Goal: Task Accomplishment & Management: Complete application form

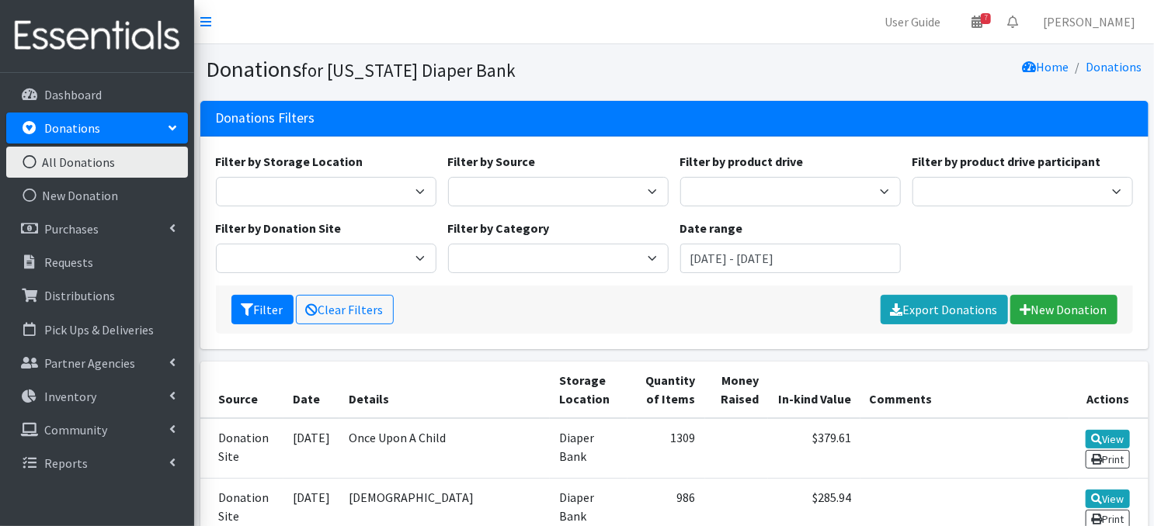
click at [28, 158] on icon at bounding box center [29, 162] width 20 height 14
click at [30, 197] on icon at bounding box center [29, 196] width 20 height 14
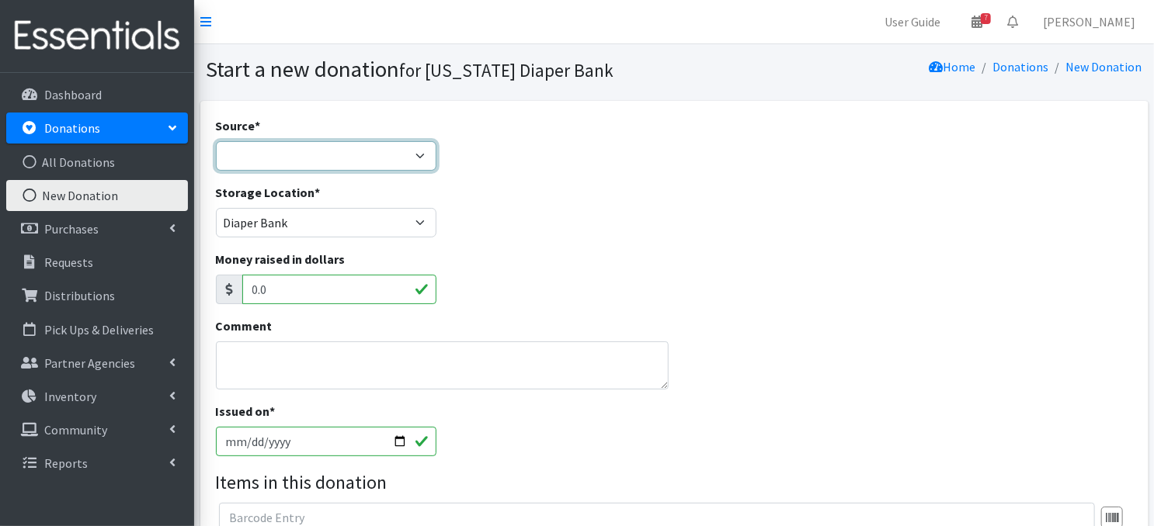
click at [244, 158] on select "Product Drive Manufacturer Donation Site Misc. Donation" at bounding box center [326, 156] width 221 height 30
select select "Misc. Donation"
click at [216, 141] on select "Product Drive Manufacturer Donation Site Misc. Donation" at bounding box center [326, 156] width 221 height 30
click at [248, 365] on textarea "Comment" at bounding box center [442, 366] width 453 height 48
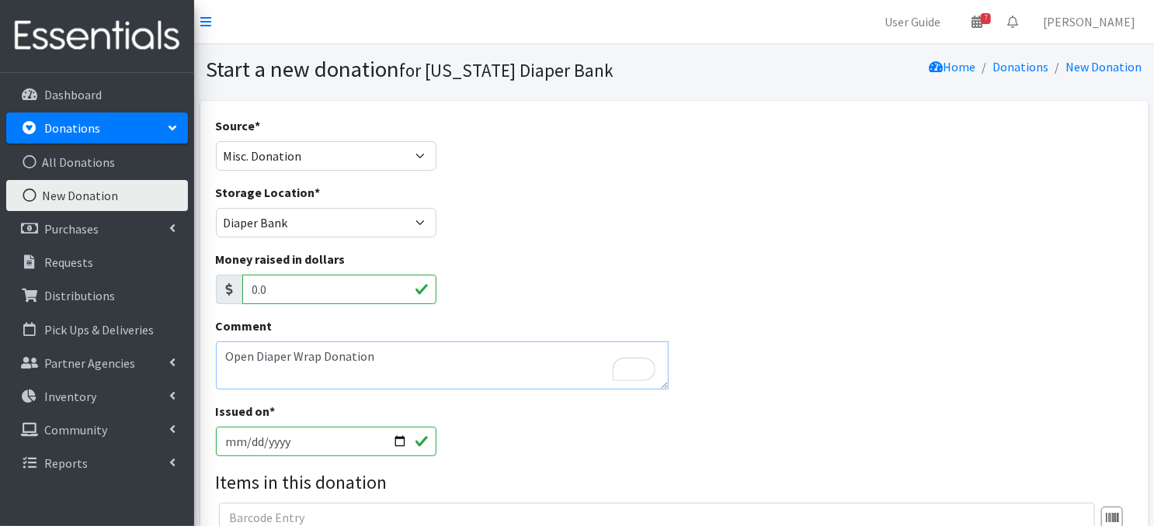
type textarea "Open Diaper Wrap Donation"
click at [397, 440] on input "2025-10-14" at bounding box center [326, 442] width 221 height 30
type input "[DATE]"
click at [739, 268] on div "Money raised in dollars 0.0" at bounding box center [674, 283] width 929 height 67
click at [375, 357] on textarea "Open Diaper Wrap Donation" at bounding box center [442, 366] width 453 height 48
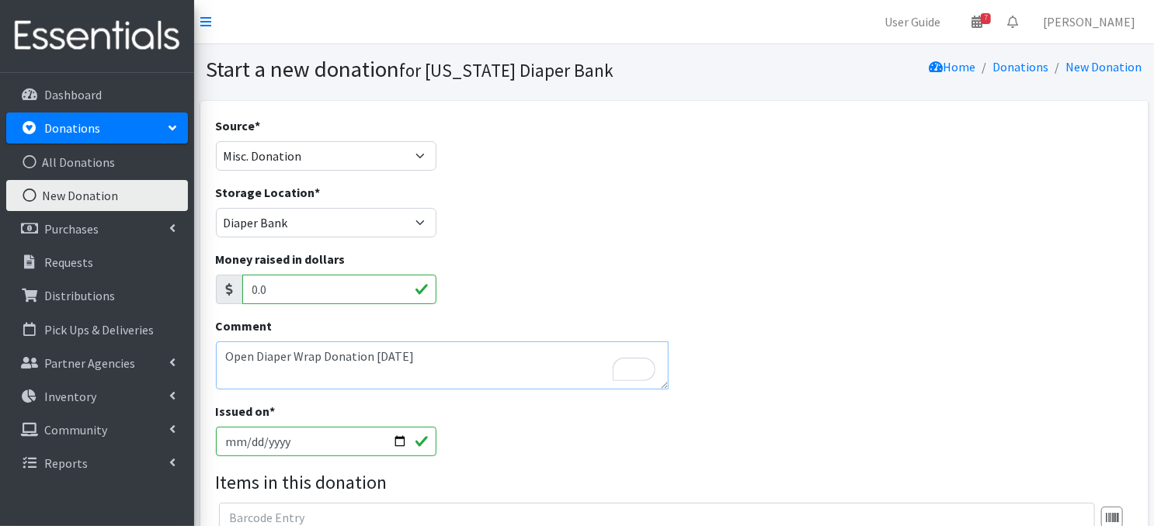
click at [370, 356] on textarea "Open Diaper Wrap Donation 10/9/2025" at bounding box center [442, 366] width 453 height 48
drag, startPoint x: 227, startPoint y: 354, endPoint x: 284, endPoint y: 387, distance: 65.8
click at [240, 363] on textarea "Open Diaper Wrap 10/9/2025" at bounding box center [442, 366] width 453 height 48
click at [395, 355] on textarea "Open Diaper Wrap 10/9/2025" at bounding box center [442, 366] width 453 height 48
drag, startPoint x: 226, startPoint y: 356, endPoint x: 412, endPoint y: 422, distance: 197.9
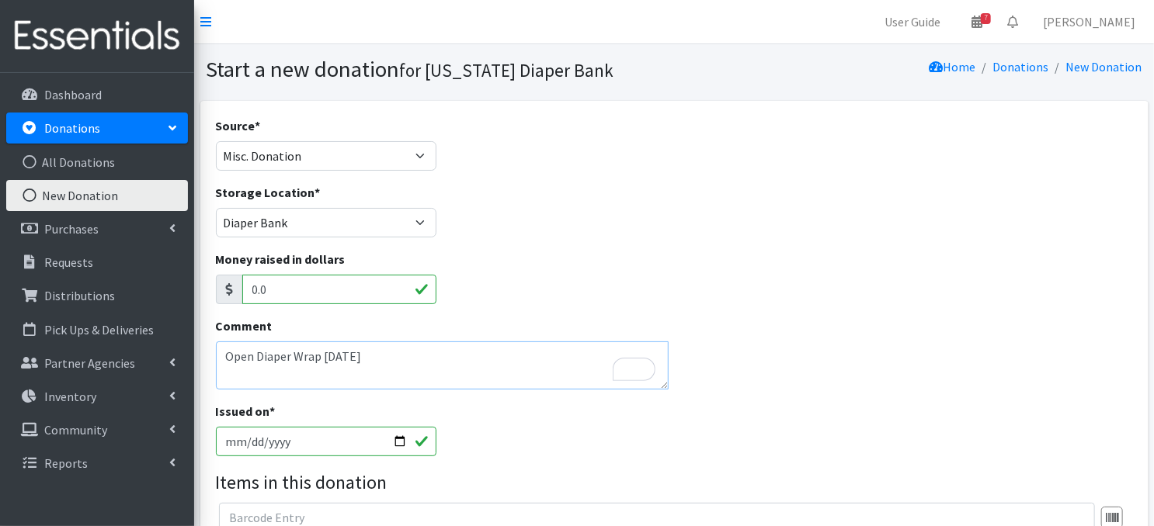
click at [227, 359] on textarea "Open Diaper Wrap 10/9/2025" at bounding box center [442, 366] width 453 height 48
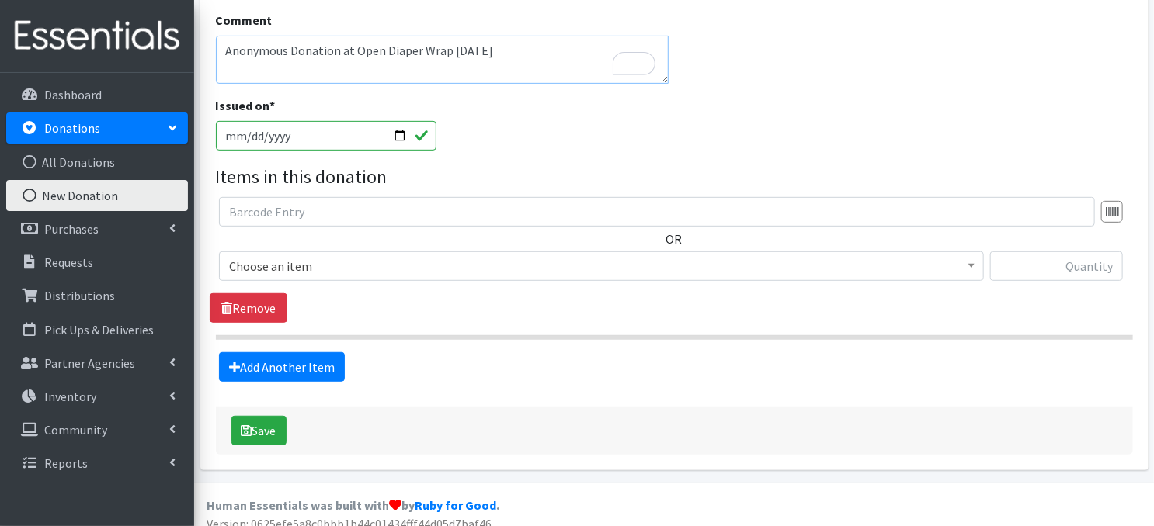
scroll to position [315, 0]
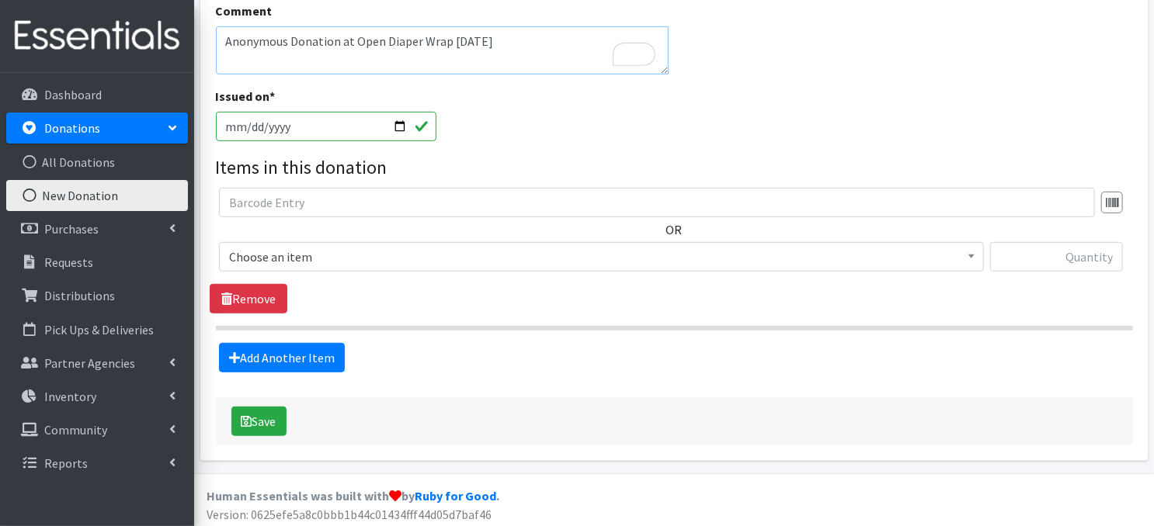
type textarea "Anonymous Donation at Open Diaper Wrap 10/9/2025"
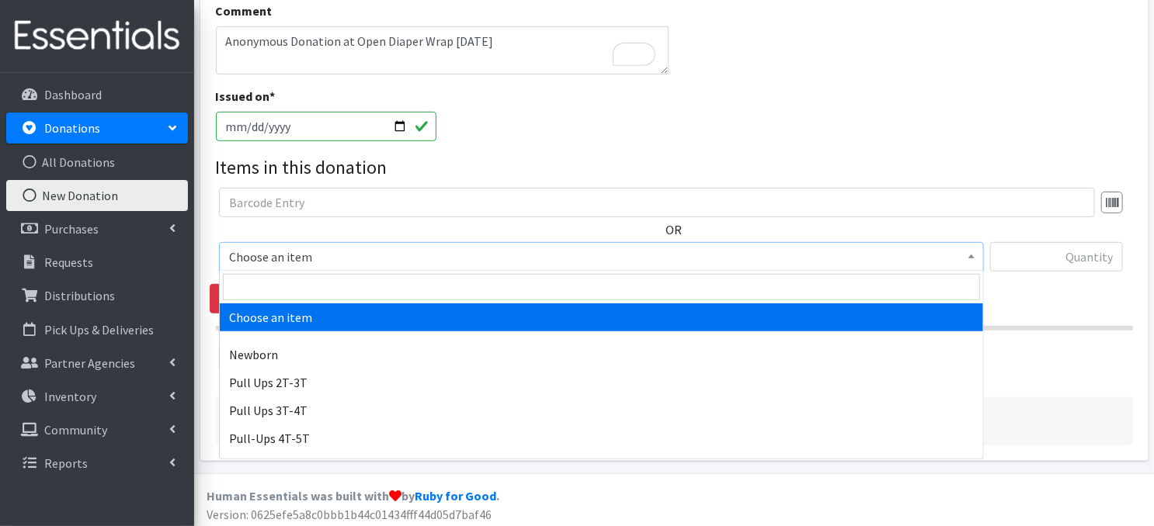
click at [970, 255] on b at bounding box center [971, 257] width 6 height 4
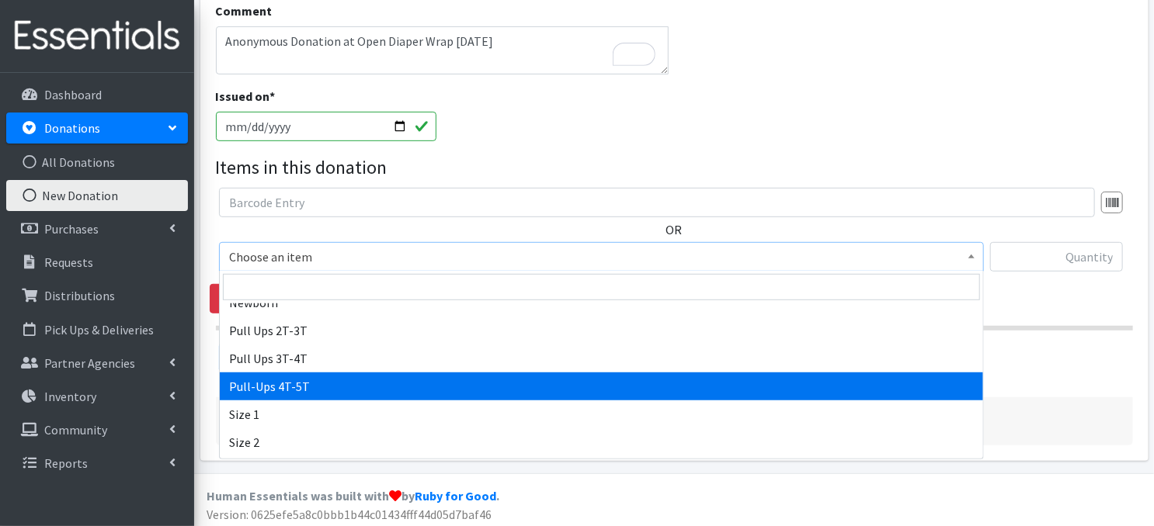
scroll to position [62, 0]
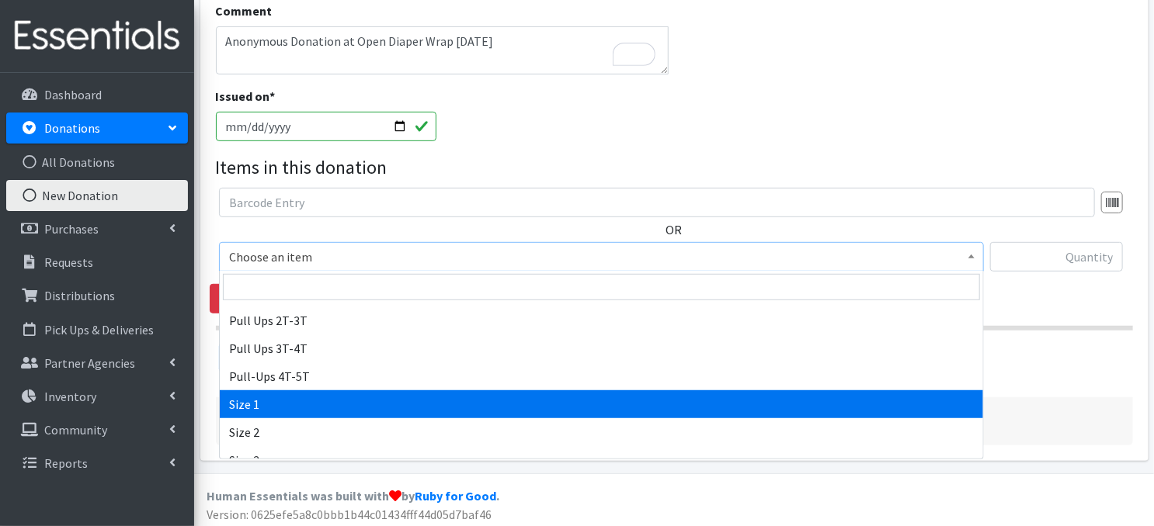
drag, startPoint x: 269, startPoint y: 406, endPoint x: 413, endPoint y: 323, distance: 166.6
select select "3682"
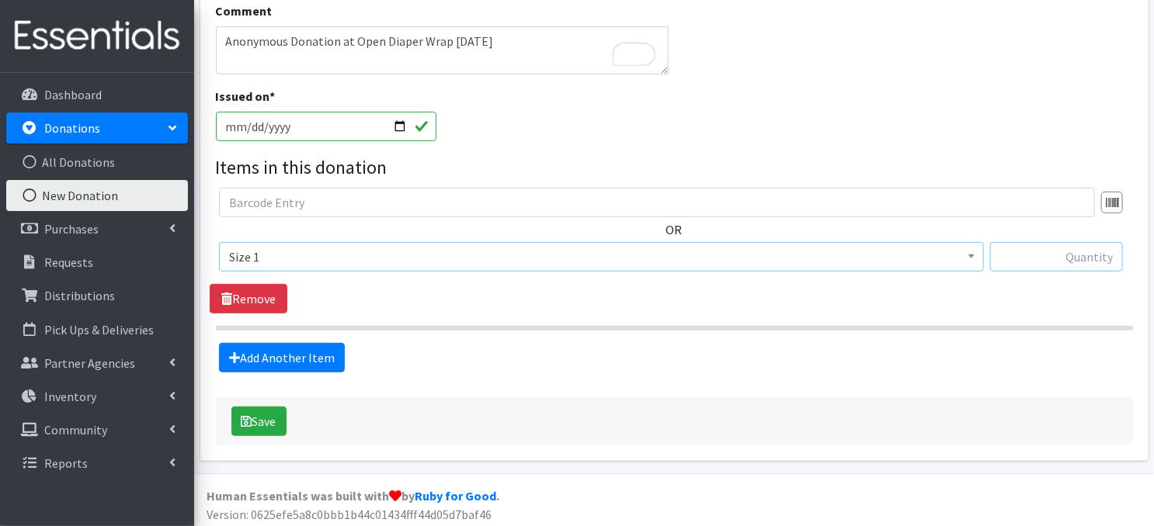
click at [1084, 257] on input "text" at bounding box center [1056, 257] width 133 height 30
type input "219"
click at [272, 360] on link "Add Another Item" at bounding box center [282, 358] width 126 height 30
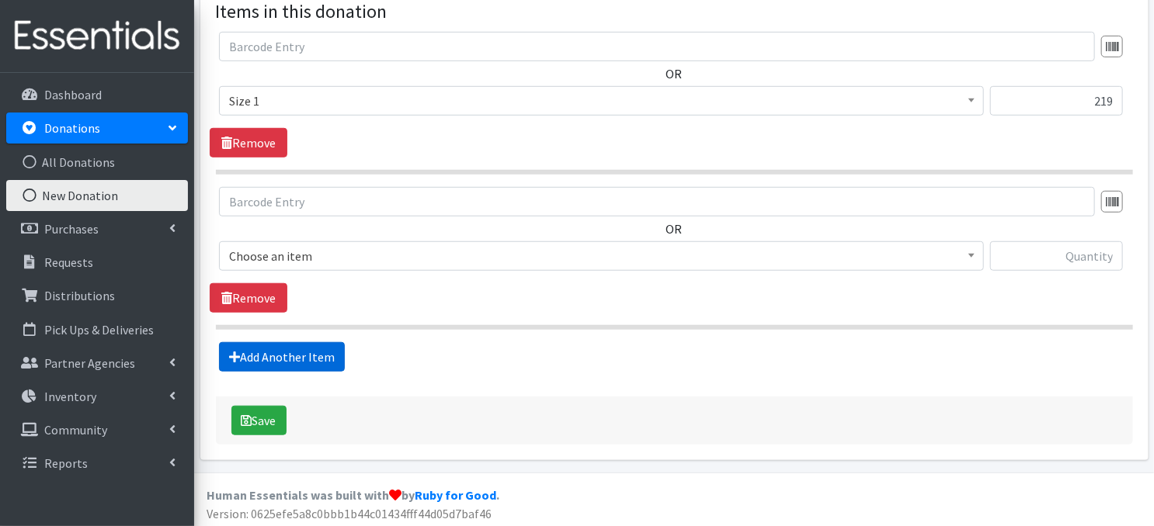
scroll to position [473, 0]
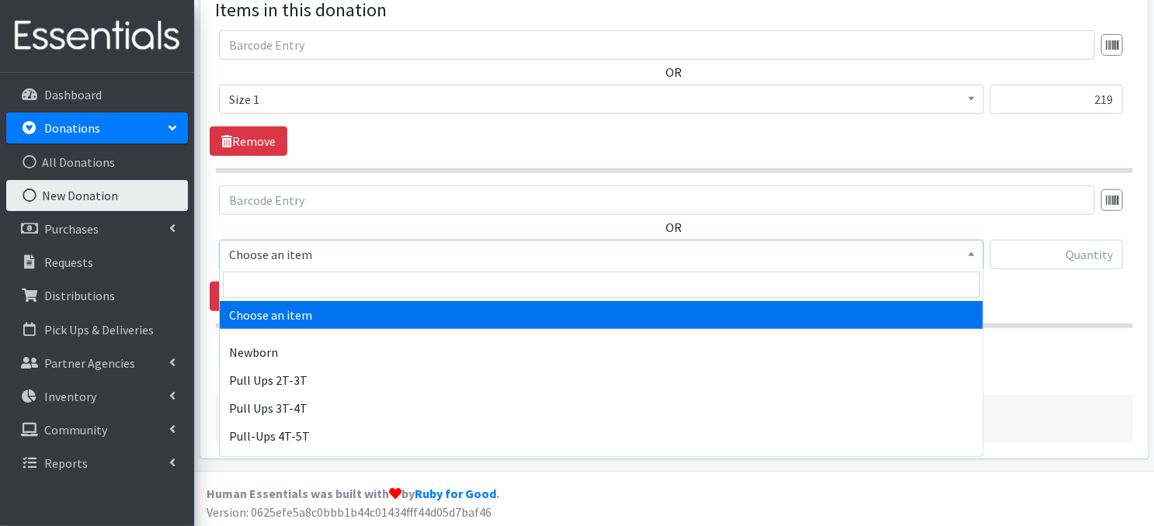
click at [974, 257] on span at bounding box center [972, 253] width 16 height 24
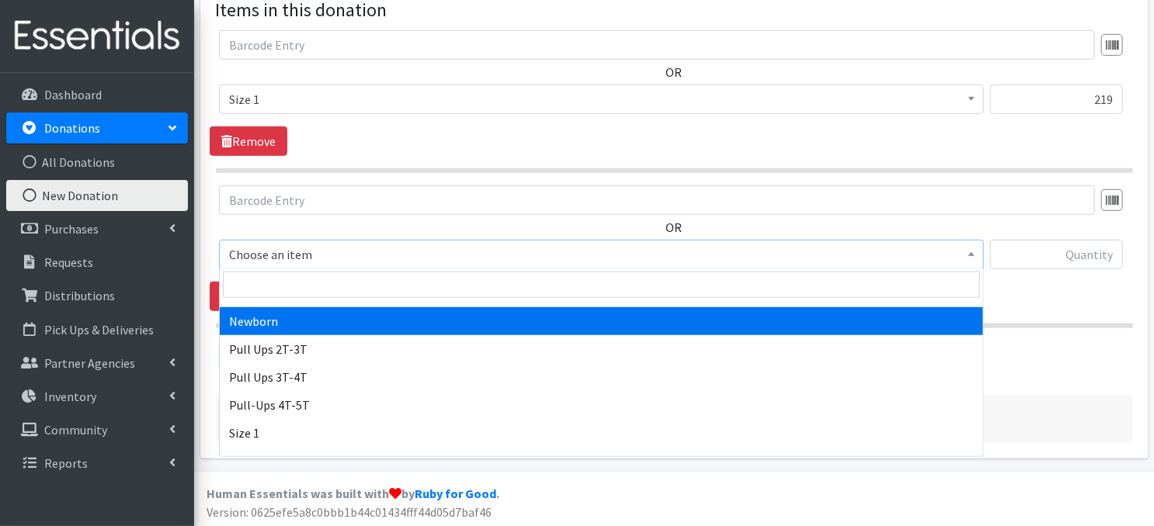
scroll to position [124, 0]
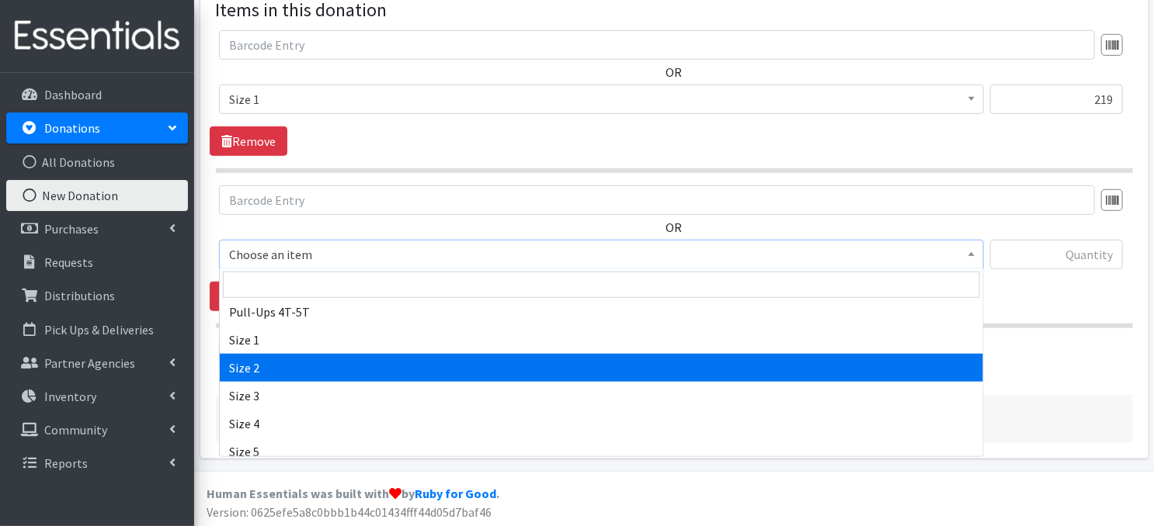
select select "3683"
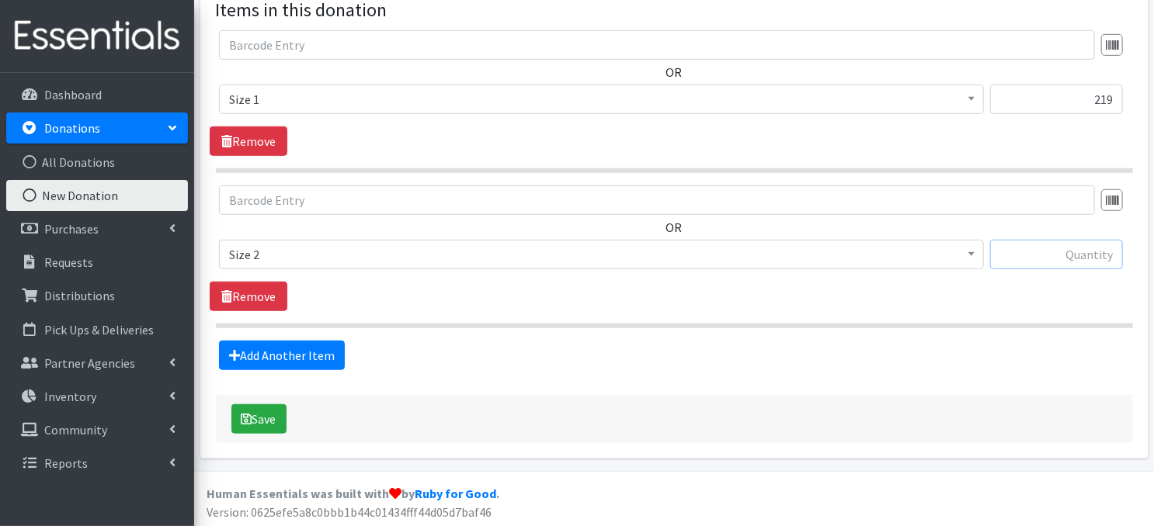
click at [1037, 251] on input "text" at bounding box center [1056, 255] width 133 height 30
type input "174"
click at [281, 359] on link "Add Another Item" at bounding box center [282, 356] width 126 height 30
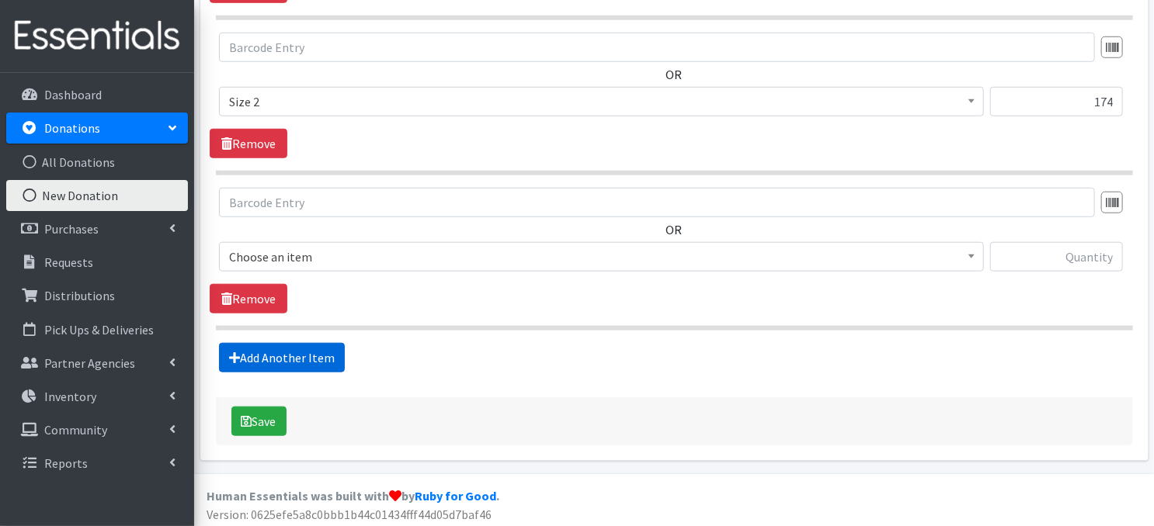
scroll to position [627, 0]
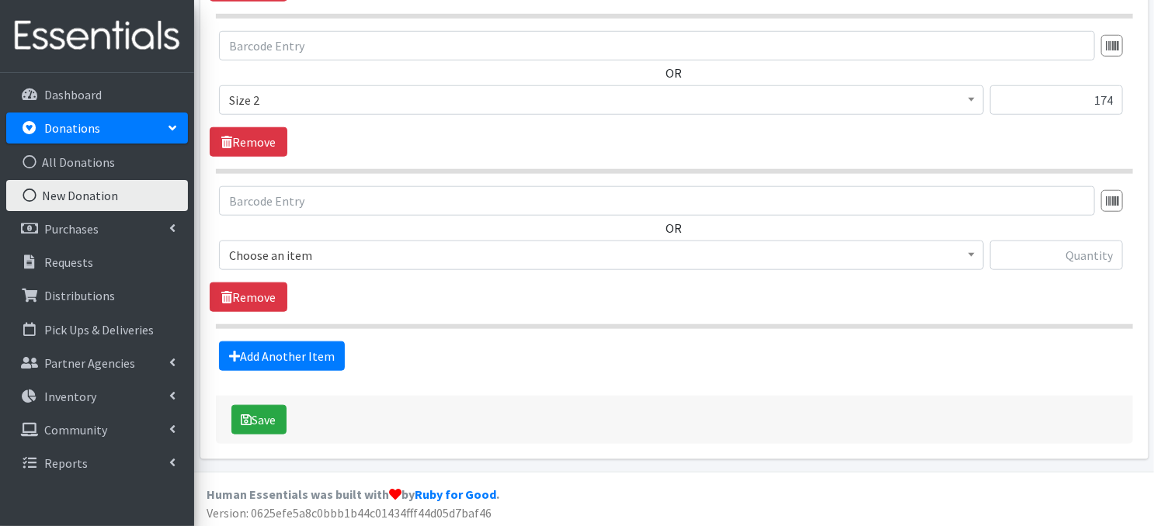
click at [974, 260] on span at bounding box center [972, 253] width 16 height 24
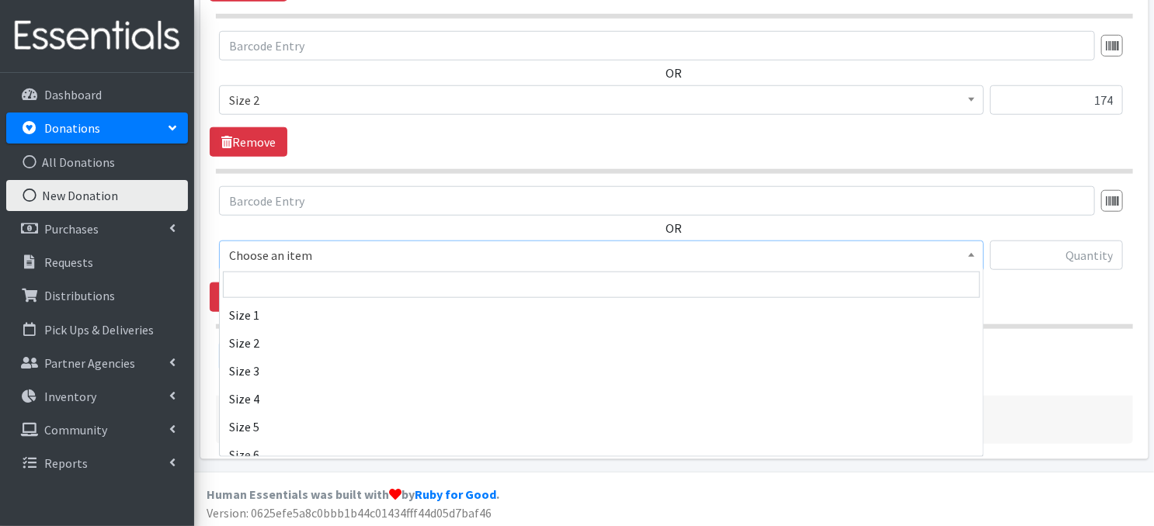
scroll to position [155, 0]
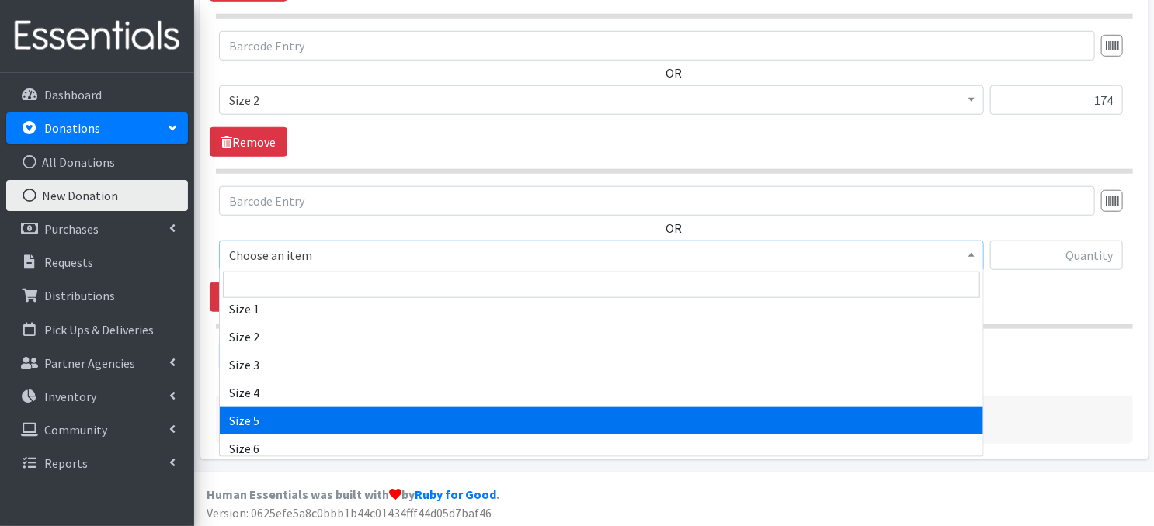
select select "3686"
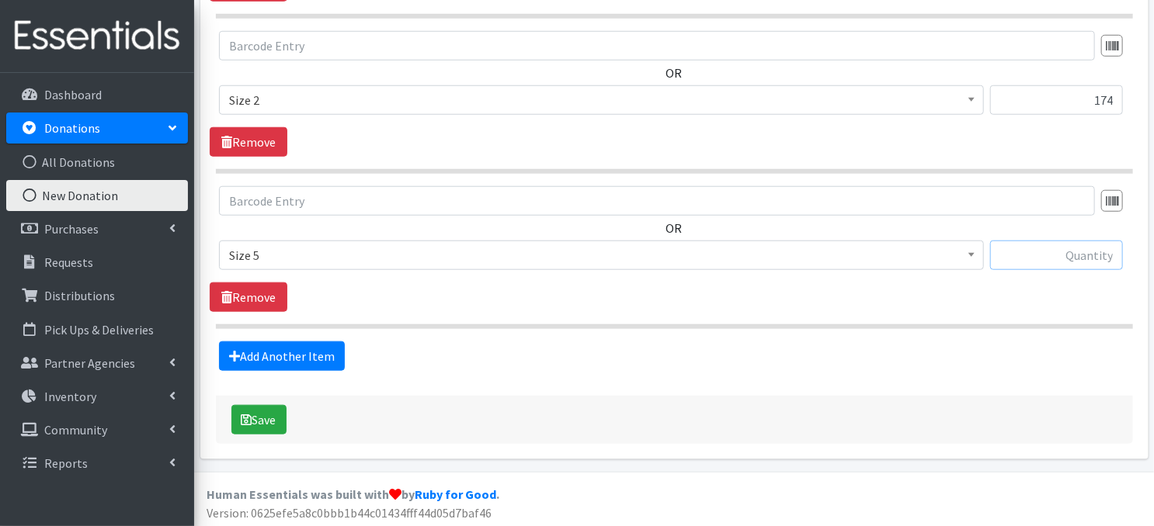
click at [1046, 252] on input "text" at bounding box center [1056, 256] width 133 height 30
type input "58"
click at [285, 354] on link "Add Another Item" at bounding box center [282, 357] width 126 height 30
click at [967, 255] on span at bounding box center [972, 253] width 16 height 24
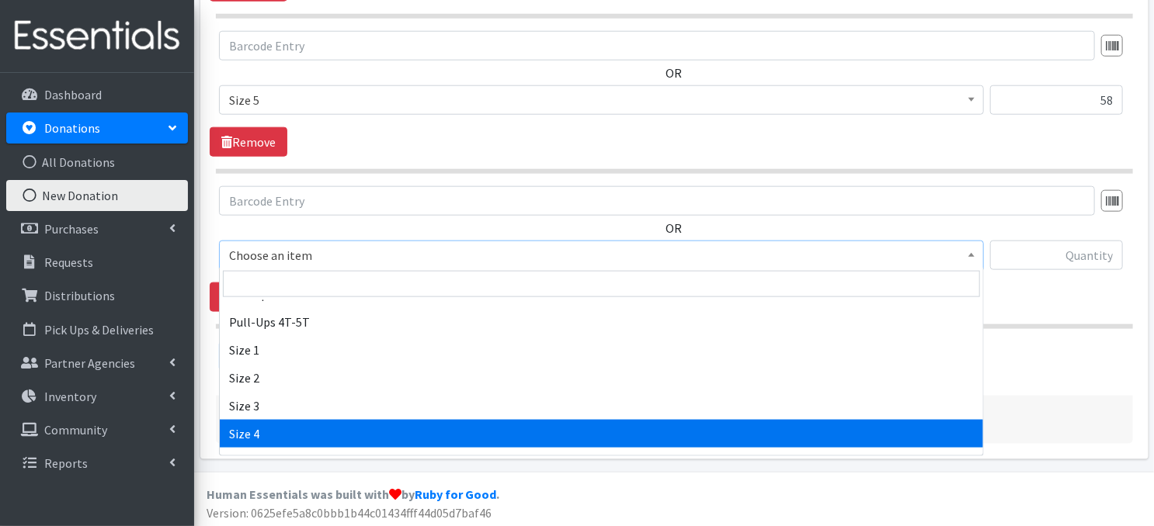
scroll to position [217, 0]
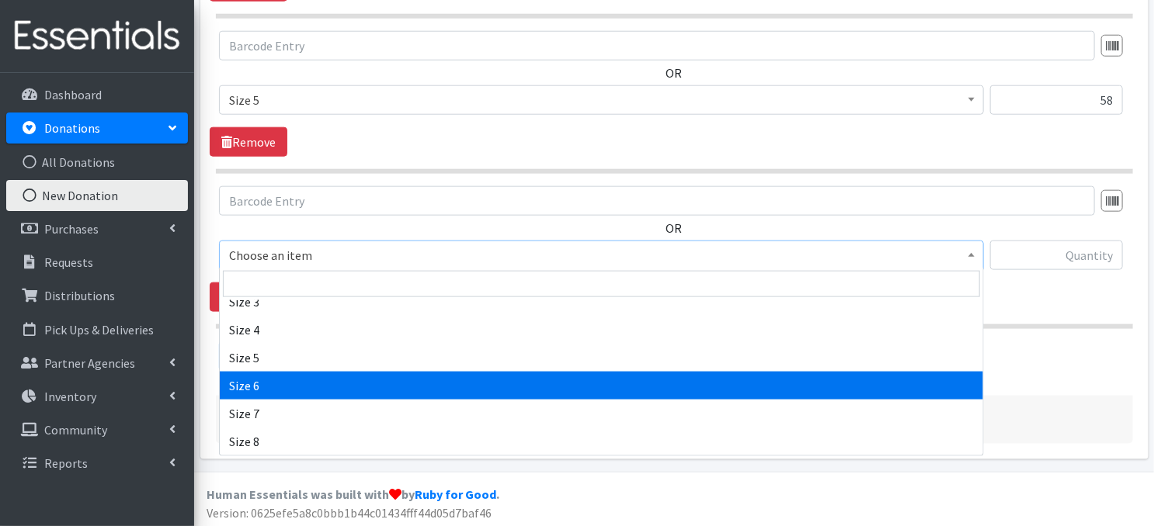
select select "3687"
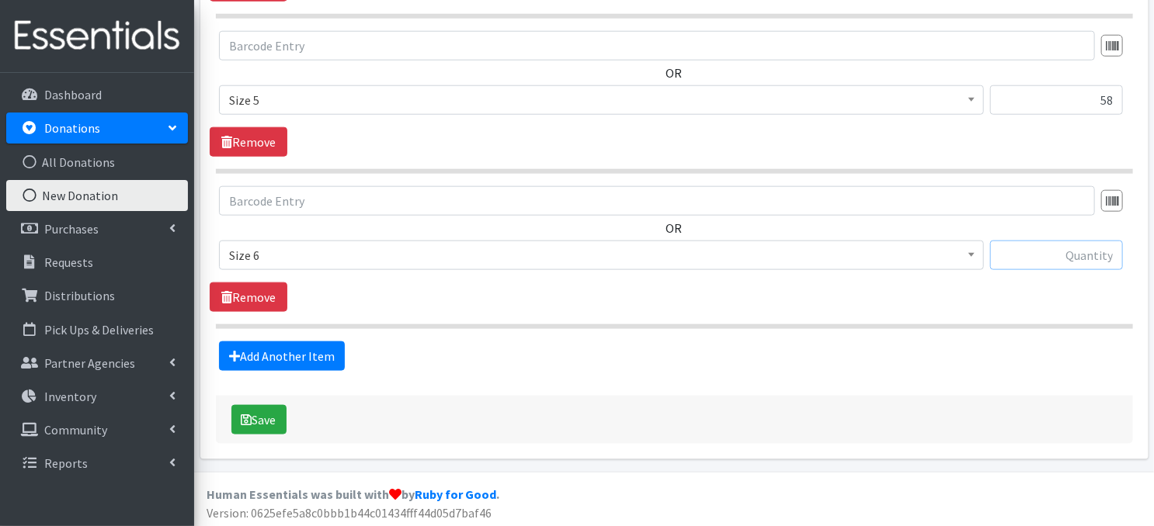
click at [1065, 256] on input "text" at bounding box center [1056, 256] width 133 height 30
type input "100"
click at [259, 418] on button "Save" at bounding box center [258, 420] width 55 height 30
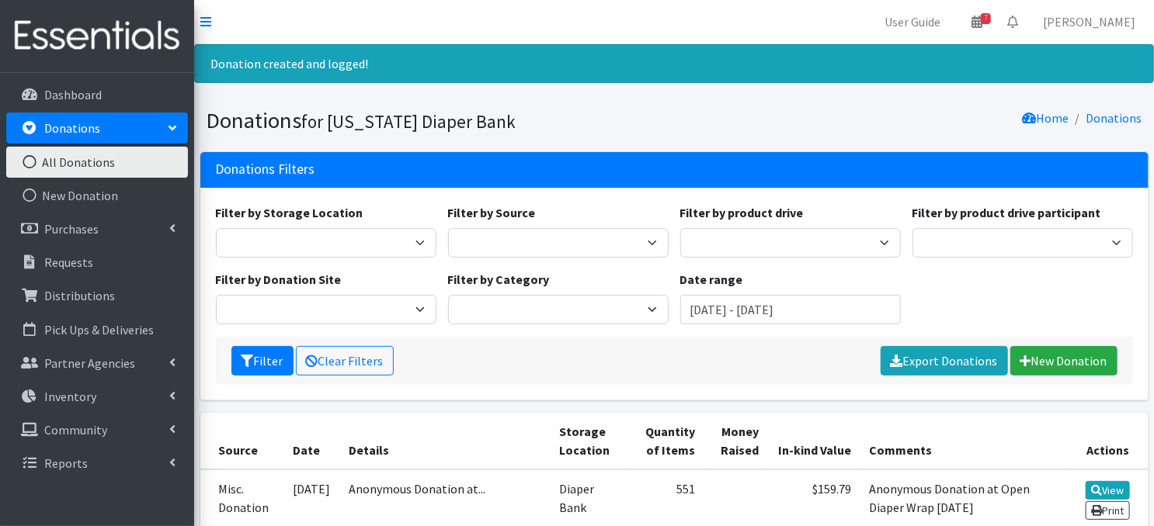
click at [30, 162] on icon at bounding box center [29, 162] width 20 height 14
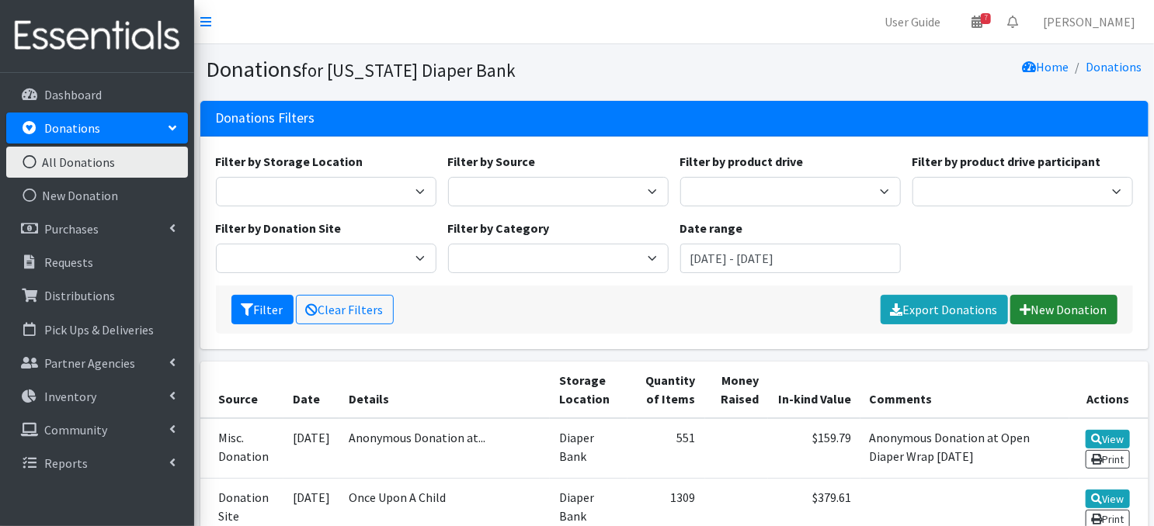
click at [1054, 311] on link "New Donation" at bounding box center [1063, 310] width 107 height 30
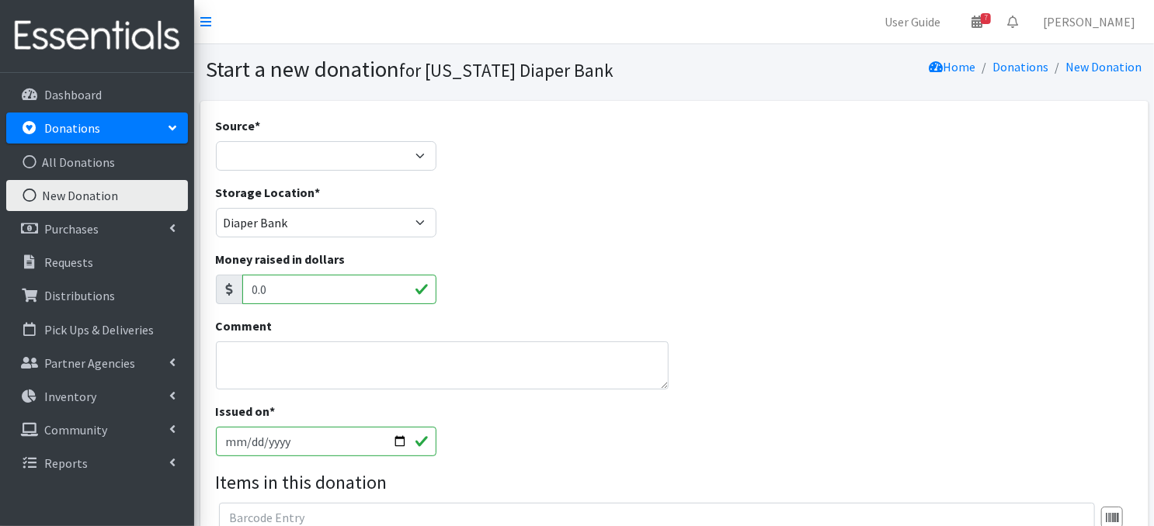
click at [401, 440] on input "2025-10-14" at bounding box center [326, 442] width 221 height 30
type input "2025-10-11"
click at [413, 156] on select "Product Drive Manufacturer Donation Site Misc. Donation" at bounding box center [326, 156] width 221 height 30
select select "Misc. Donation"
click at [216, 141] on select "Product Drive Manufacturer Donation Site Misc. Donation" at bounding box center [326, 156] width 221 height 30
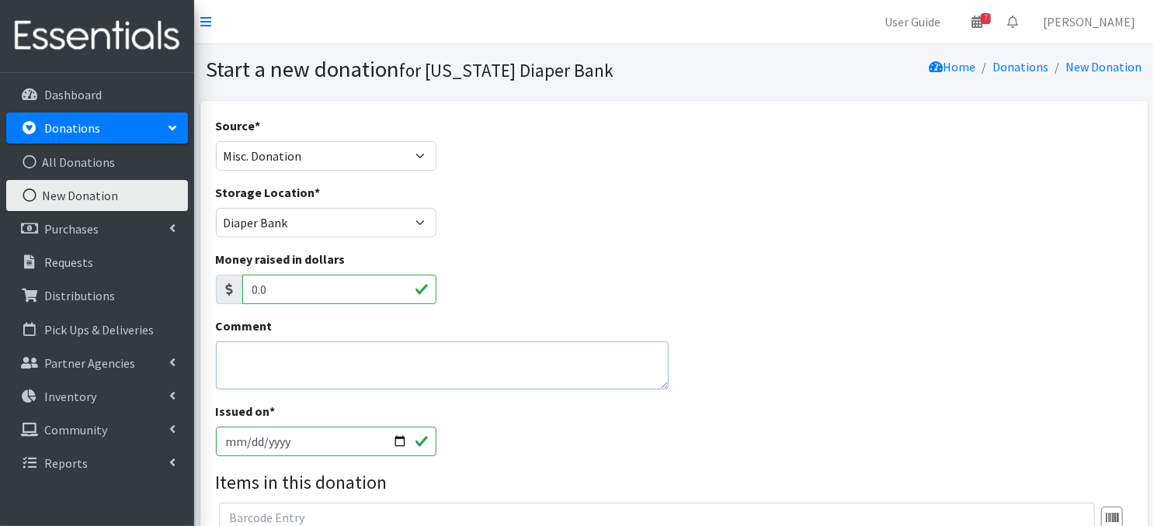
click at [262, 359] on textarea "Comment" at bounding box center [442, 366] width 453 height 48
type textarea "White Castle Spooktacular Lincoln [DATE]"
click at [888, 320] on div "Comment White Castle Spooktacular Lincoln 10/11/2025" at bounding box center [674, 359] width 929 height 85
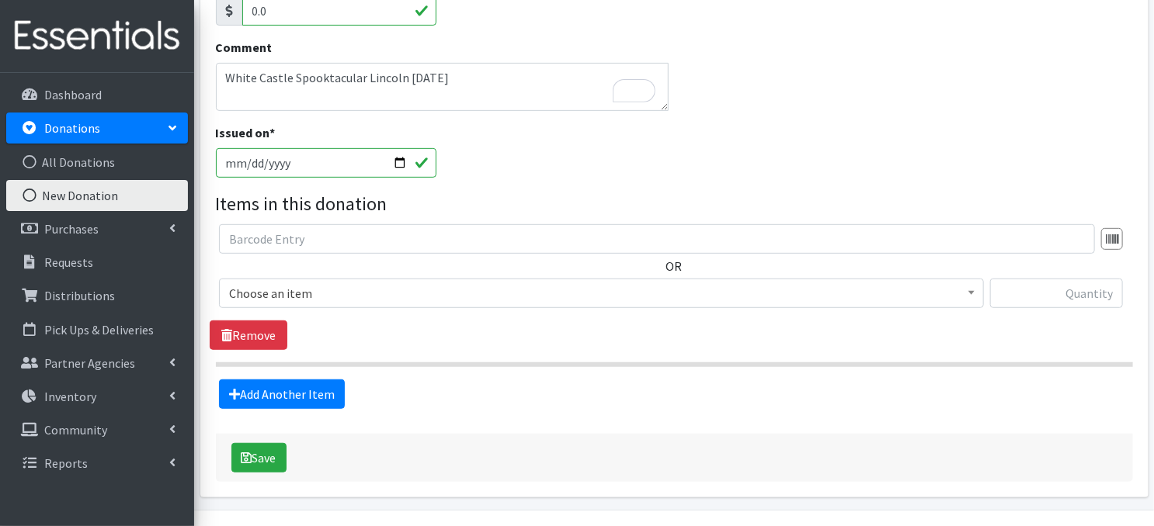
scroll to position [318, 0]
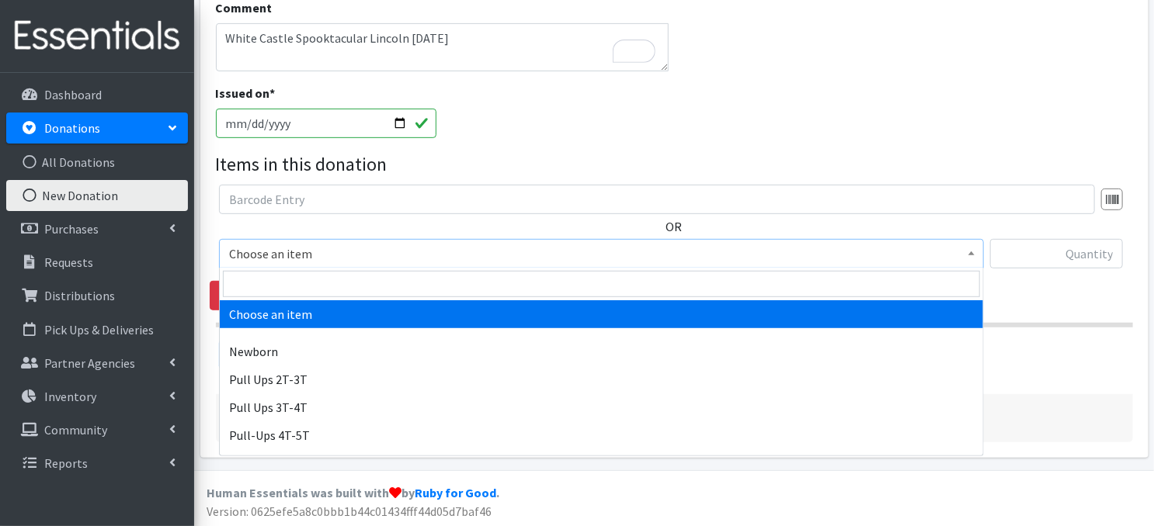
click at [963, 255] on span "Choose an item" at bounding box center [601, 254] width 745 height 22
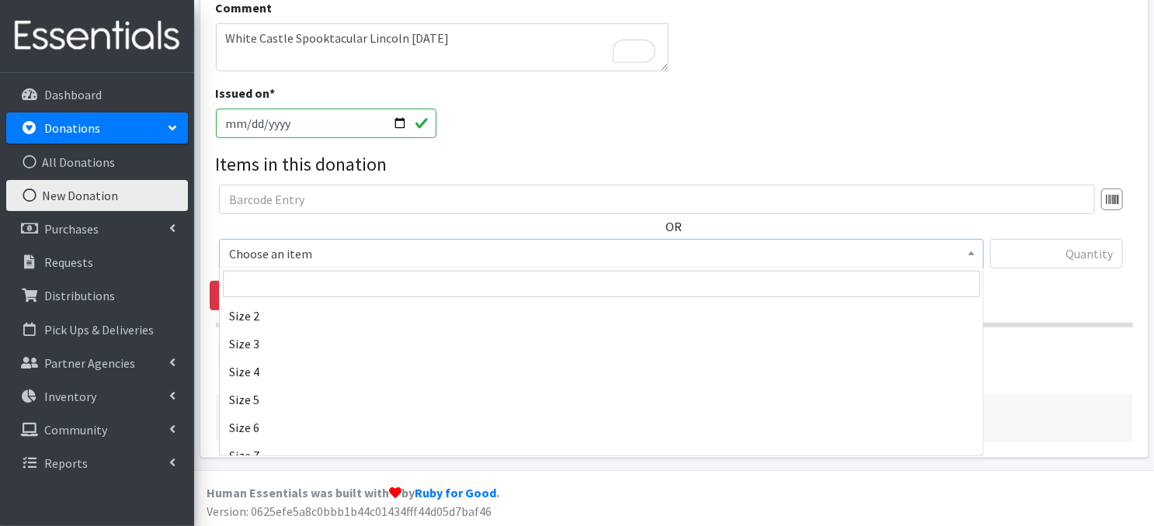
scroll to position [217, 0]
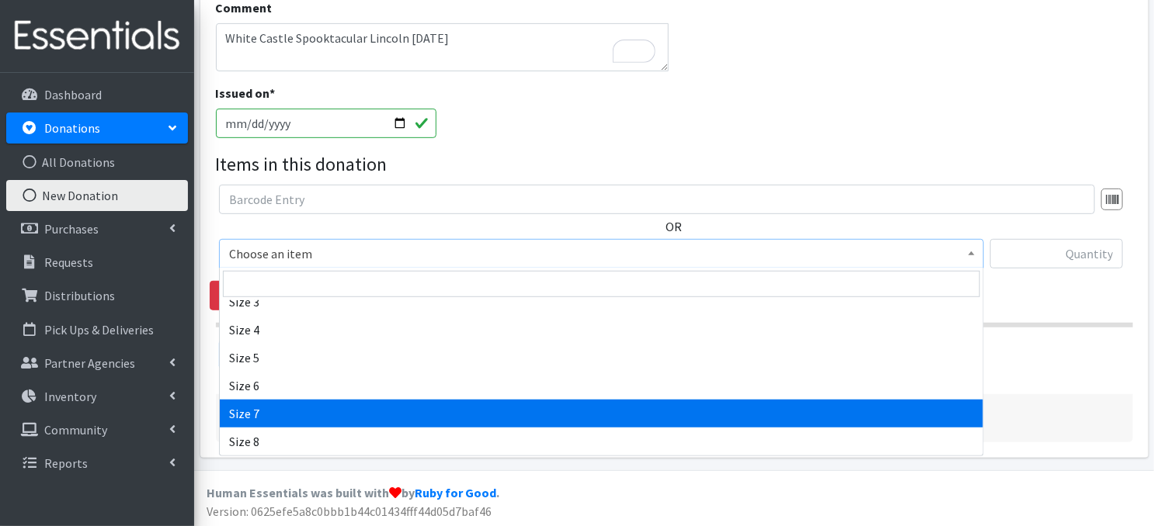
select select "3820"
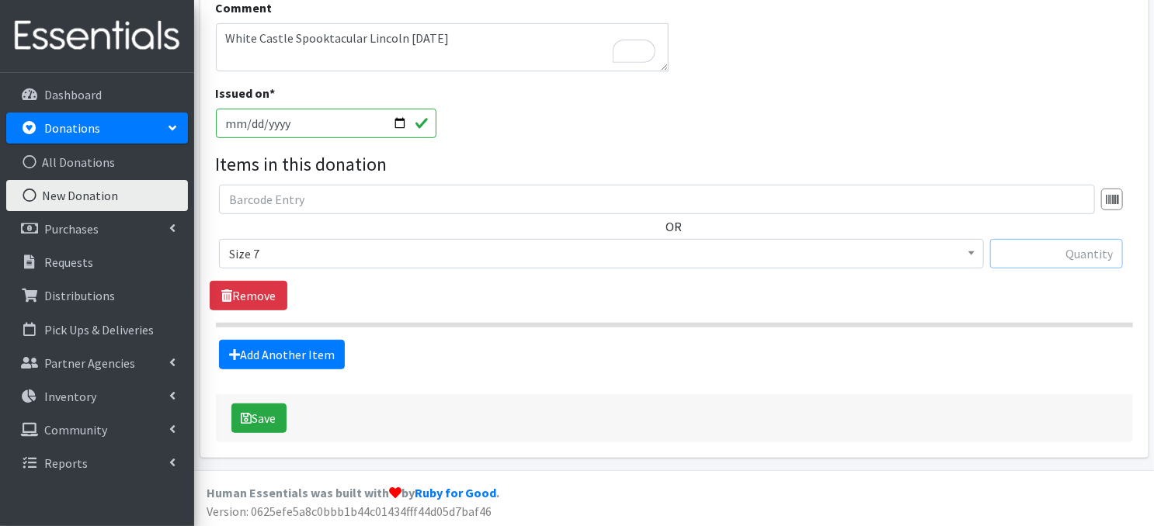
click at [1058, 254] on input "text" at bounding box center [1056, 254] width 133 height 30
type input "86"
click at [252, 421] on button "Save" at bounding box center [258, 419] width 55 height 30
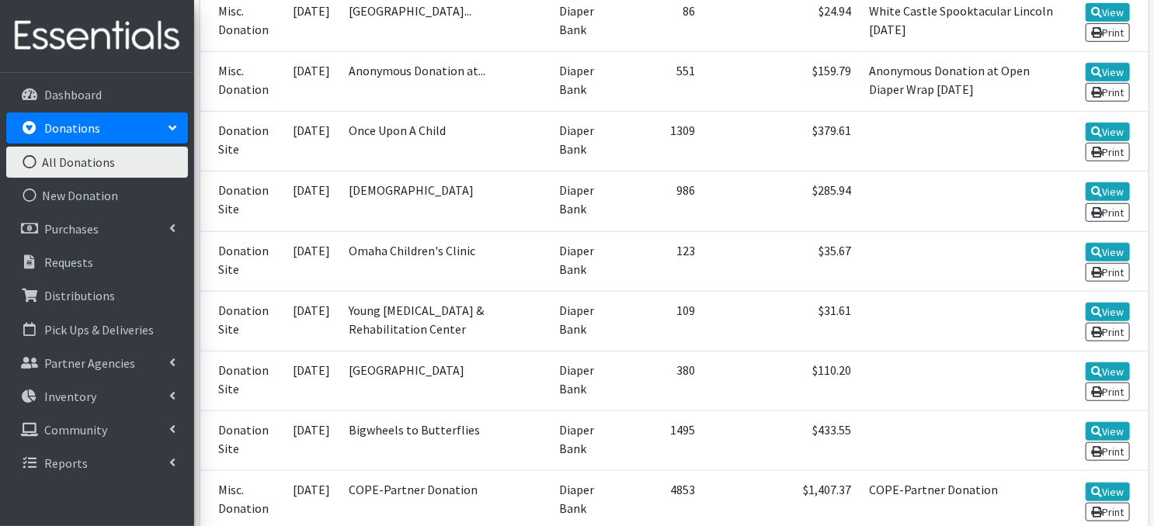
scroll to position [486, 0]
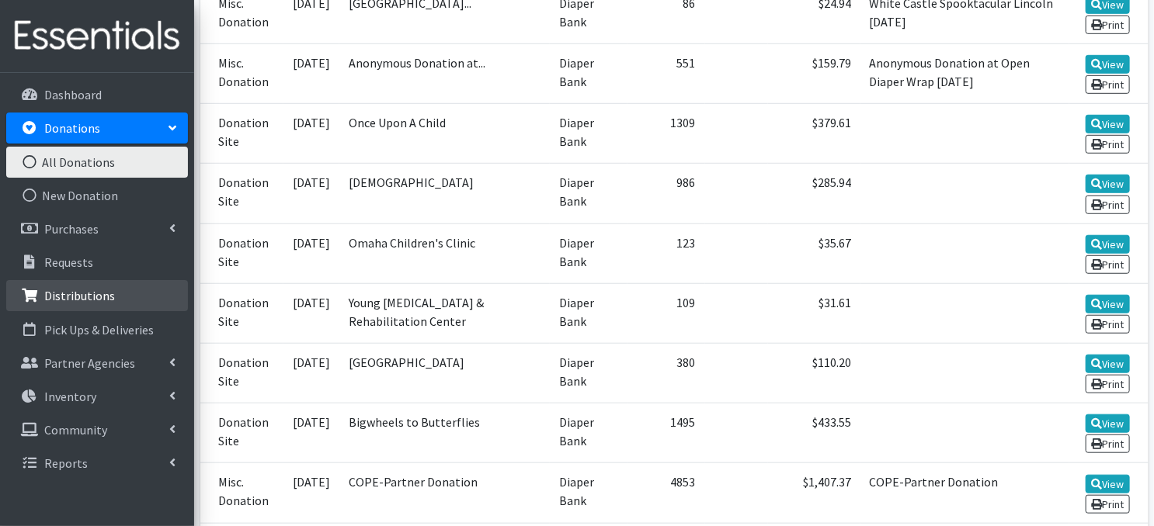
click at [63, 300] on p "Distributions" at bounding box center [79, 296] width 71 height 16
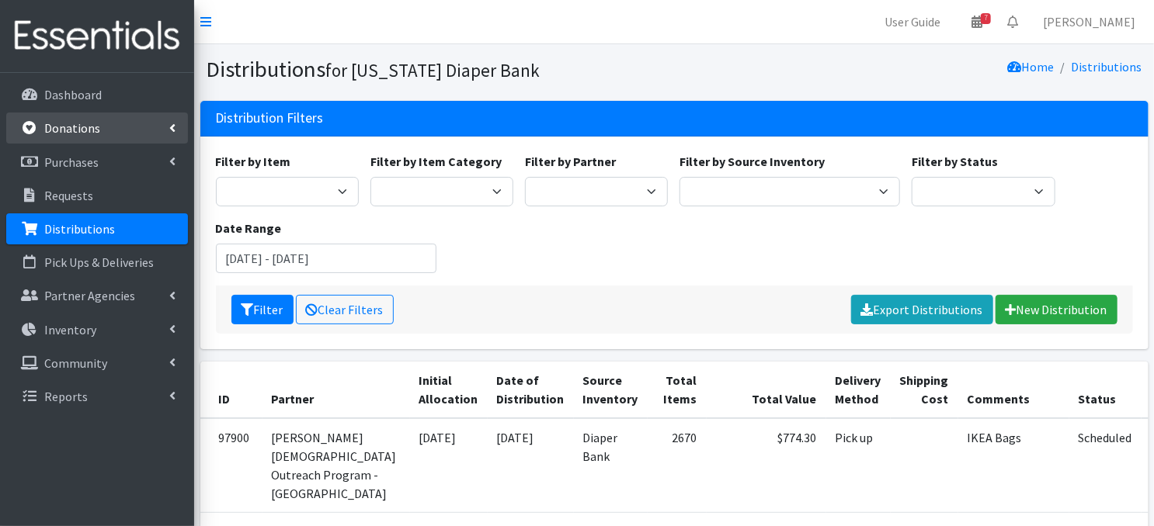
click at [57, 133] on p "Donations" at bounding box center [72, 128] width 56 height 16
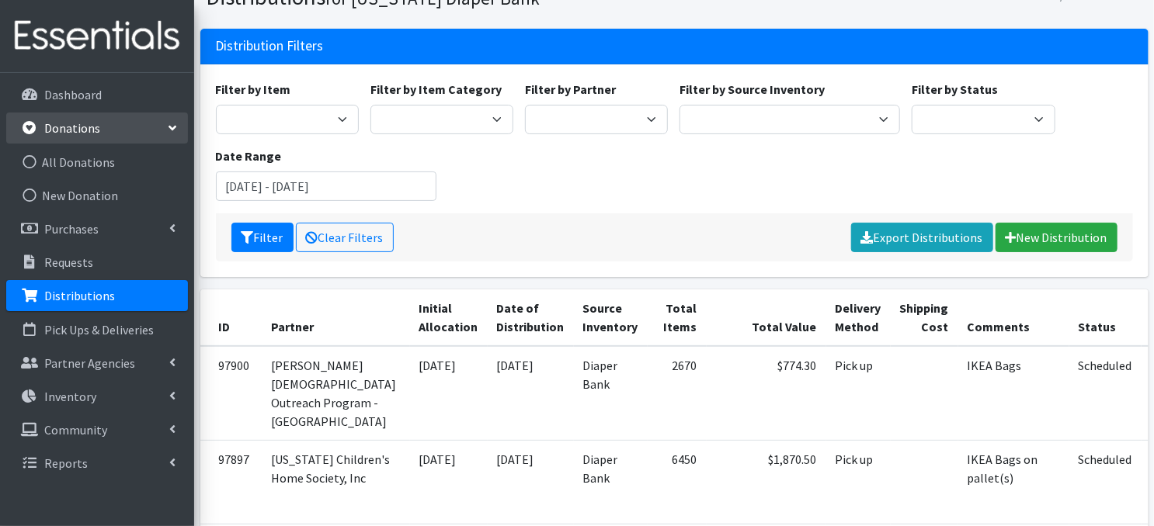
scroll to position [103, 0]
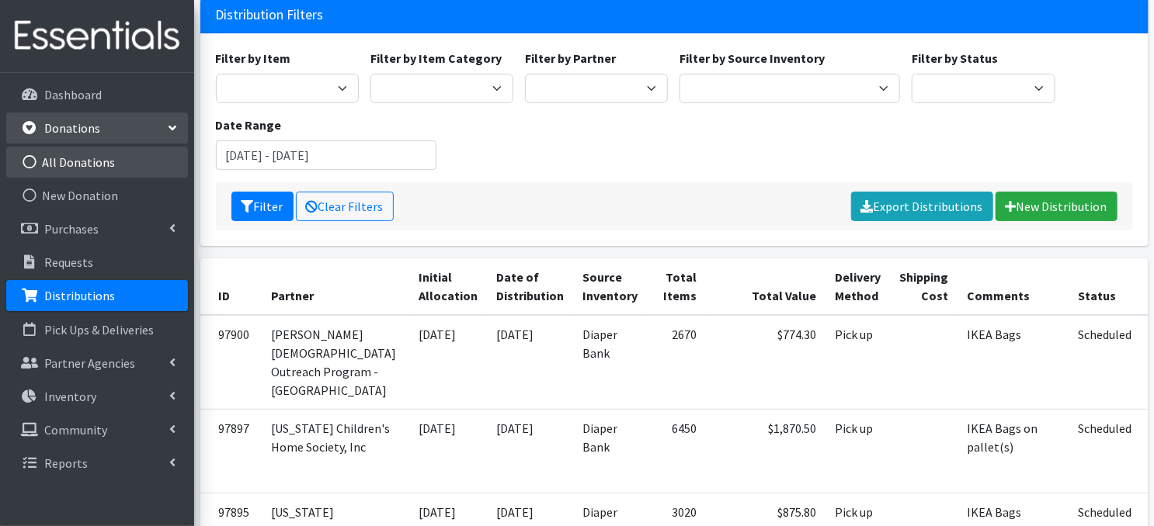
click at [30, 161] on icon at bounding box center [29, 162] width 20 height 14
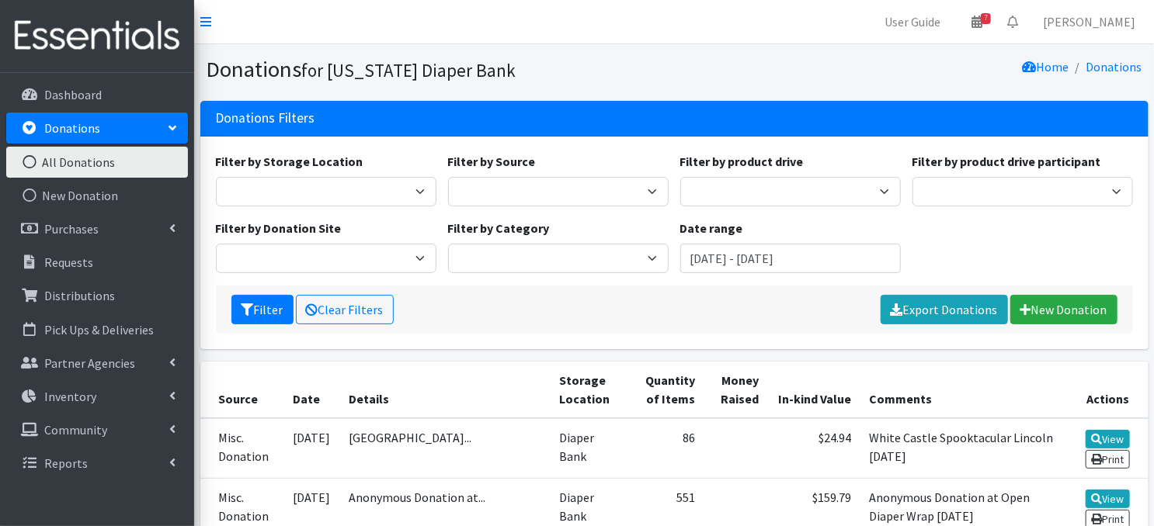
click at [31, 158] on icon at bounding box center [29, 162] width 20 height 14
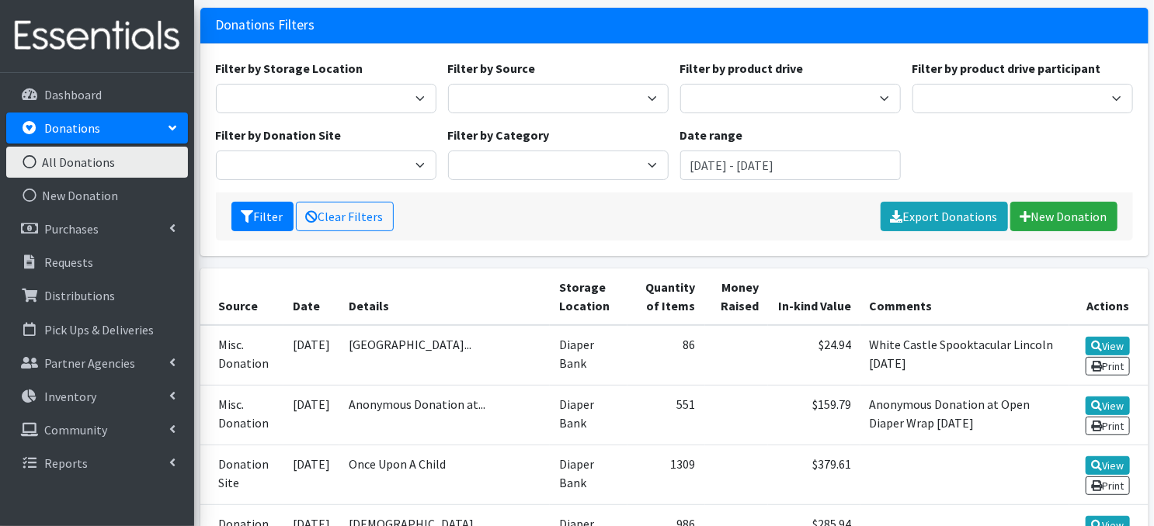
scroll to position [103, 0]
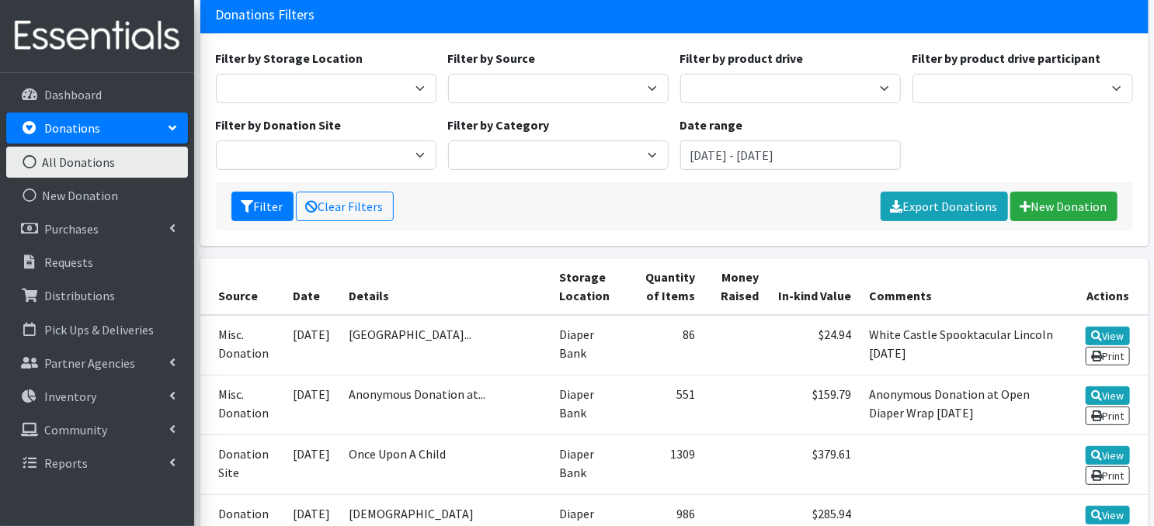
click at [28, 159] on icon at bounding box center [29, 162] width 20 height 14
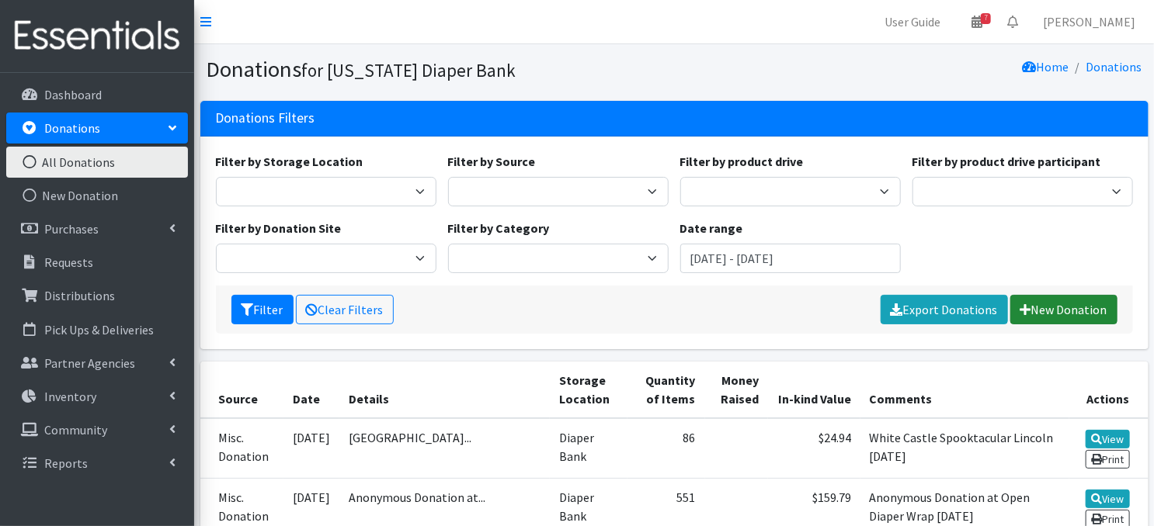
click at [1060, 310] on link "New Donation" at bounding box center [1063, 310] width 107 height 30
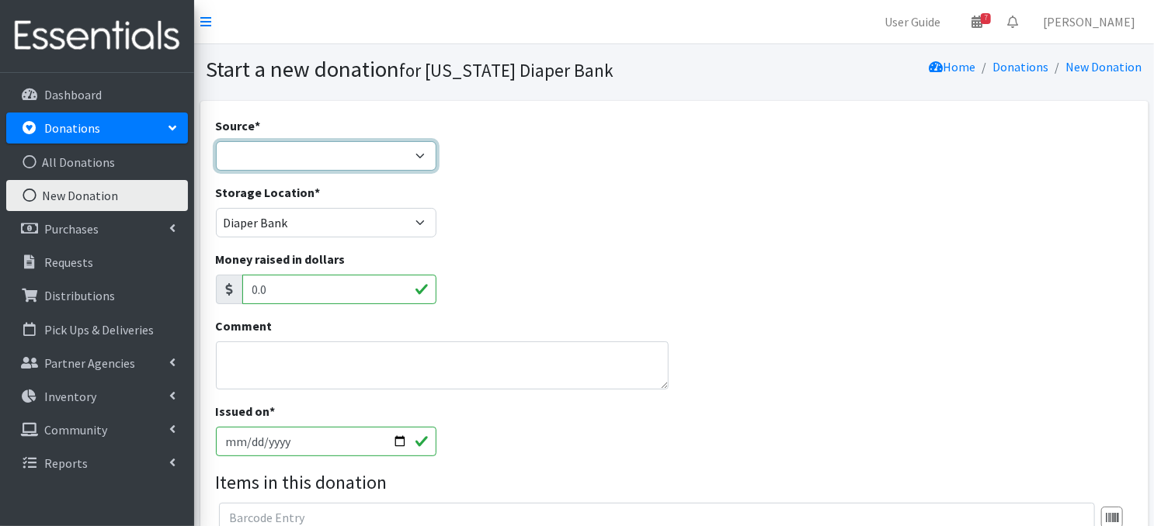
click at [420, 156] on select "Product Drive Manufacturer Donation Site Misc. Donation" at bounding box center [326, 156] width 221 height 30
select select "Product Drive"
click at [216, 141] on select "Product Drive Manufacturer Donation Site Misc. Donation" at bounding box center [326, 156] width 221 height 30
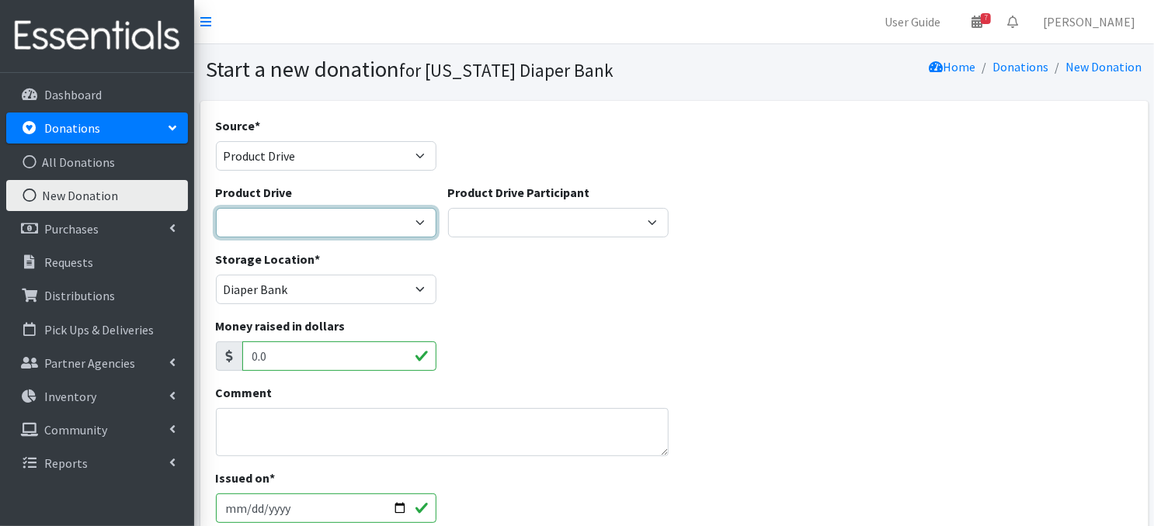
click at [420, 226] on select "Abbott Elementary ACCESS Bank Ackerman Elementary Amazon Smile Apartment Associ…" at bounding box center [326, 223] width 221 height 30
select select "2920"
click at [216, 208] on select "Abbott Elementary ACCESS Bank Ackerman Elementary Amazon Smile Apartment Associ…" at bounding box center [326, 223] width 221 height 30
click at [399, 507] on input "2025-10-14" at bounding box center [326, 509] width 221 height 30
type input "[DATE]"
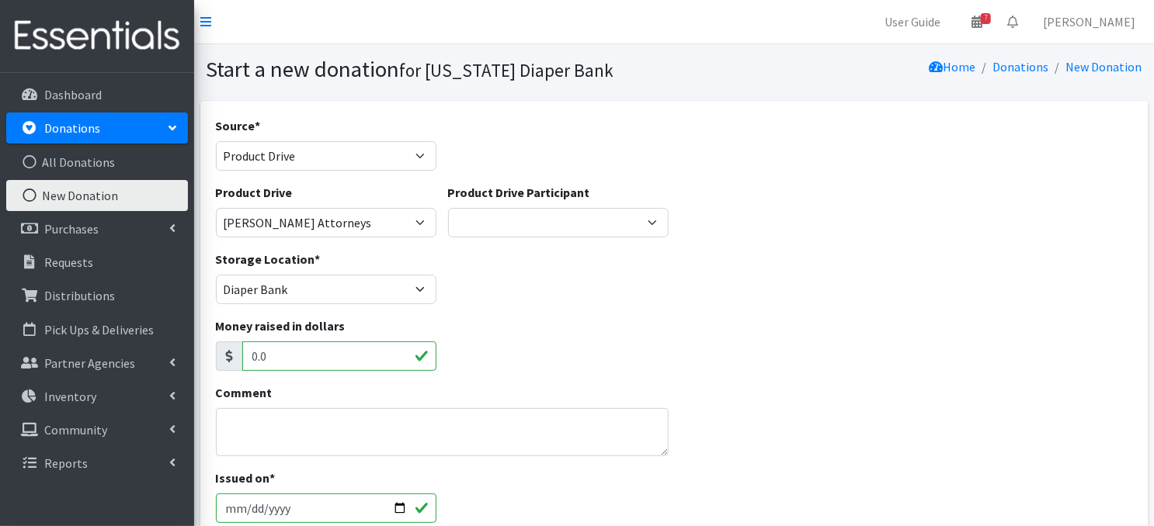
click at [760, 220] on div "Product Drive Abbott Elementary ACCESS Bank Ackerman Elementary Amazon Smile Ap…" at bounding box center [674, 216] width 929 height 67
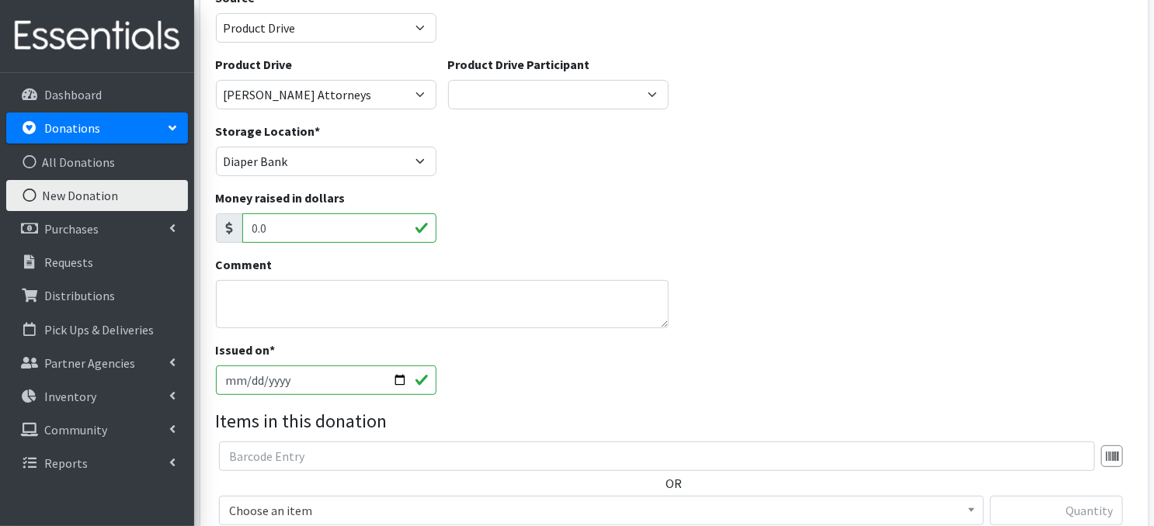
scroll to position [137, 0]
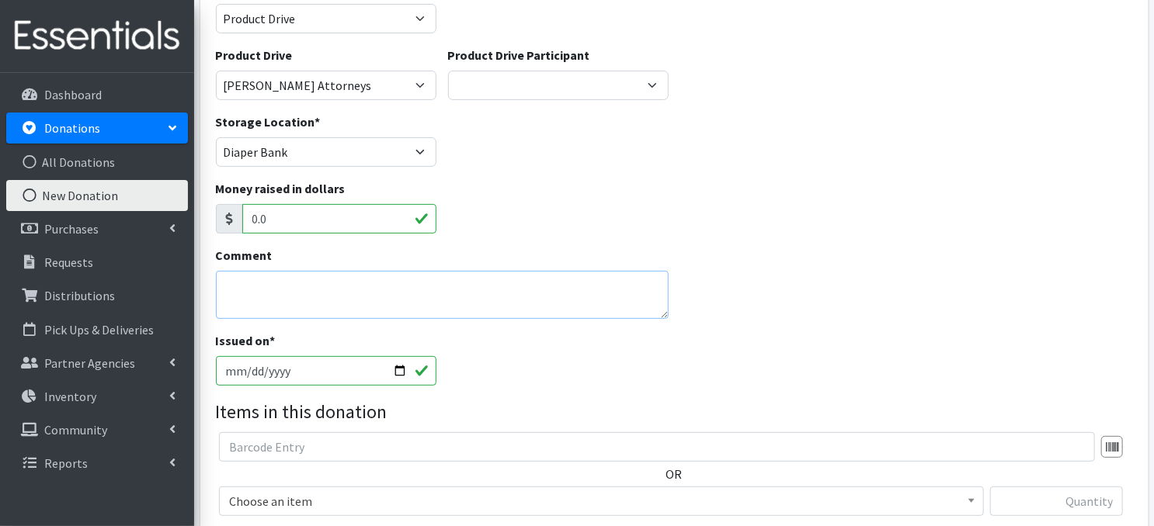
click at [245, 293] on textarea "Comment" at bounding box center [442, 295] width 453 height 48
type textarea "A"
type textarea "n"
click at [264, 274] on textarea "n" at bounding box center [442, 295] width 453 height 48
type textarea "And $783.84 in financial donations"
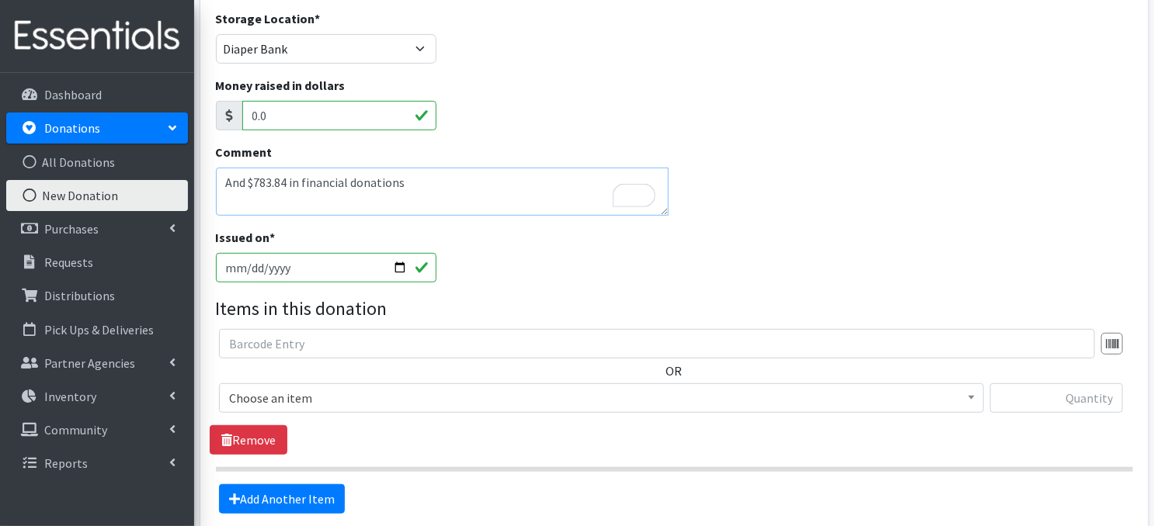
scroll to position [272, 0]
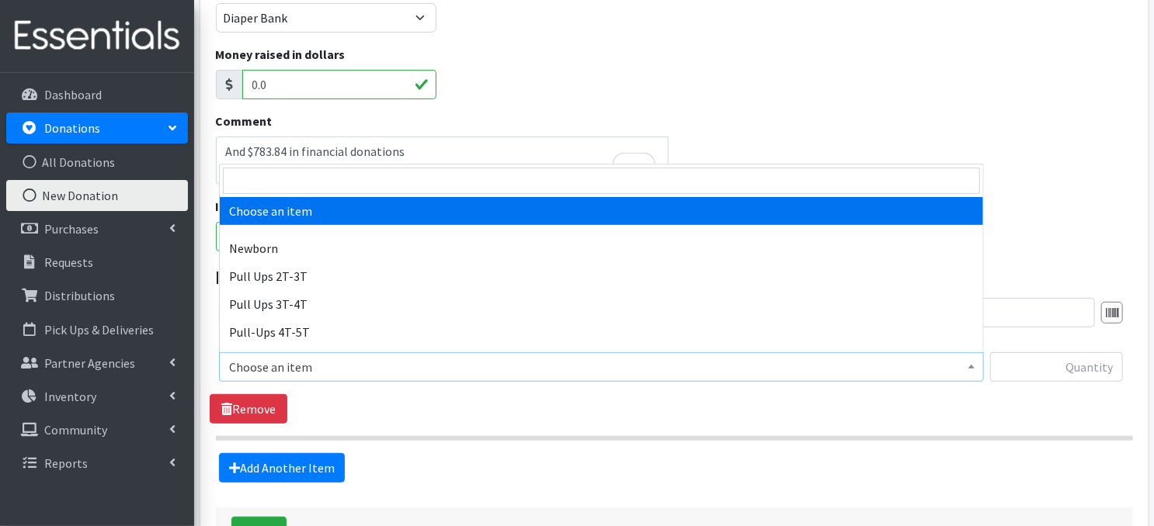
click at [972, 367] on b at bounding box center [971, 367] width 6 height 4
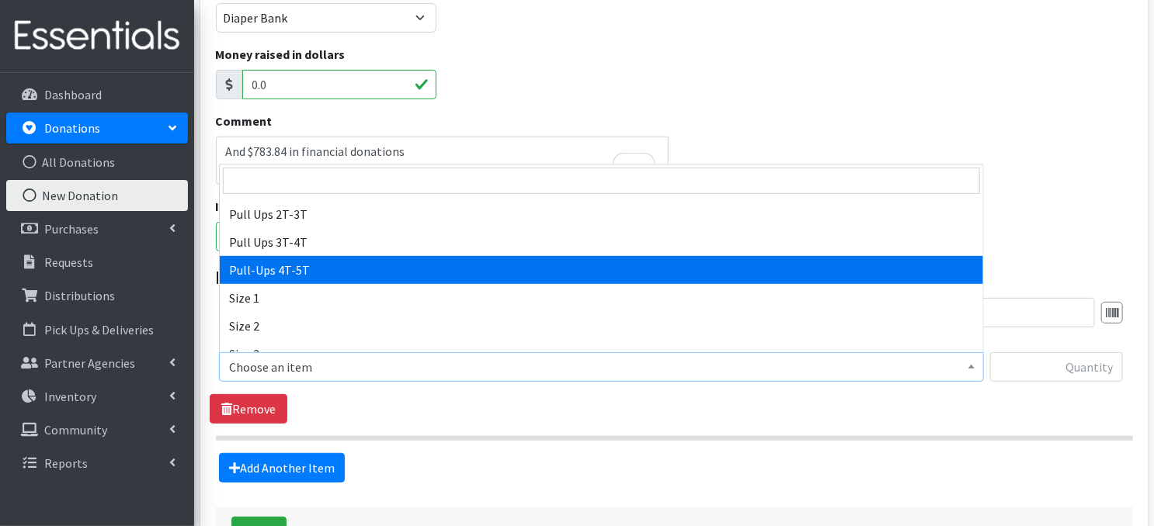
scroll to position [93, 0]
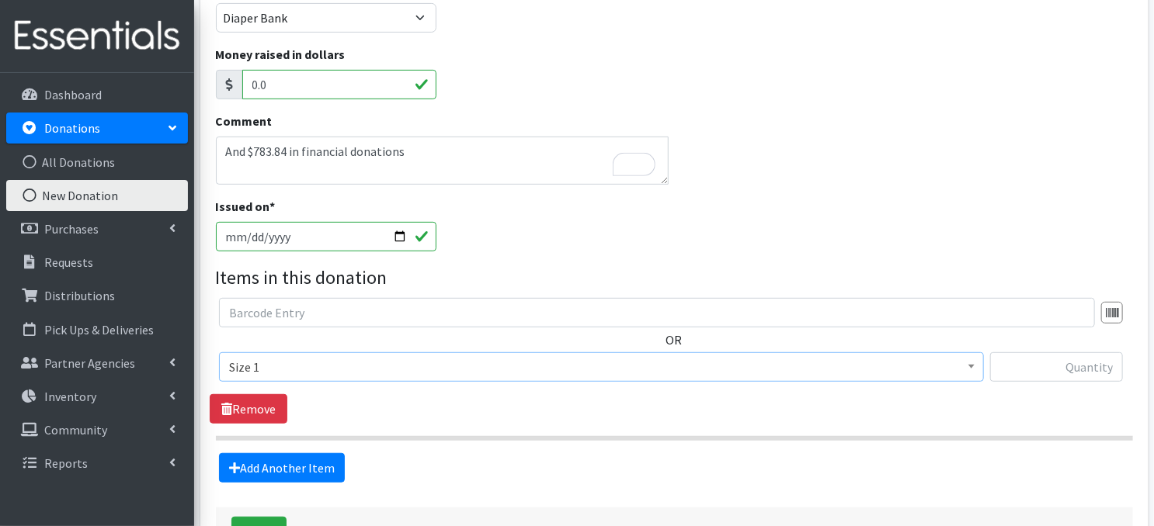
select select "3682"
click at [1065, 369] on input "text" at bounding box center [1056, 367] width 133 height 30
click at [1078, 370] on input "text" at bounding box center [1056, 367] width 133 height 30
type input "550"
click at [306, 470] on link "Add Another Item" at bounding box center [282, 468] width 126 height 30
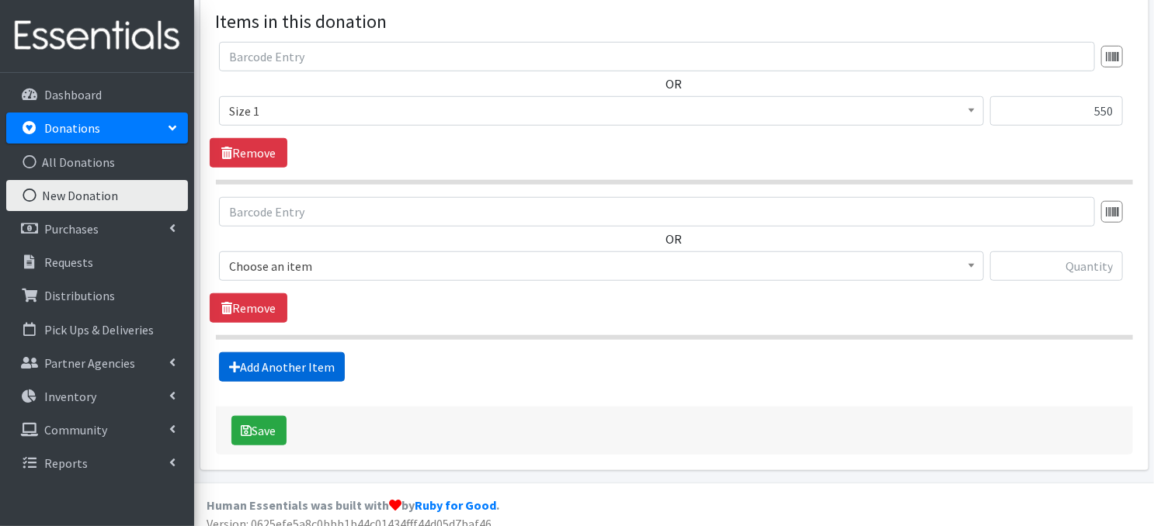
scroll to position [540, 0]
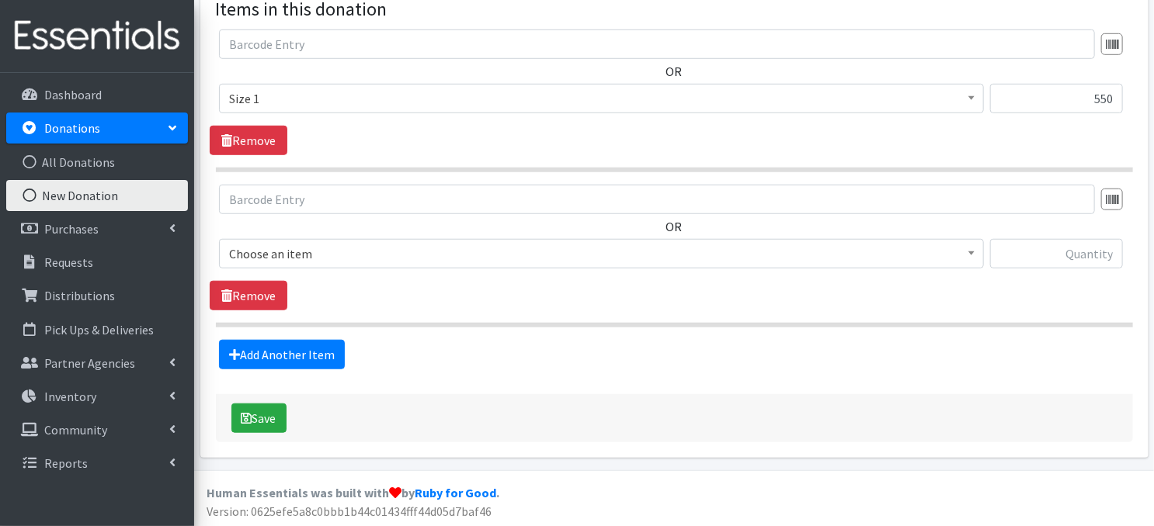
click at [975, 252] on span at bounding box center [972, 252] width 16 height 24
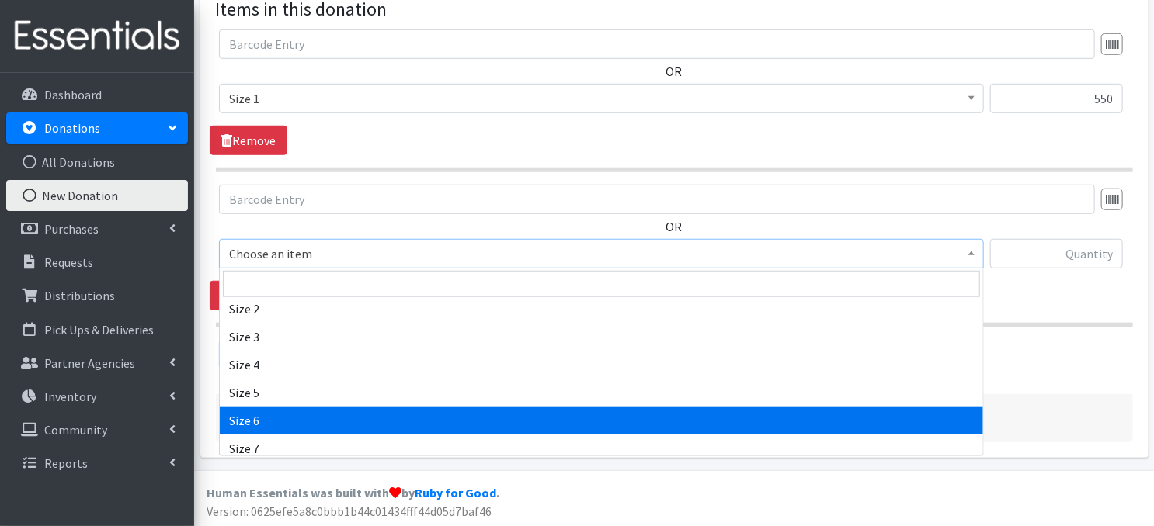
scroll to position [175, 0]
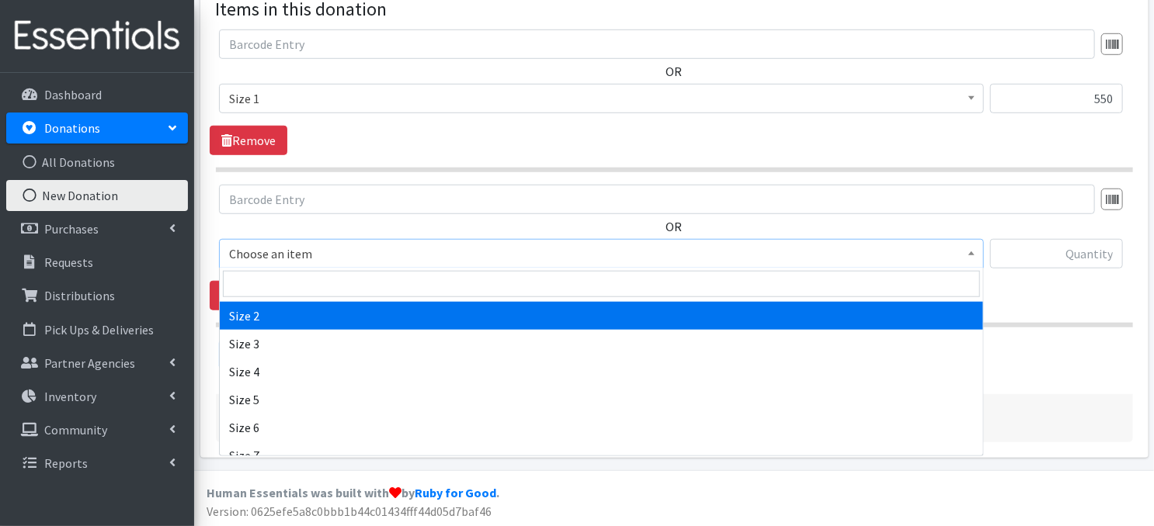
select select "3683"
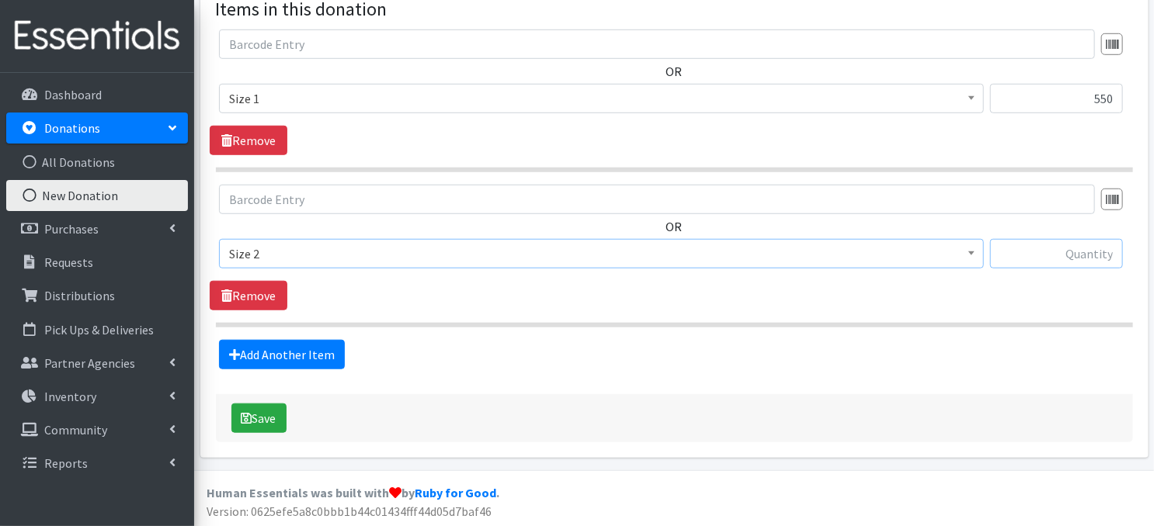
click at [1037, 257] on input "text" at bounding box center [1056, 254] width 133 height 30
type input "262"
click at [301, 358] on link "Add Another Item" at bounding box center [282, 355] width 126 height 30
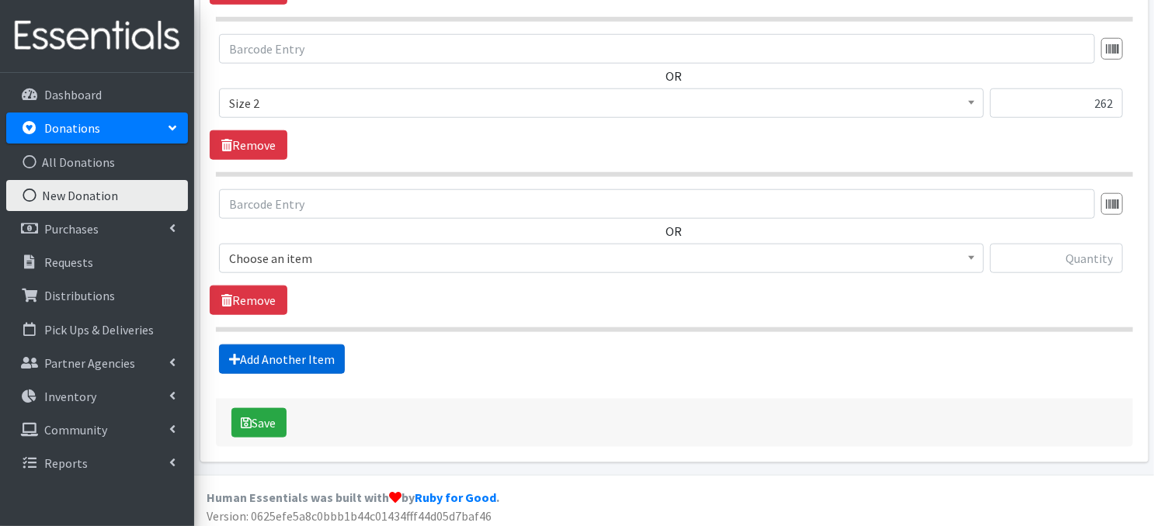
scroll to position [695, 0]
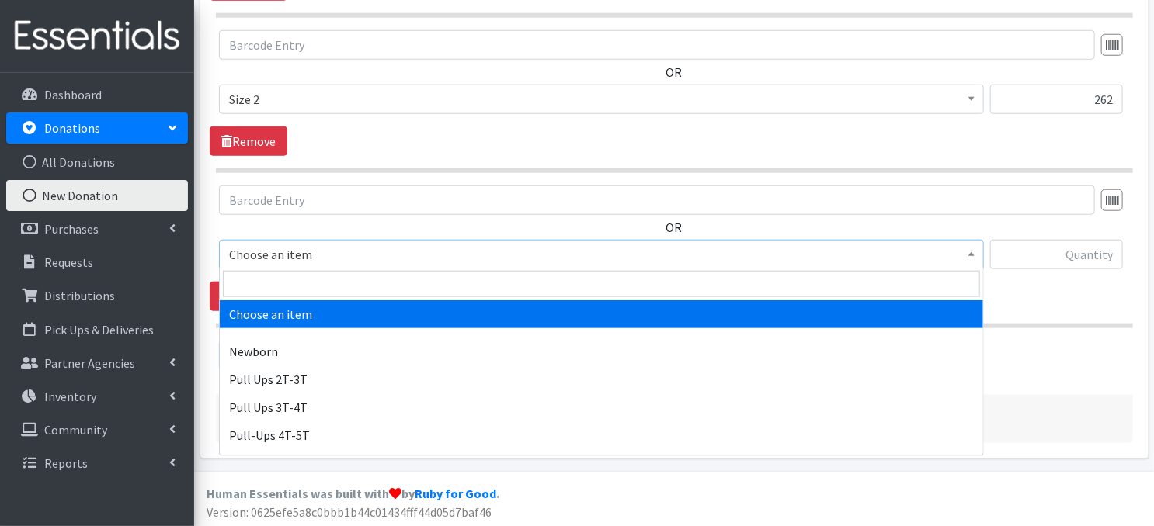
click at [974, 254] on b at bounding box center [971, 254] width 6 height 4
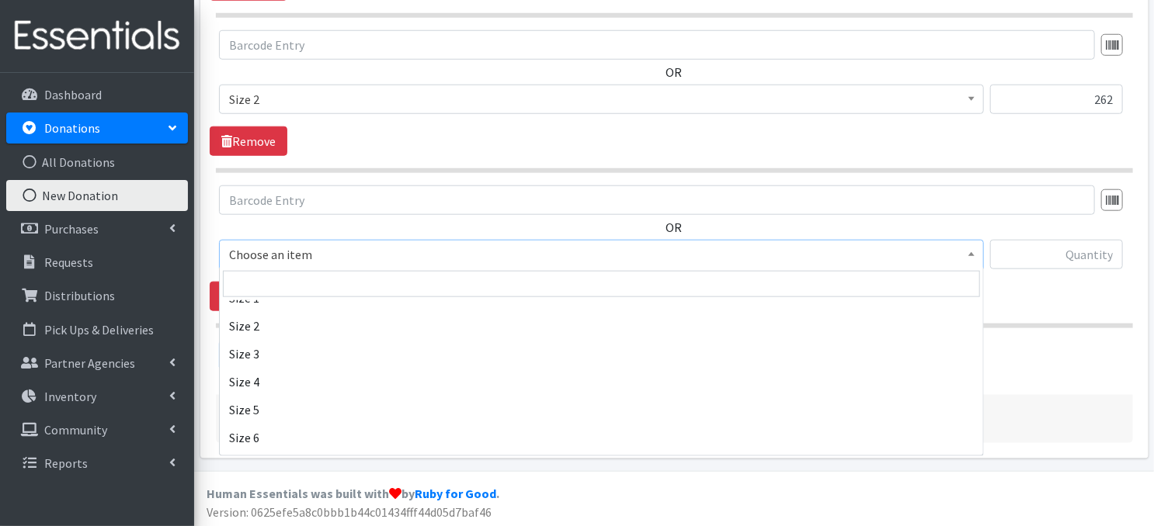
scroll to position [186, 0]
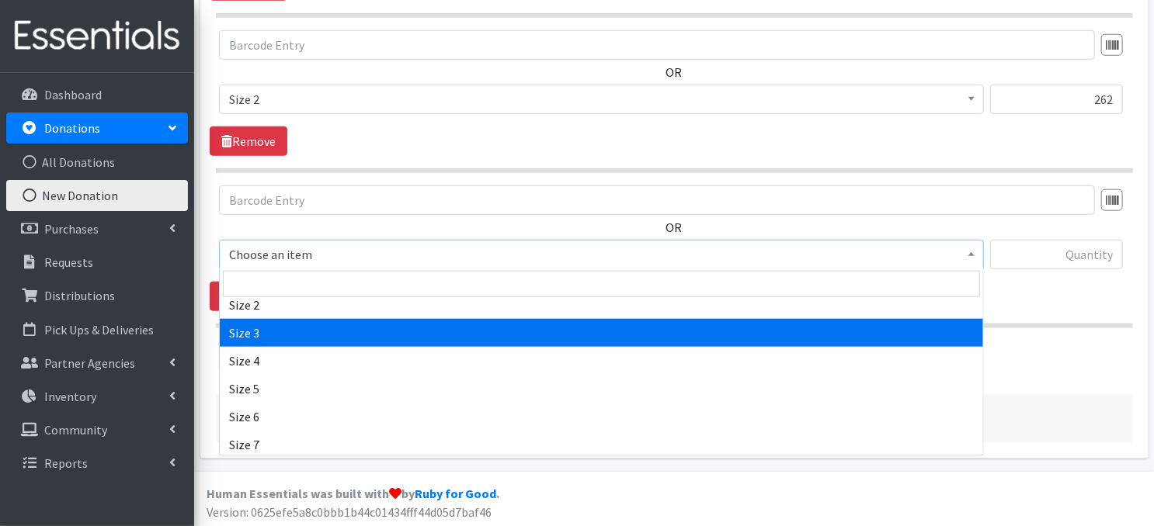
drag, startPoint x: 359, startPoint y: 340, endPoint x: 376, endPoint y: 322, distance: 24.7
select select "3684"
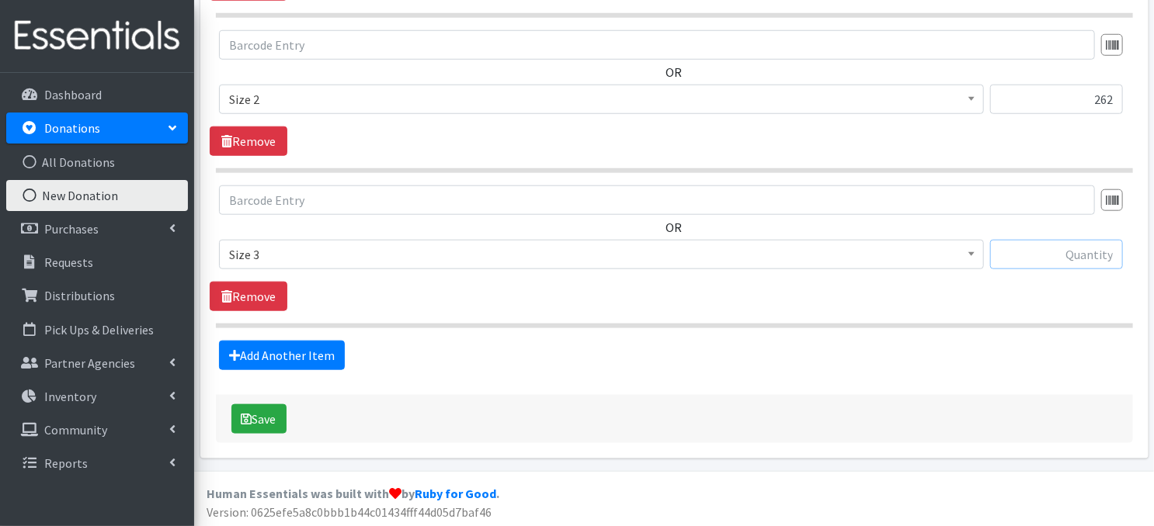
click at [1061, 256] on input "text" at bounding box center [1056, 255] width 133 height 30
type input "306"
click at [291, 359] on link "Add Another Item" at bounding box center [282, 356] width 126 height 30
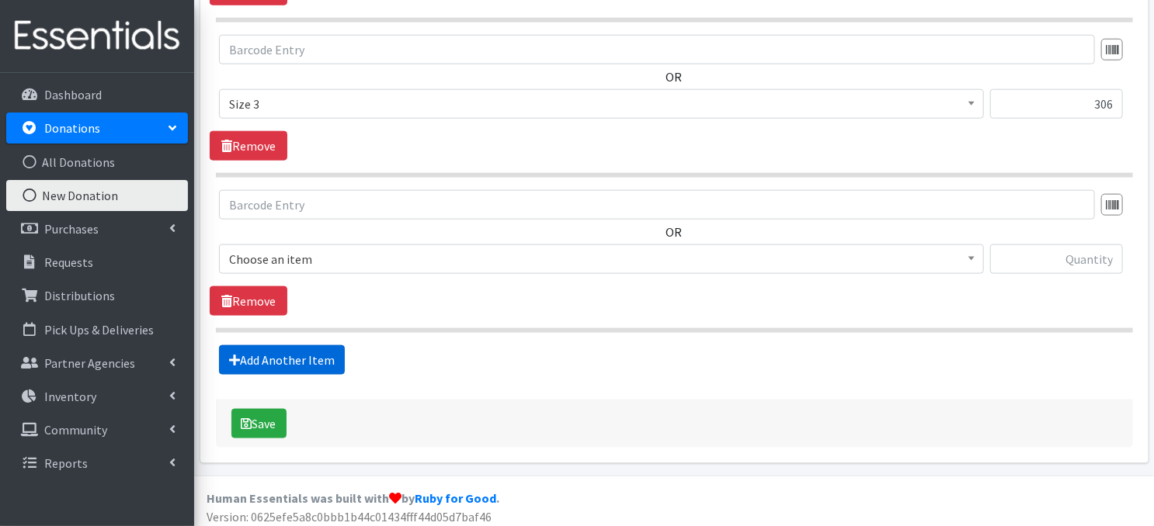
scroll to position [849, 0]
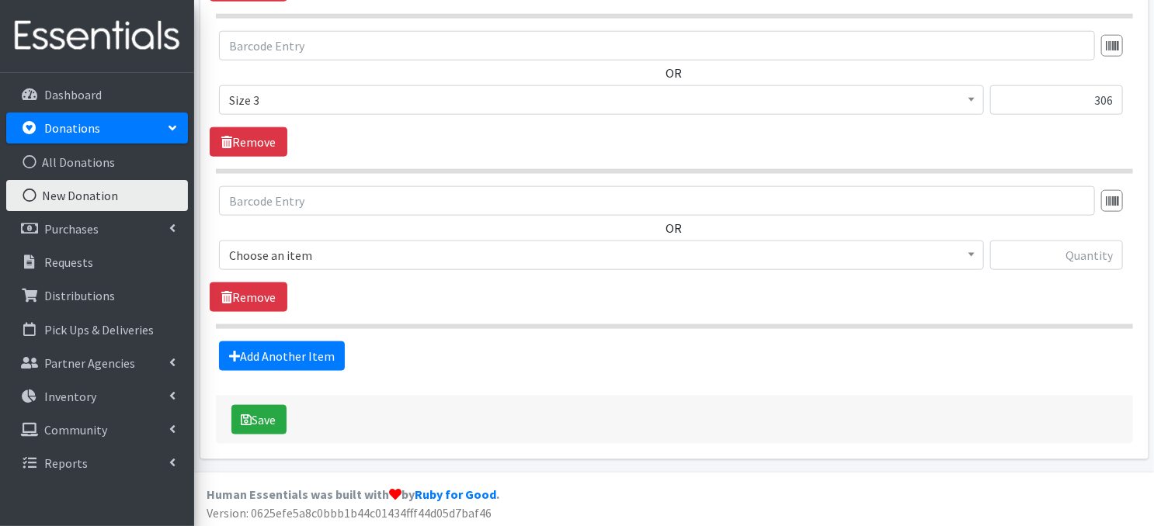
click at [968, 253] on b at bounding box center [971, 255] width 6 height 4
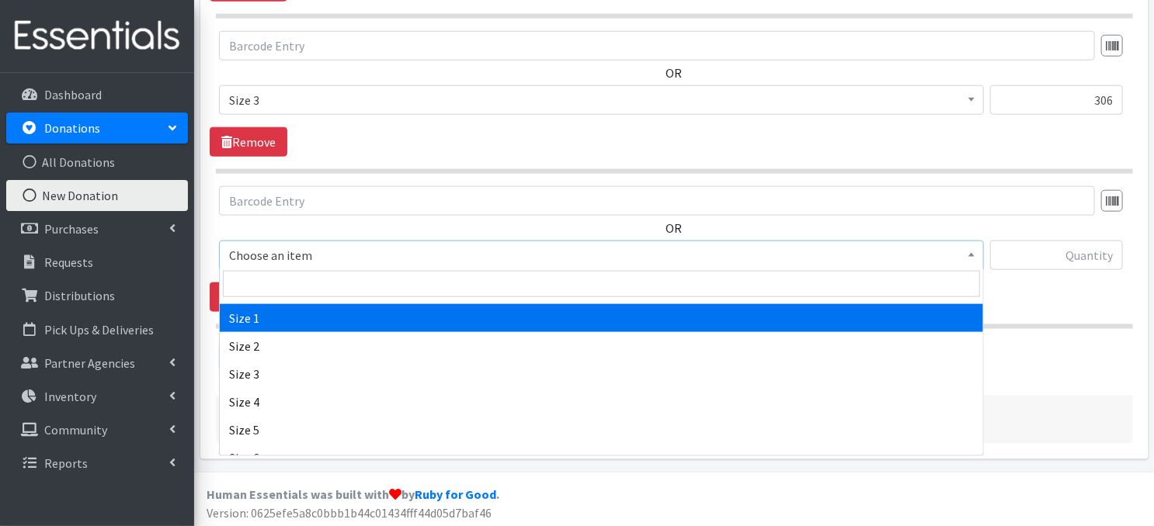
scroll to position [155, 0]
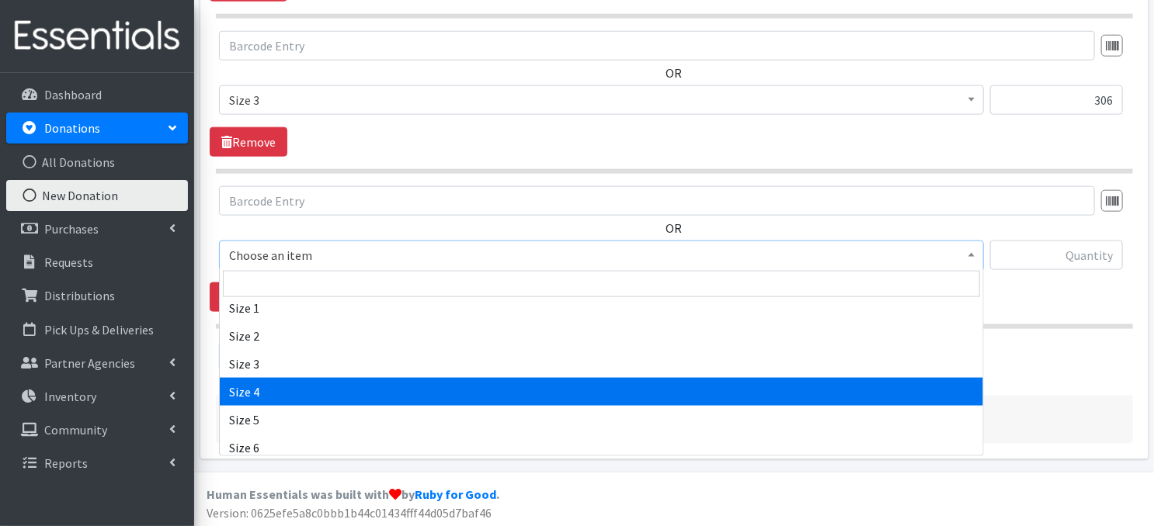
select select "3685"
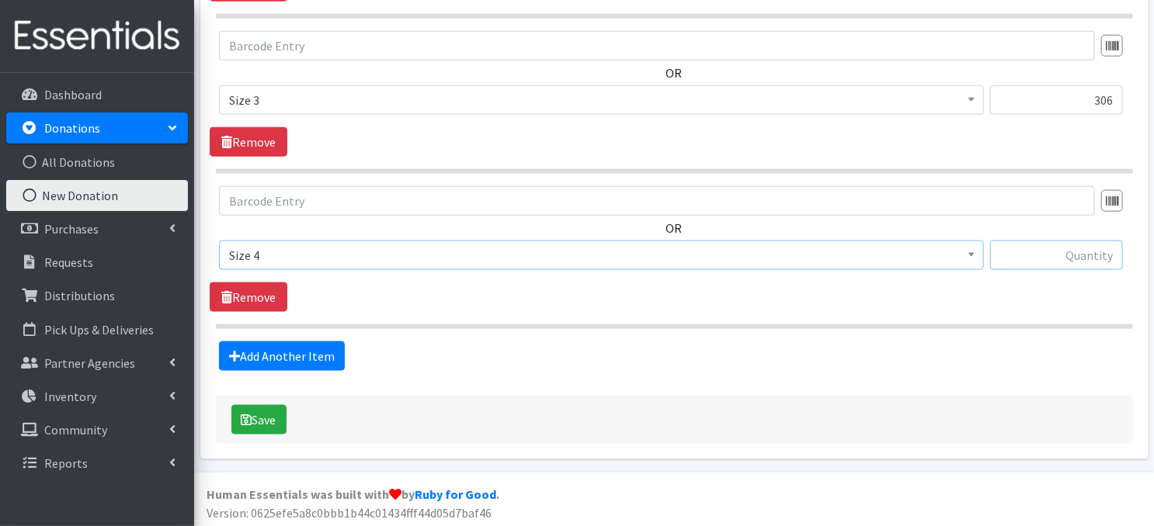
click at [1034, 256] on input "text" at bounding box center [1056, 256] width 133 height 30
type input "694"
click at [304, 356] on link "Add Another Item" at bounding box center [282, 357] width 126 height 30
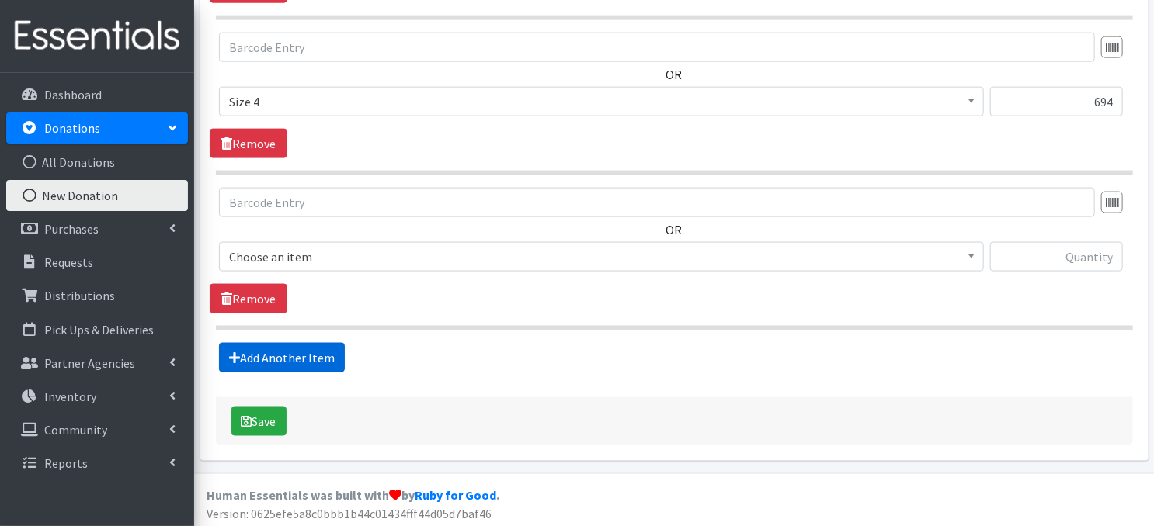
scroll to position [1004, 0]
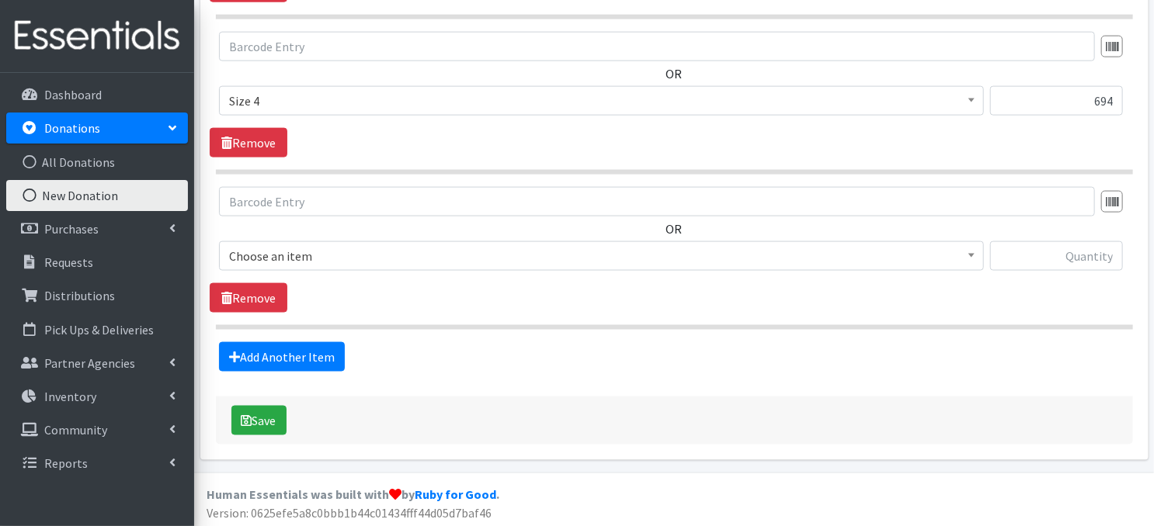
click at [969, 259] on span at bounding box center [972, 254] width 16 height 24
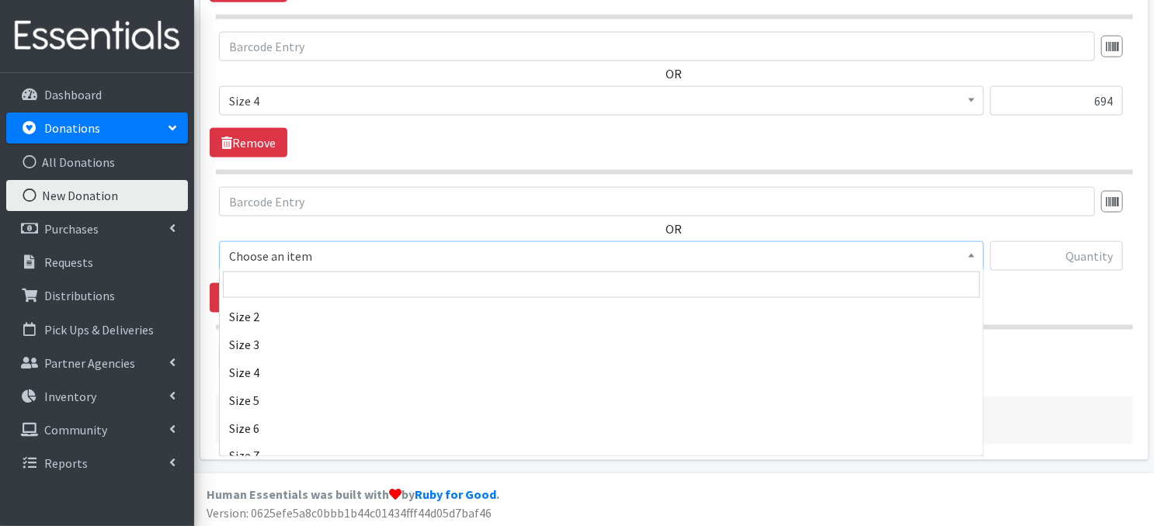
scroll to position [217, 0]
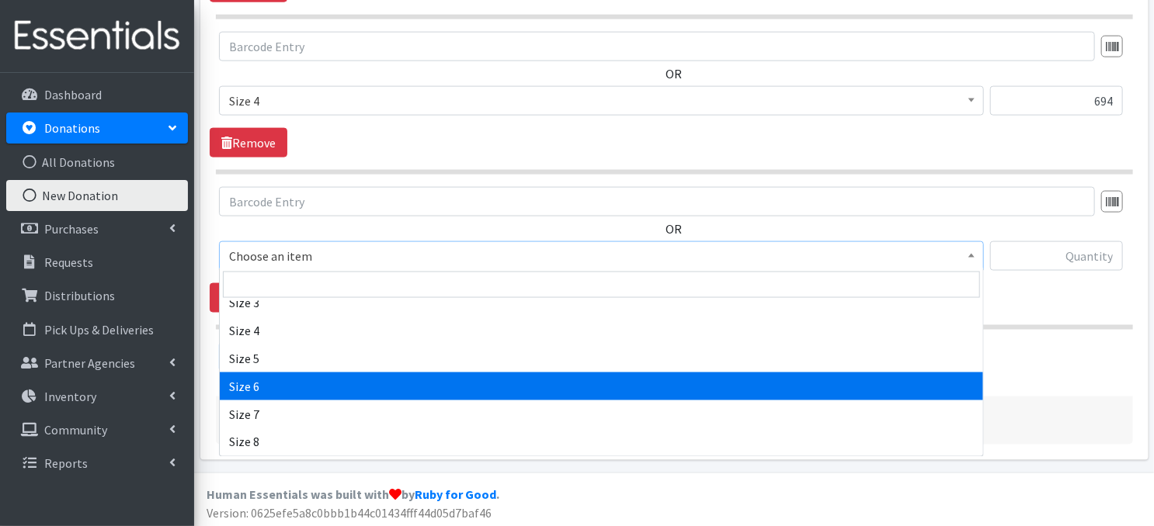
drag, startPoint x: 308, startPoint y: 392, endPoint x: 419, endPoint y: 371, distance: 113.0
select select "3687"
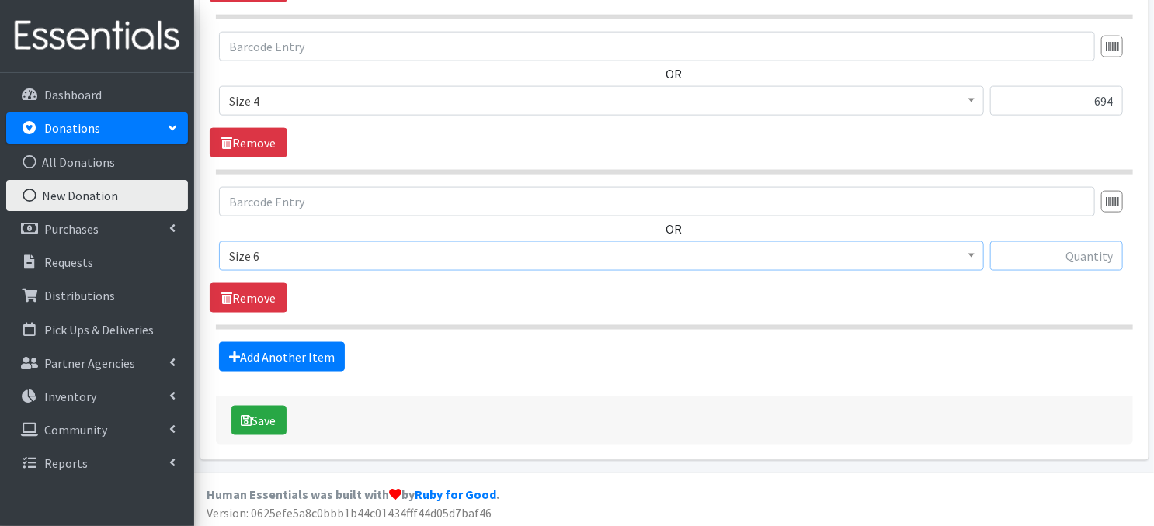
click at [1054, 259] on input "text" at bounding box center [1056, 256] width 133 height 30
type input "63"
click at [253, 419] on button "Save" at bounding box center [258, 421] width 55 height 30
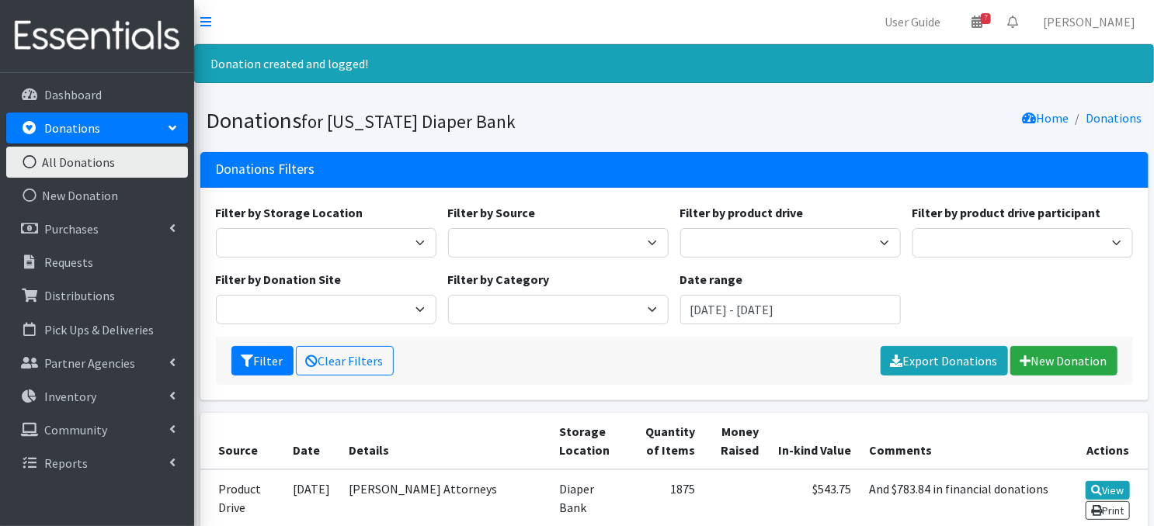
click at [31, 159] on icon at bounding box center [29, 162] width 20 height 14
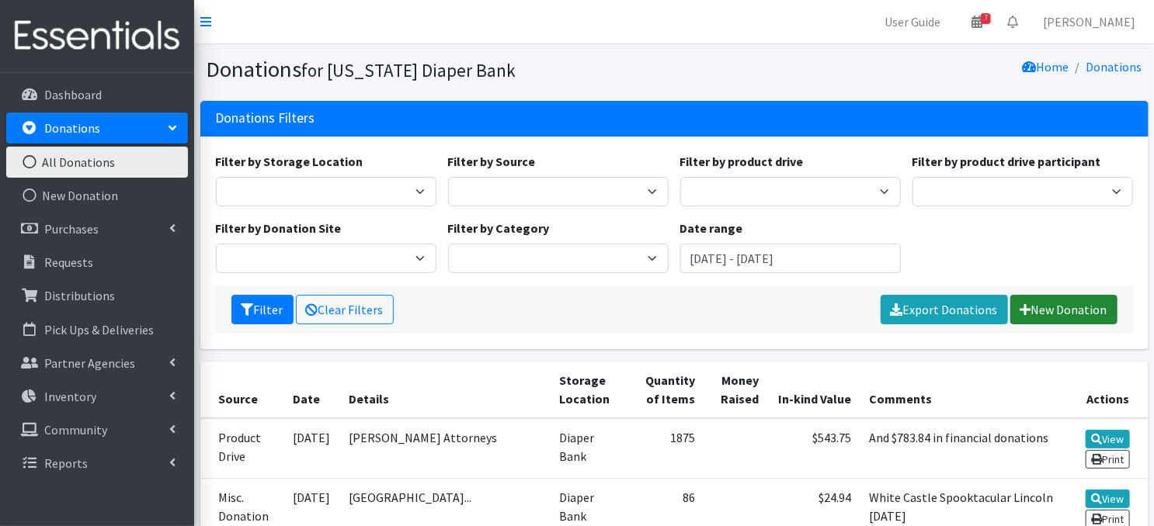
click at [1047, 314] on link "New Donation" at bounding box center [1063, 310] width 107 height 30
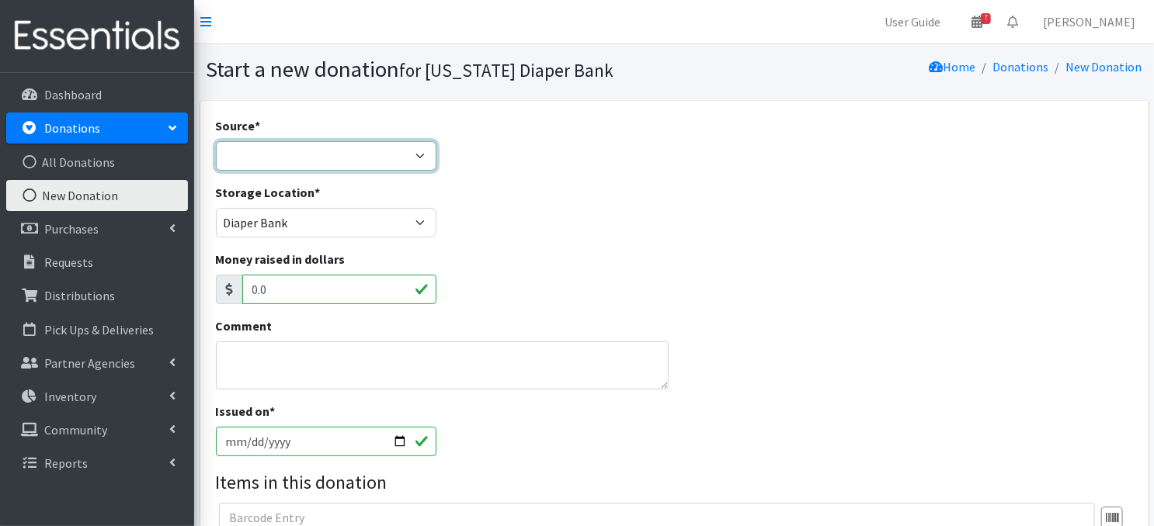
click at [422, 160] on select "Product Drive Manufacturer Donation Site Misc. Donation" at bounding box center [326, 156] width 221 height 30
select select "Product Drive"
click at [216, 141] on select "Product Drive Manufacturer Donation Site Misc. Donation" at bounding box center [326, 156] width 221 height 30
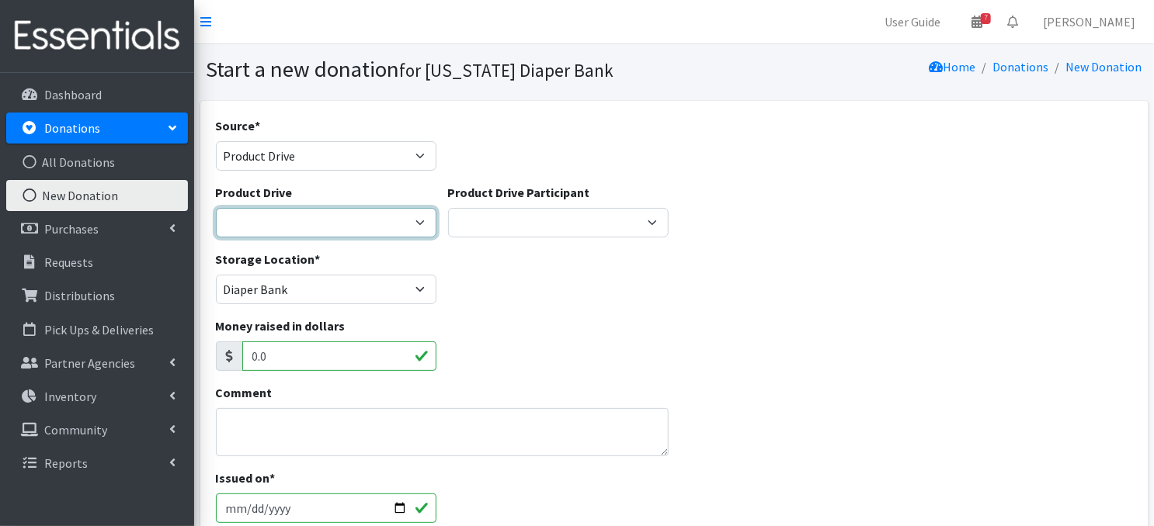
click at [422, 220] on select "Abbott Elementary ACCESS Bank Ackerman Elementary Amazon Smile Apartment Associ…" at bounding box center [326, 223] width 221 height 30
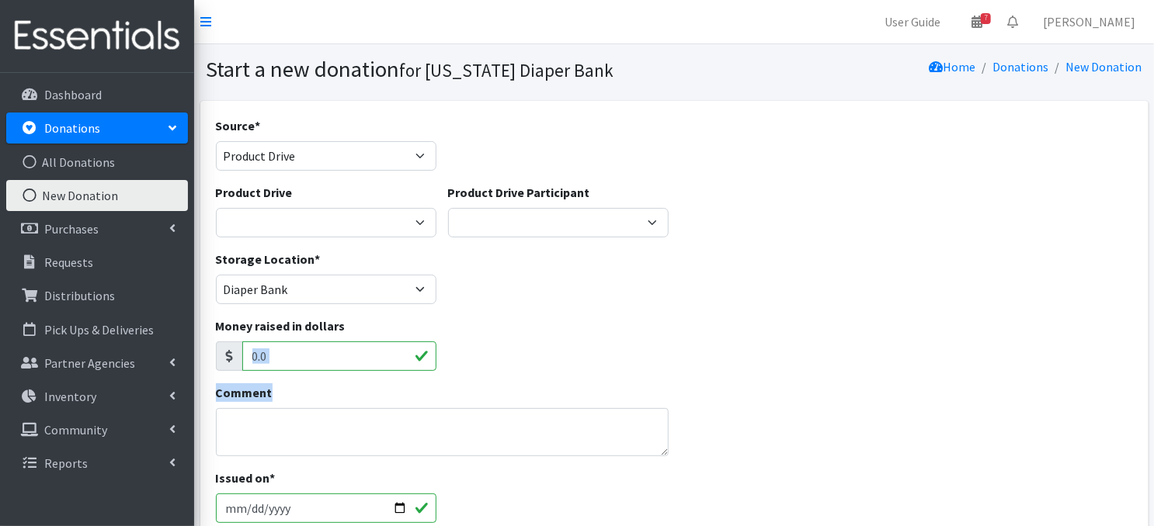
drag, startPoint x: 979, startPoint y: 384, endPoint x: 885, endPoint y: 353, distance: 98.7
click at [972, 372] on div "Source * Product Drive Manufacturer Donation Site Misc. Donation Donation Site …" at bounding box center [674, 471] width 917 height 711
click at [113, 437] on link "Community" at bounding box center [97, 430] width 182 height 31
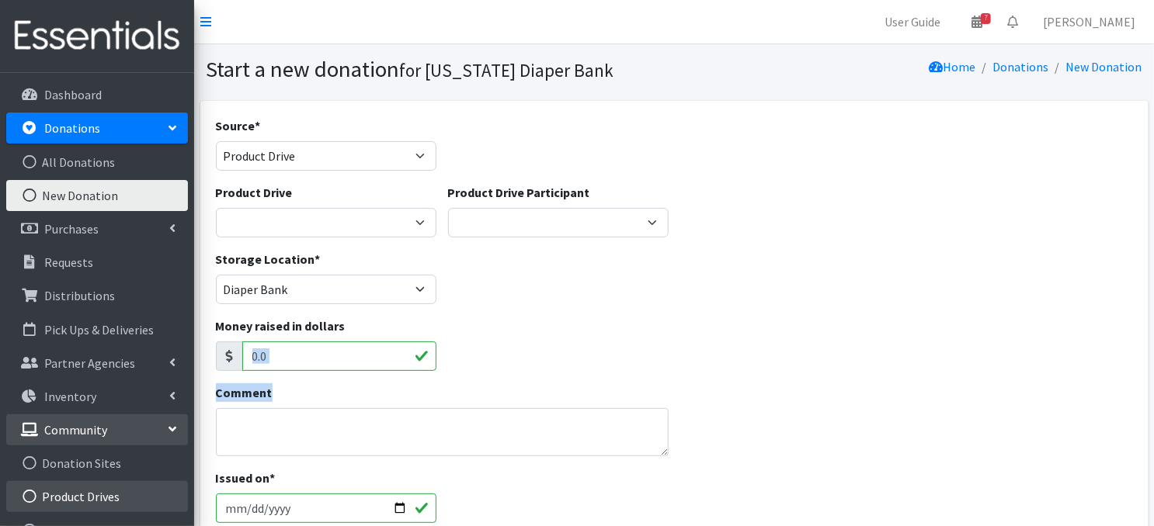
click at [30, 493] on icon at bounding box center [29, 497] width 20 height 14
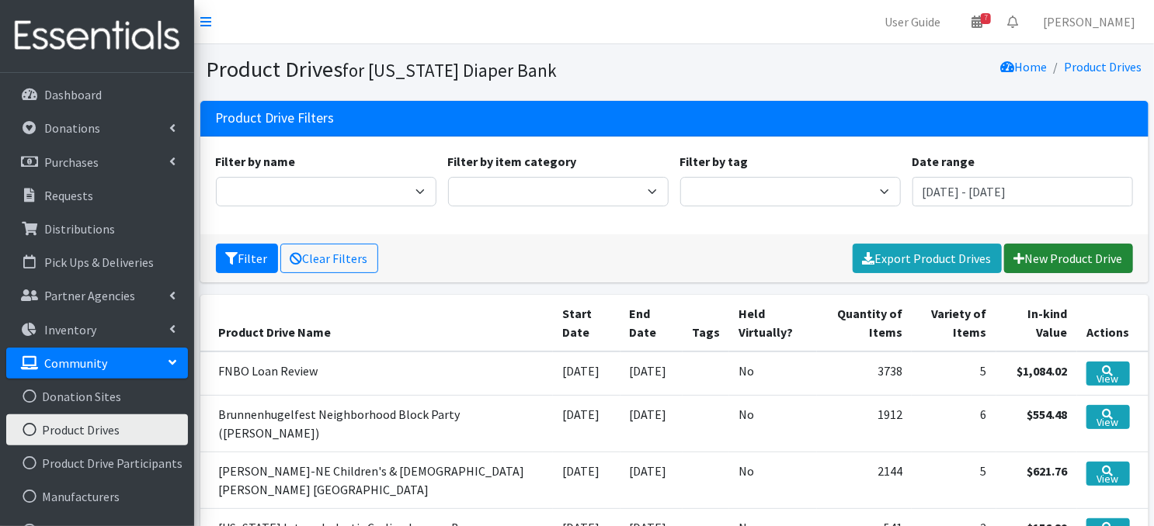
click at [1056, 260] on link "New Product Drive" at bounding box center [1068, 259] width 129 height 30
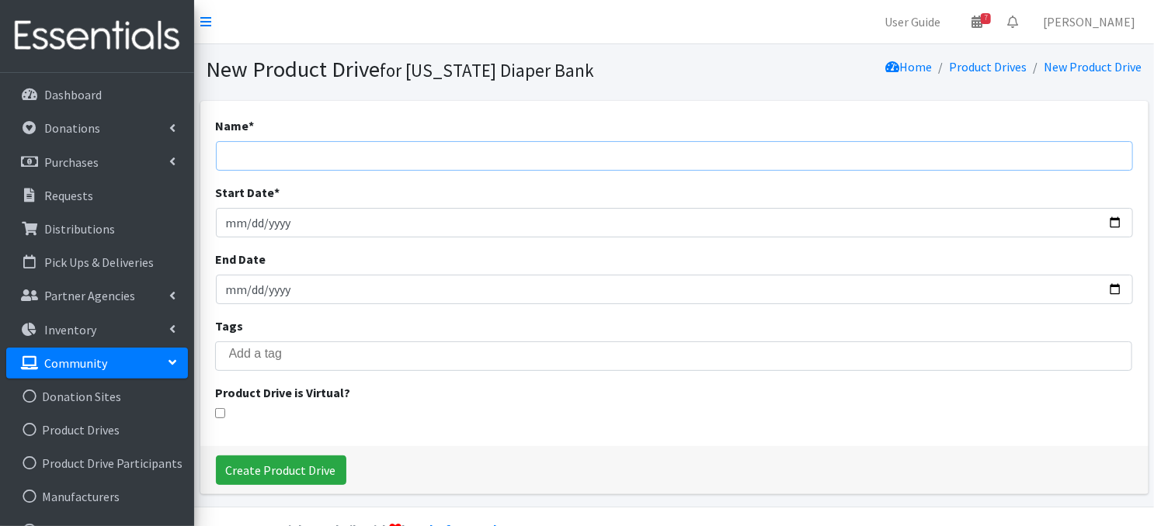
click at [259, 155] on input "Name *" at bounding box center [674, 156] width 917 height 30
type input "Builder Trend"
click at [234, 223] on input "Start Date *" at bounding box center [674, 223] width 917 height 30
type input "[DATE]"
click at [230, 288] on input "End Date" at bounding box center [674, 290] width 917 height 30
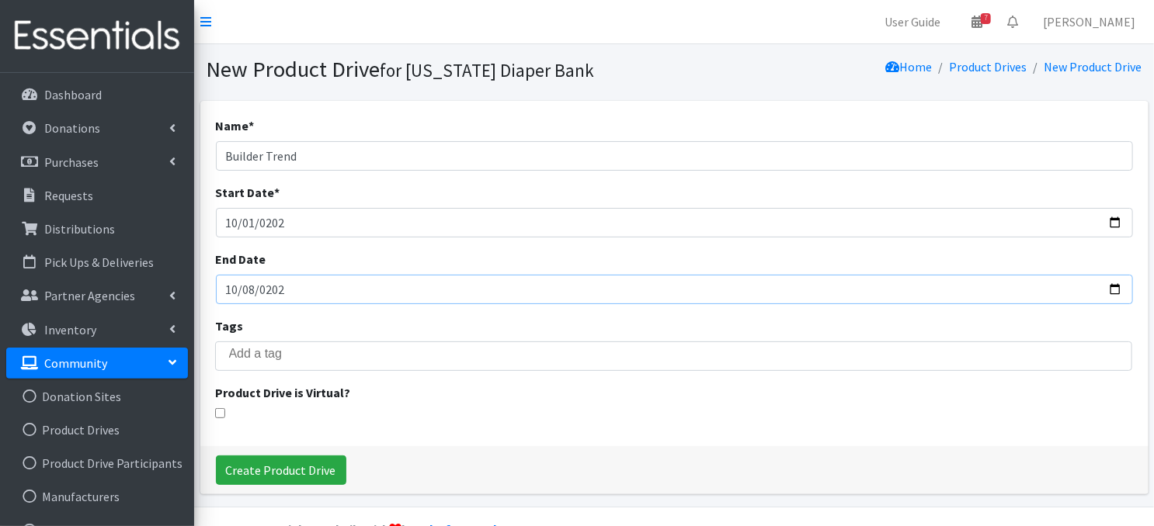
type input "[DATE]"
click at [348, 308] on div "Name * Builder Trend Start Date * [DATE] End Date [DATE] Tags Product Drive is …" at bounding box center [674, 274] width 948 height 346
click at [283, 474] on input "Create Product Drive" at bounding box center [281, 471] width 130 height 30
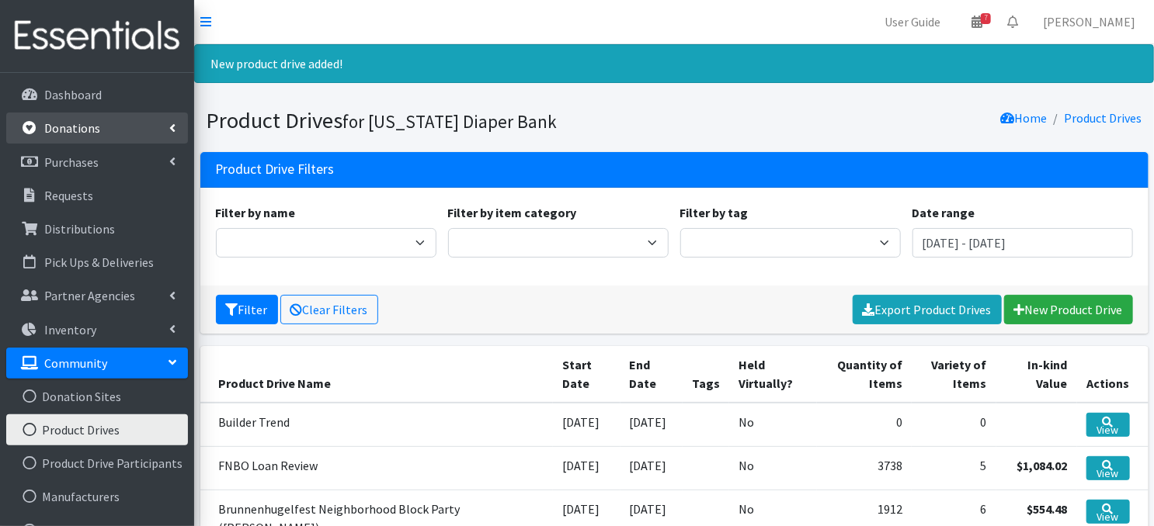
click at [64, 136] on p "Donations" at bounding box center [72, 128] width 56 height 16
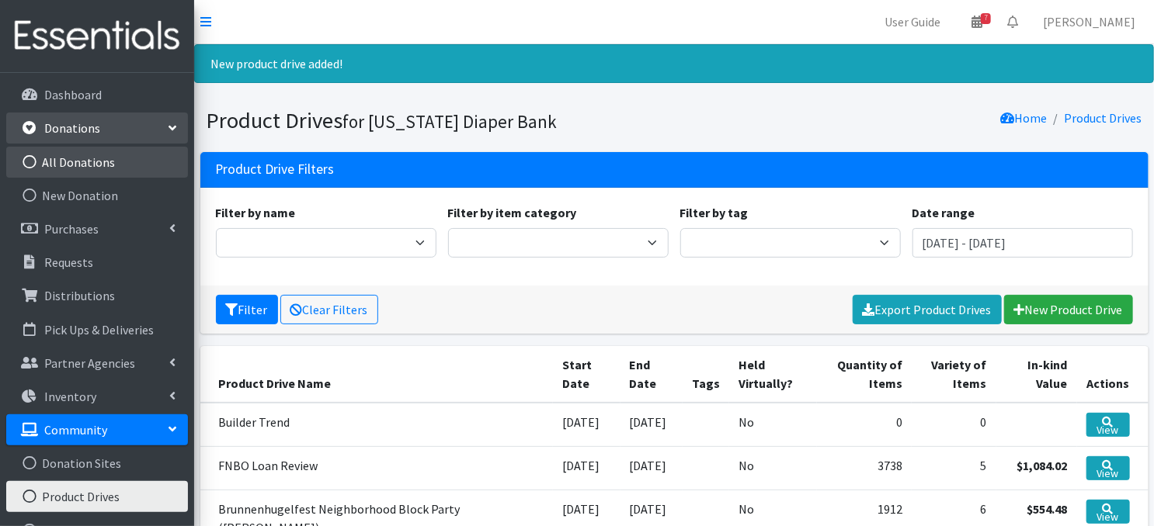
click at [28, 164] on icon at bounding box center [29, 162] width 20 height 14
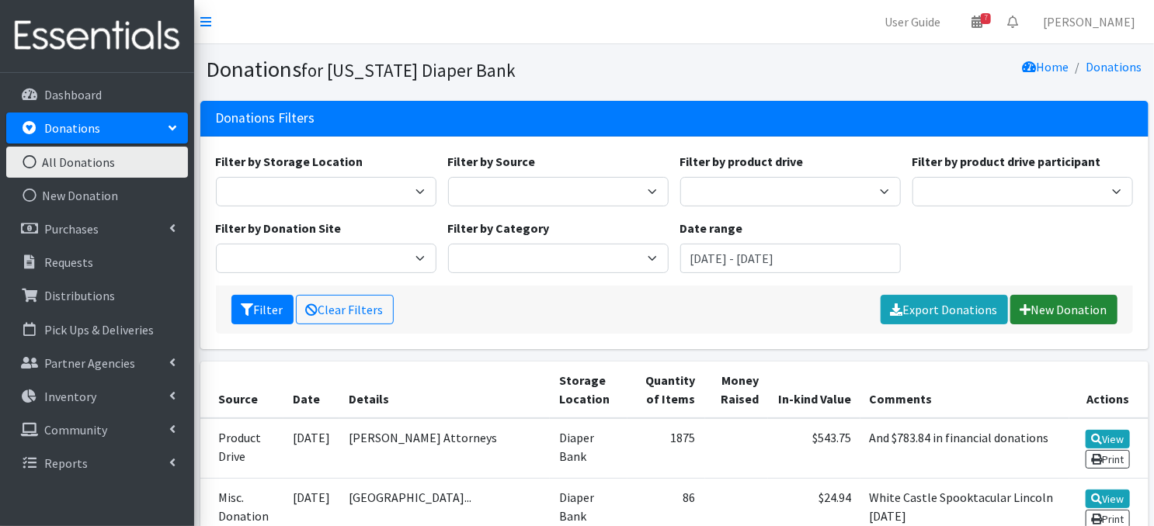
click at [1050, 310] on link "New Donation" at bounding box center [1063, 310] width 107 height 30
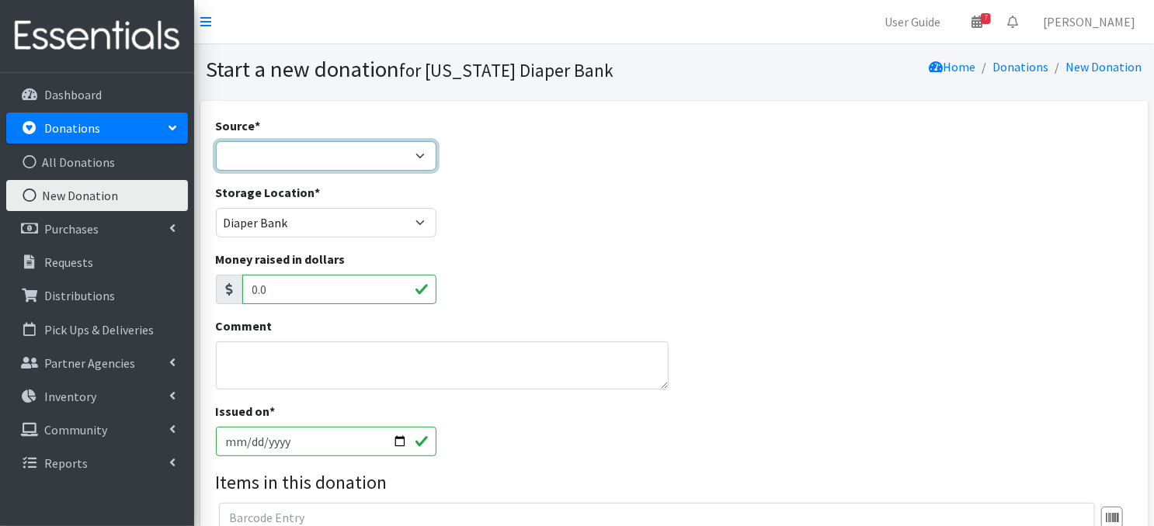
click at [415, 155] on select "Product Drive Manufacturer Donation Site Misc. Donation" at bounding box center [326, 156] width 221 height 30
select select "Product Drive"
click at [216, 141] on select "Product Drive Manufacturer Donation Site Misc. Donation" at bounding box center [326, 156] width 221 height 30
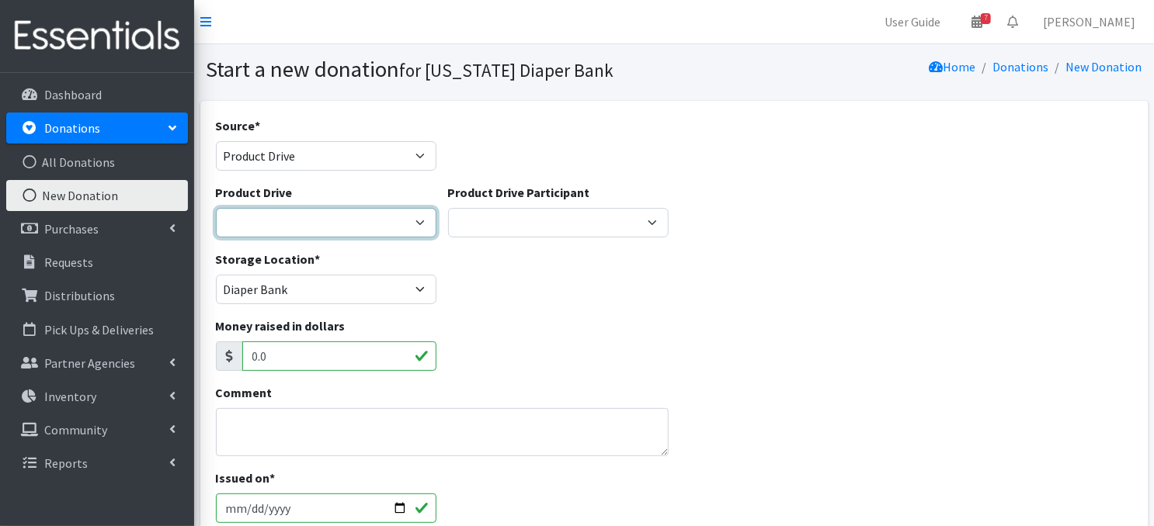
click at [415, 220] on select "Abbott Elementary ACCESS Bank Ackerman Elementary Amazon Smile Apartment Associ…" at bounding box center [326, 223] width 221 height 30
select select "3591"
click at [216, 208] on select "Abbott Elementary ACCESS Bank Ackerman Elementary Amazon Smile Apartment Associ…" at bounding box center [326, 223] width 221 height 30
click at [260, 430] on textarea "Comment" at bounding box center [442, 432] width 453 height 48
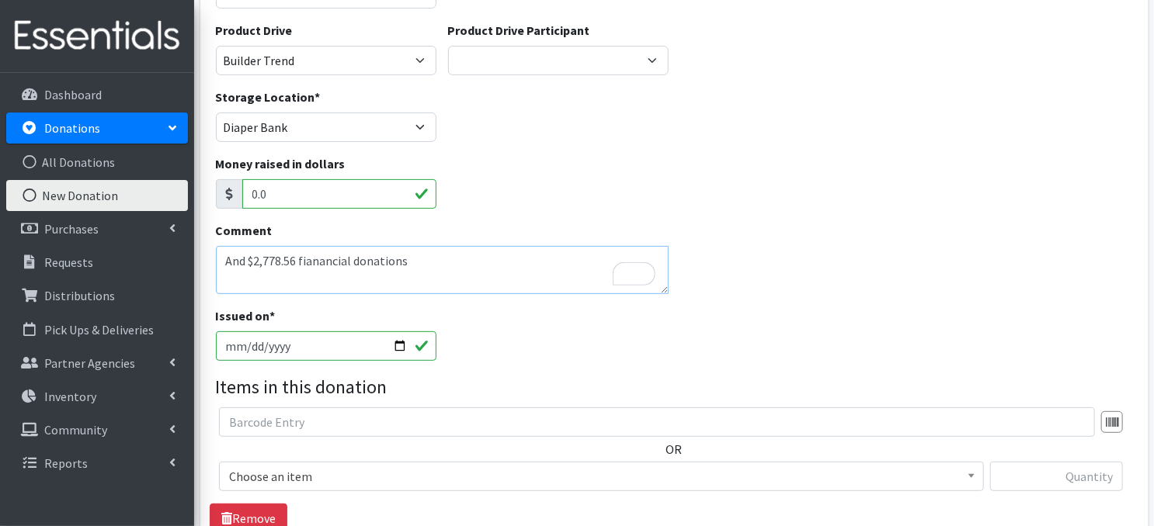
scroll to position [171, 0]
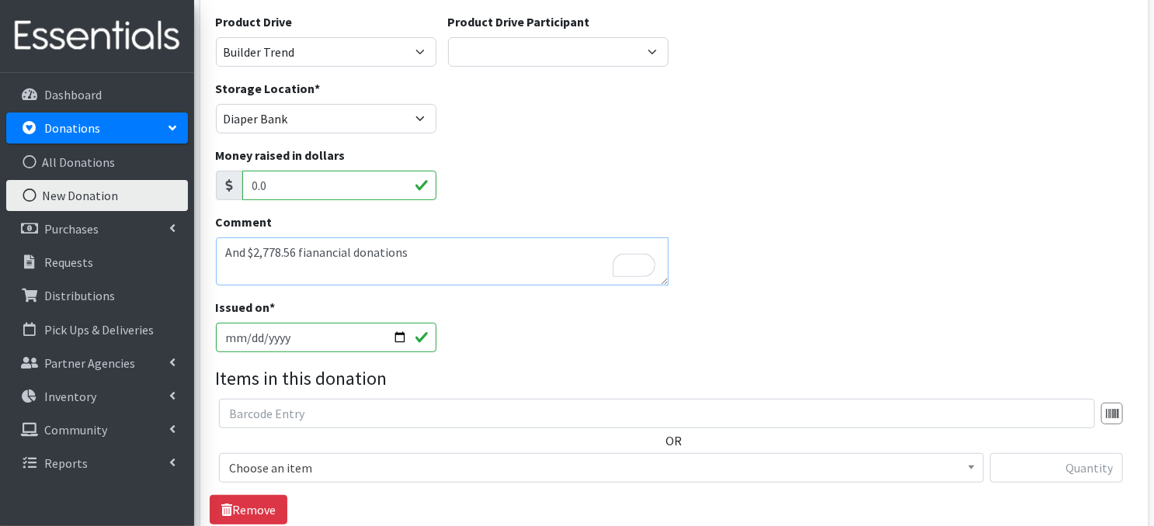
type textarea "And $2,778.56 fianancial donations"
click at [394, 335] on input "2025-10-14" at bounding box center [326, 338] width 221 height 30
type input "[DATE]"
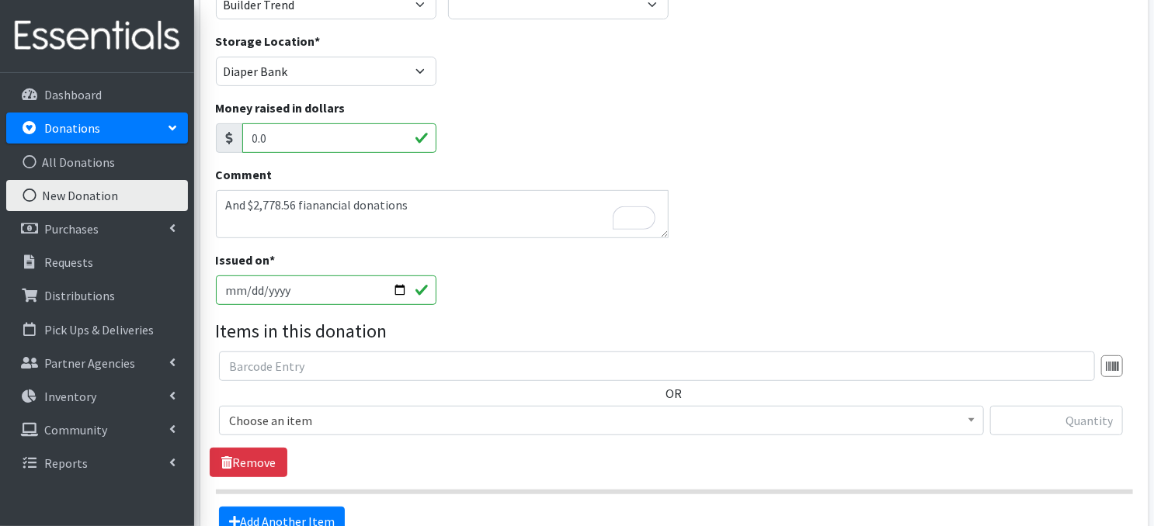
scroll to position [233, 0]
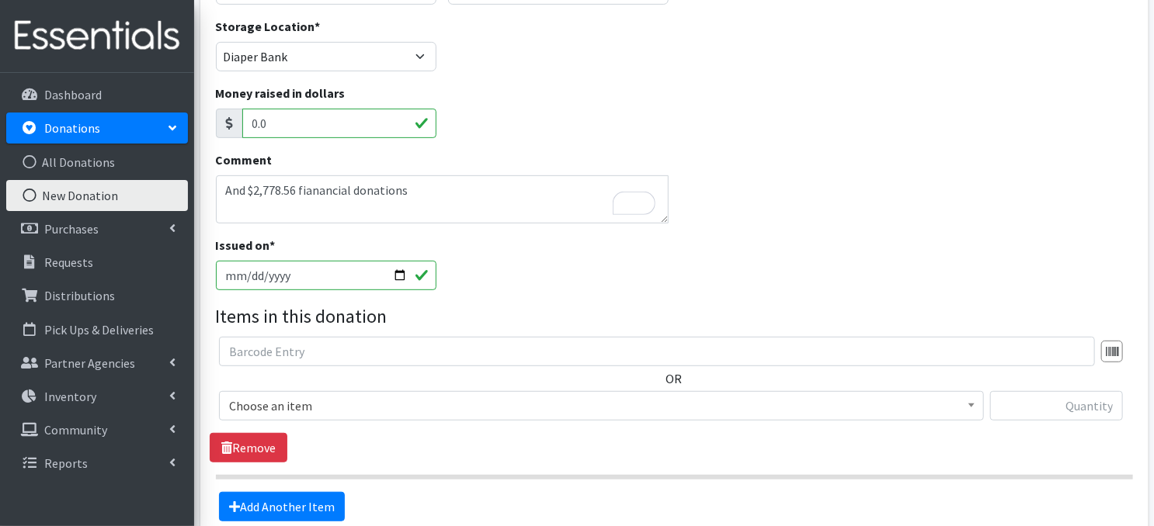
click at [969, 408] on span at bounding box center [972, 404] width 16 height 24
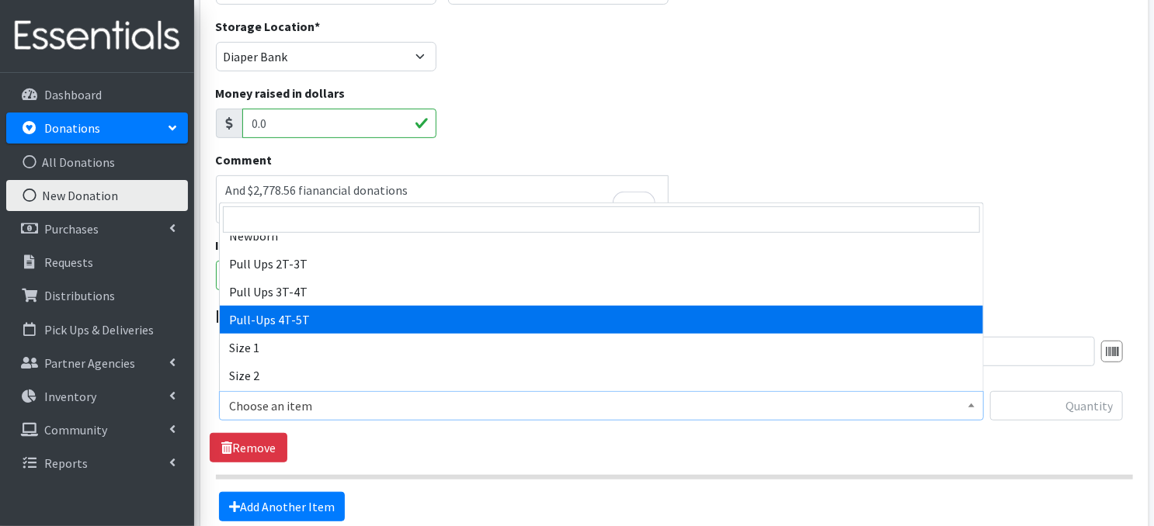
scroll to position [62, 0]
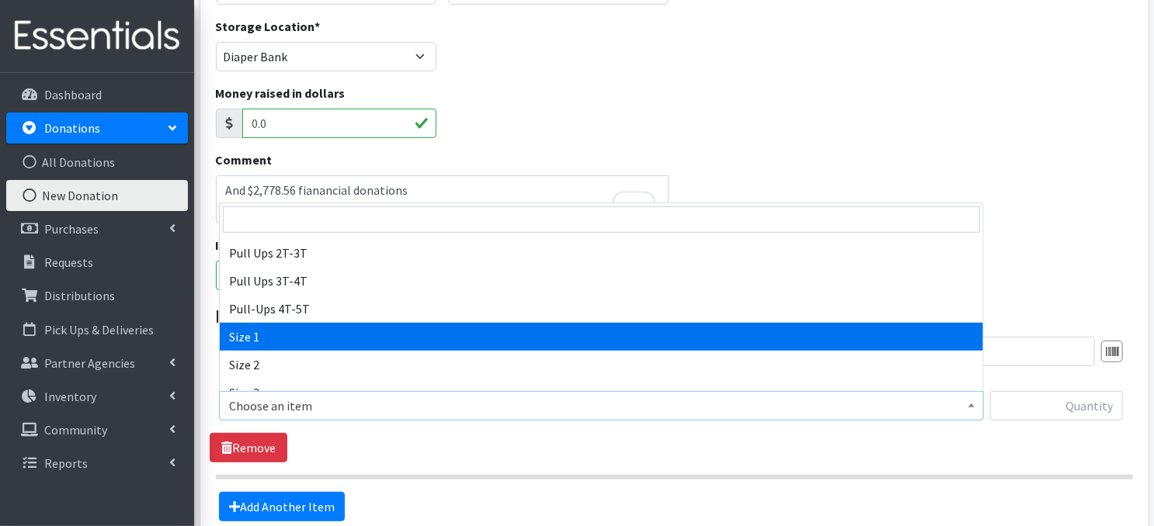
select select "3682"
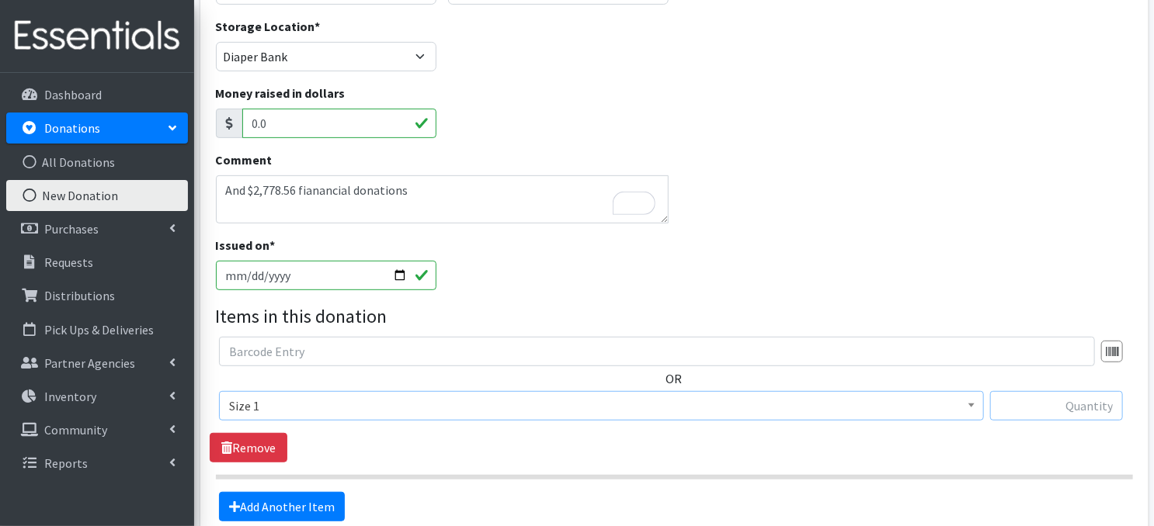
click at [1061, 404] on input "text" at bounding box center [1056, 406] width 133 height 30
type input "346"
click at [264, 511] on link "Add Another Item" at bounding box center [282, 507] width 126 height 30
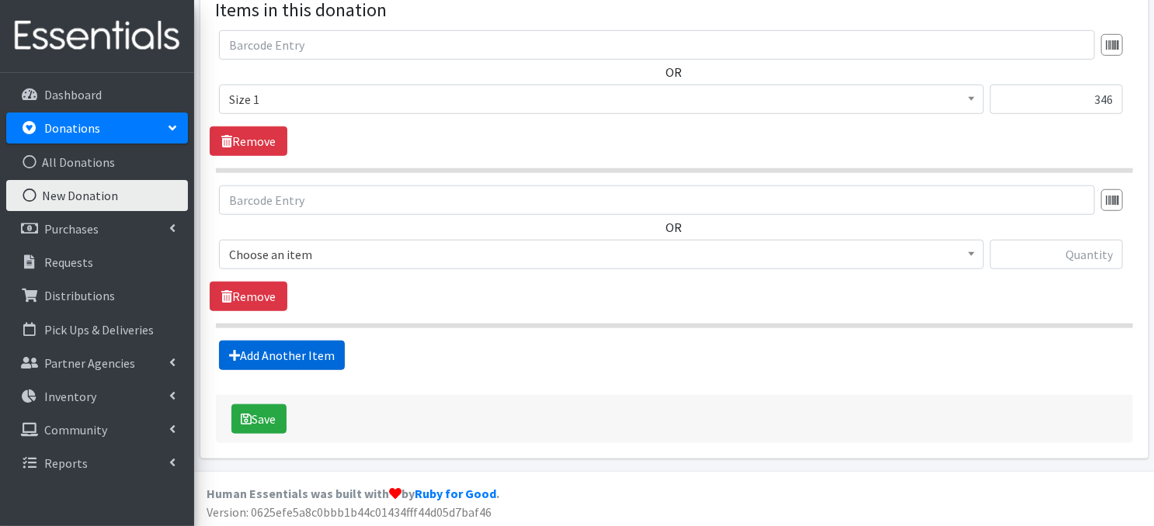
scroll to position [540, 0]
click at [974, 256] on span at bounding box center [972, 252] width 16 height 24
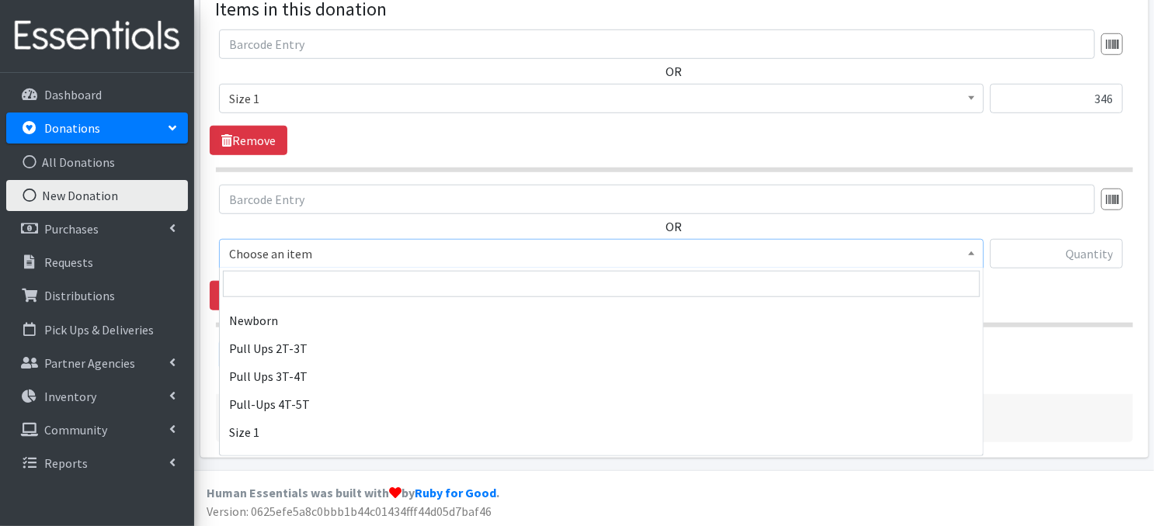
scroll to position [165, 0]
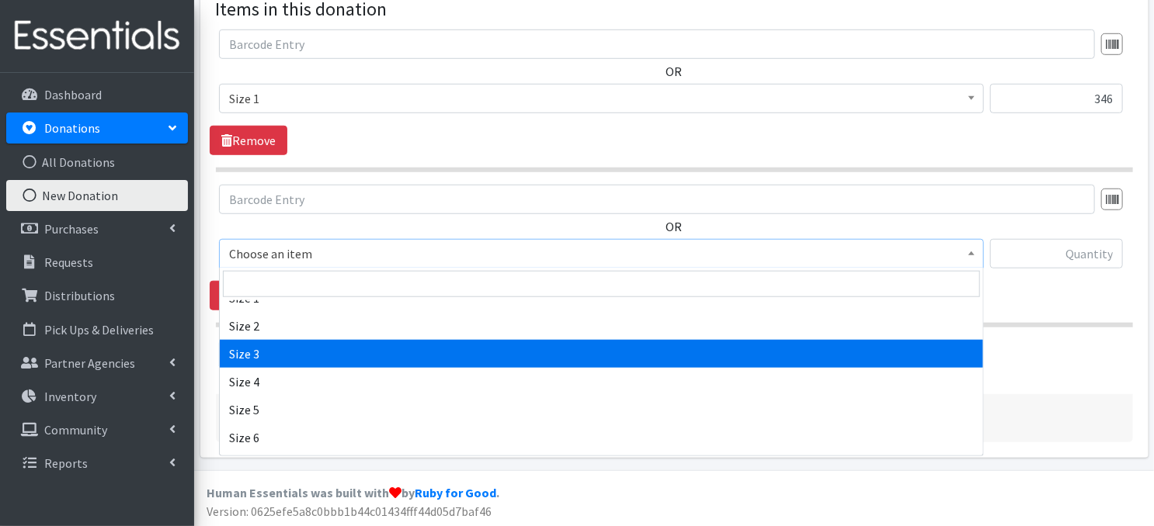
select select "3684"
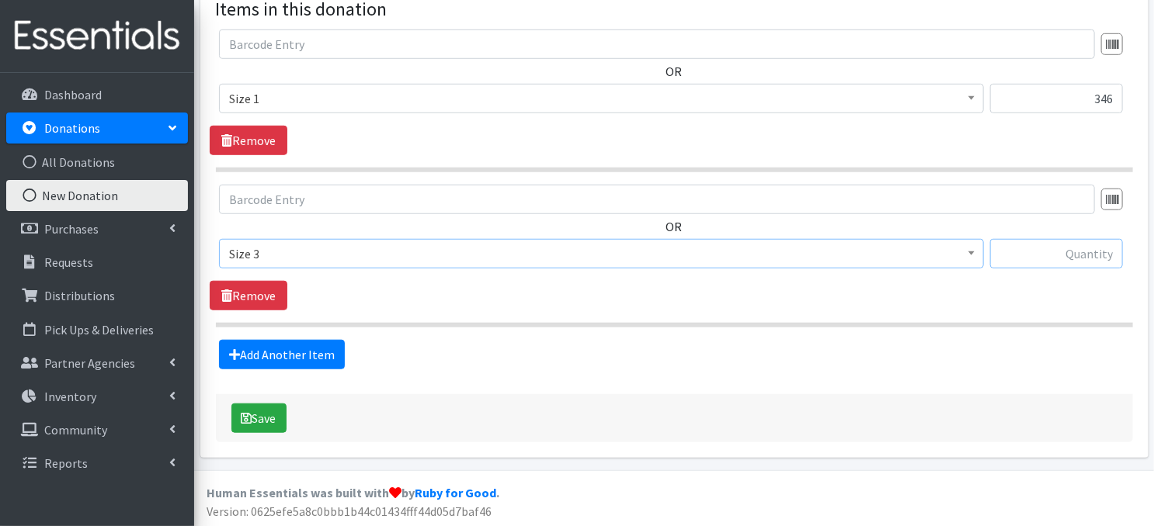
click at [1080, 257] on input "text" at bounding box center [1056, 254] width 133 height 30
type input "66"
click at [275, 354] on link "Add Another Item" at bounding box center [282, 355] width 126 height 30
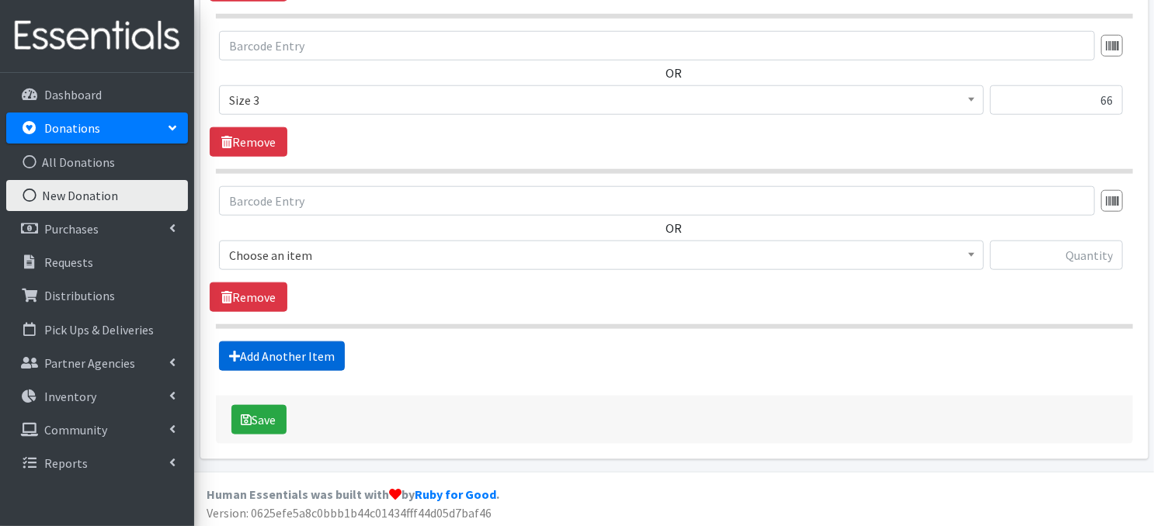
scroll to position [695, 0]
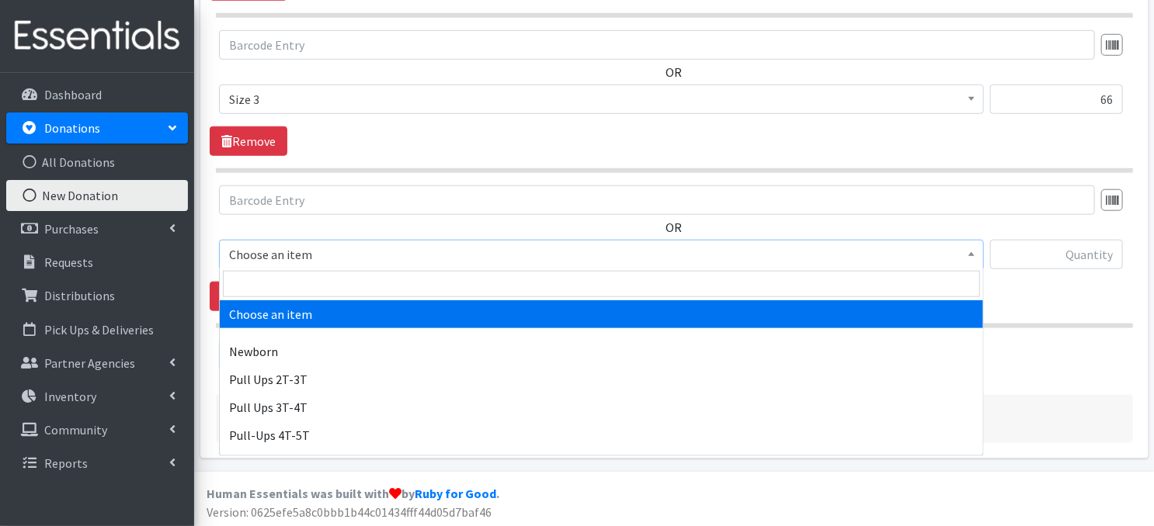
click at [965, 255] on span at bounding box center [972, 253] width 16 height 24
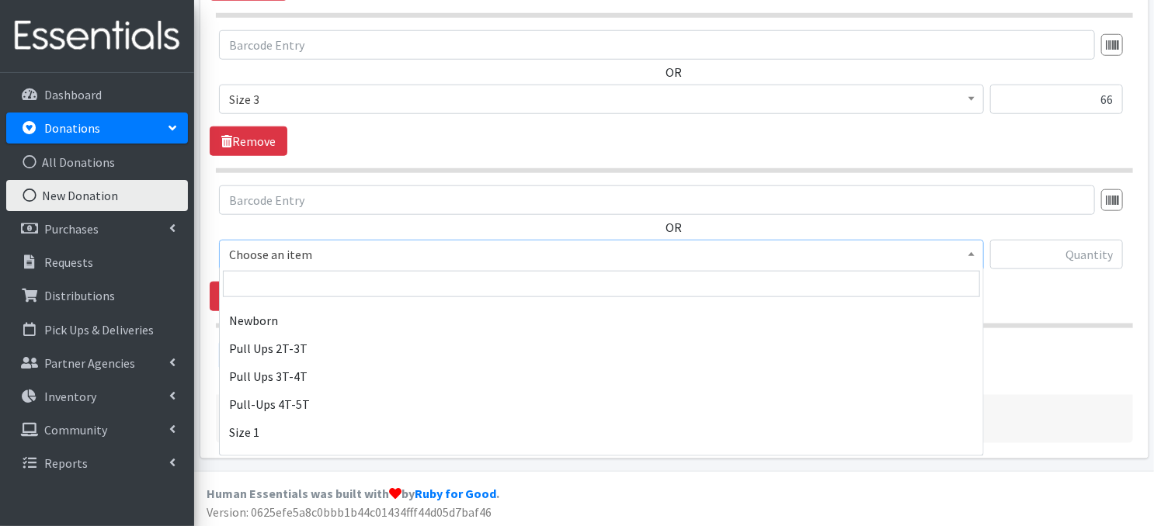
scroll to position [165, 0]
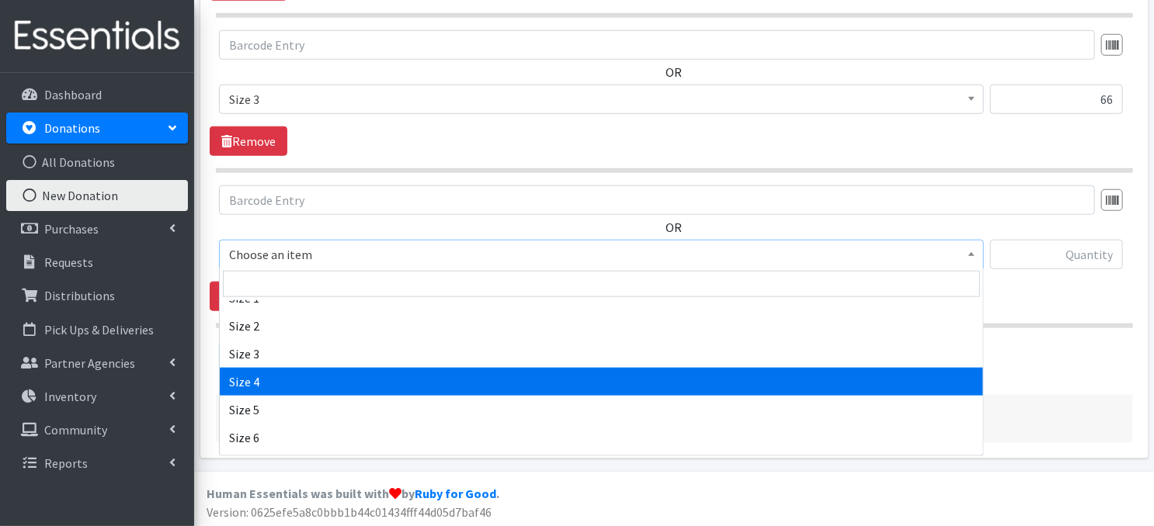
select select "3685"
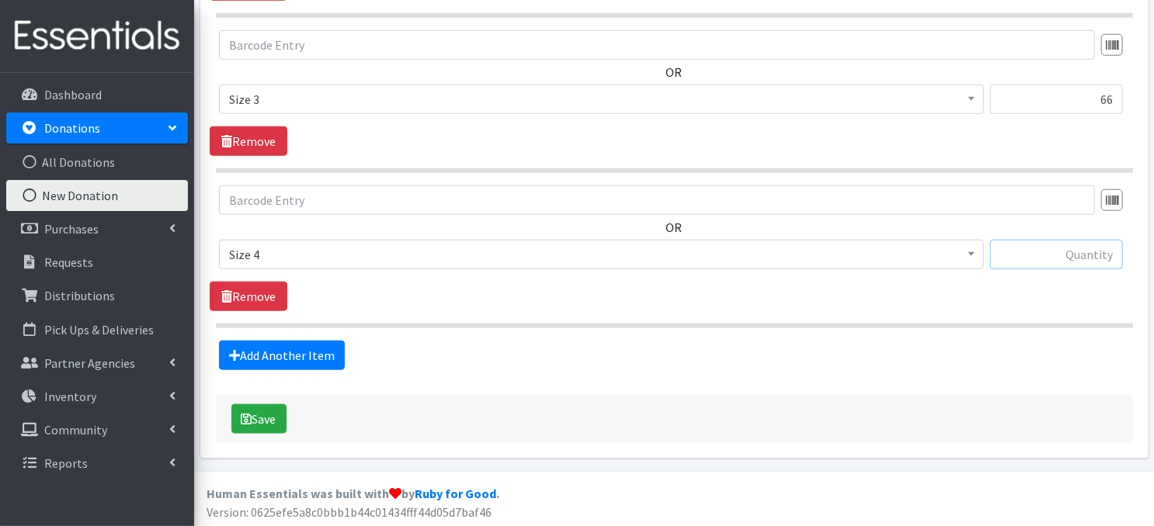
click at [1042, 258] on input "text" at bounding box center [1056, 255] width 133 height 30
type input "154"
click at [270, 349] on link "Add Another Item" at bounding box center [282, 356] width 126 height 30
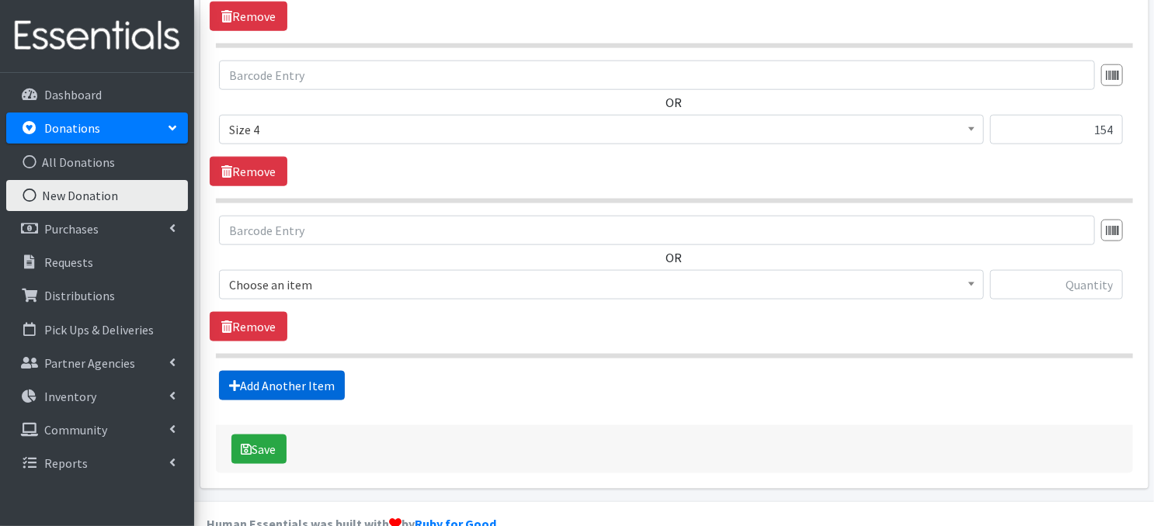
scroll to position [849, 0]
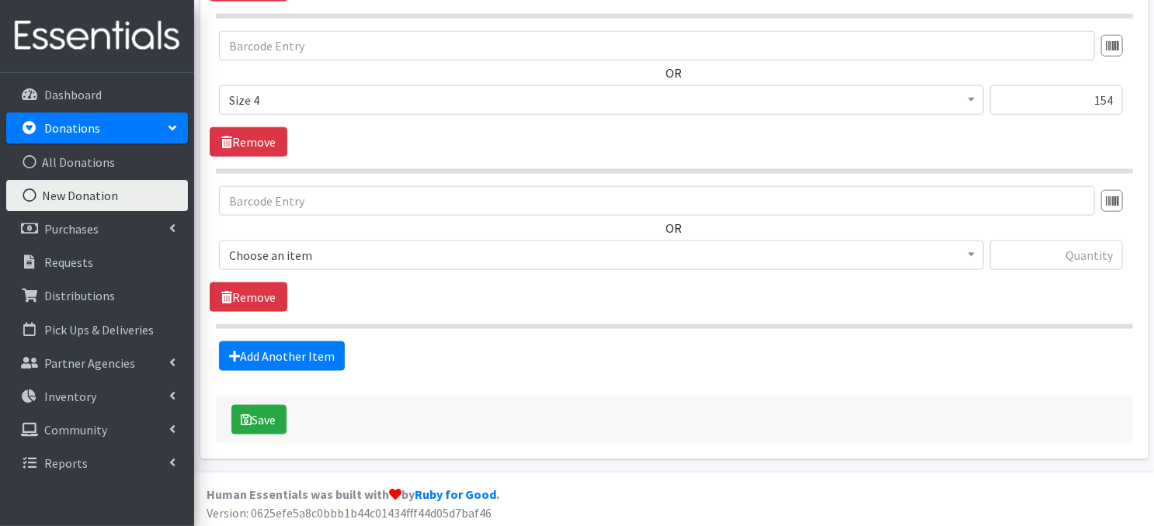
click at [970, 254] on b at bounding box center [971, 255] width 6 height 4
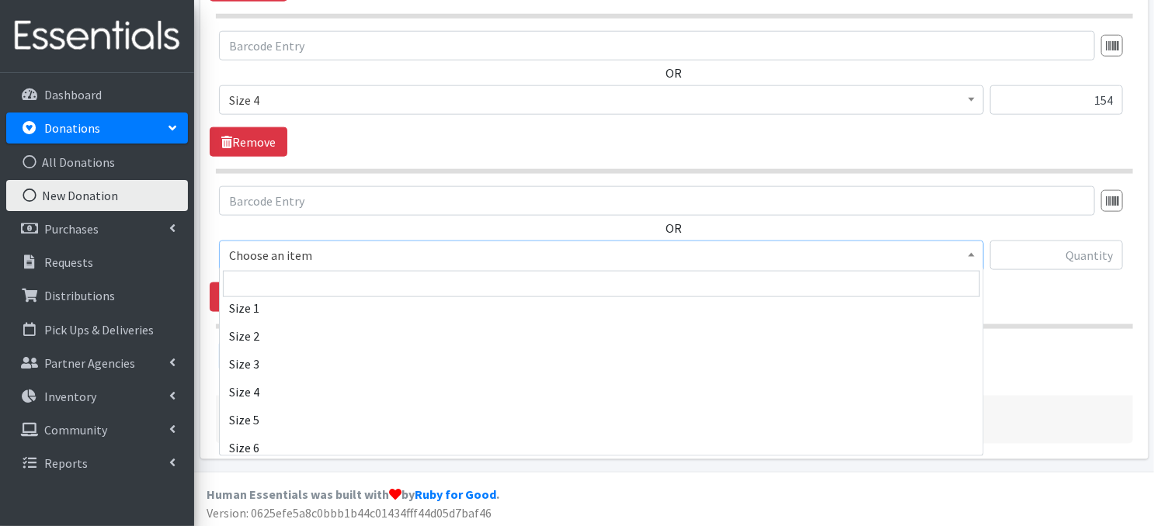
scroll to position [186, 0]
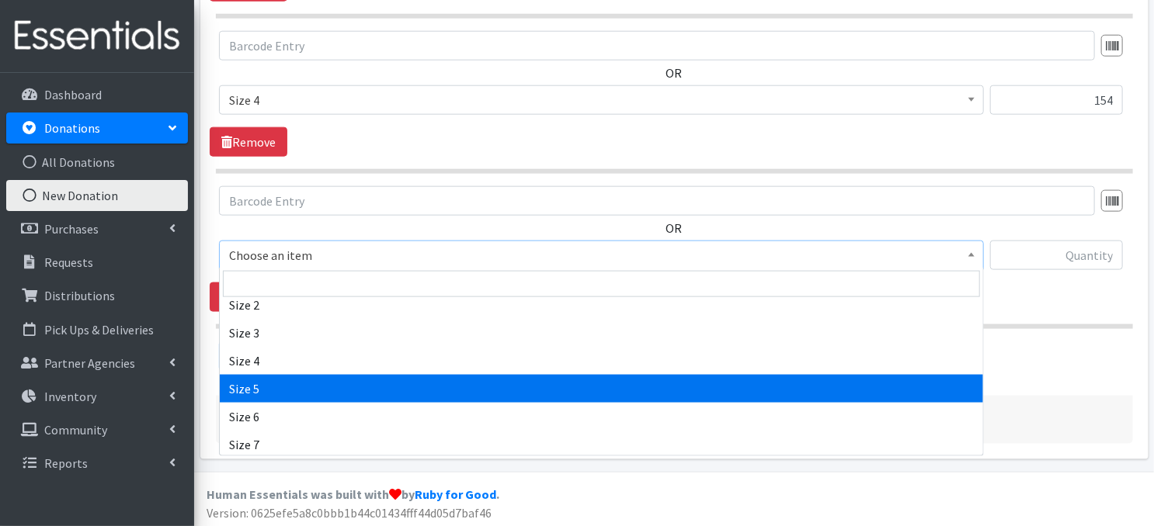
drag, startPoint x: 278, startPoint y: 386, endPoint x: 405, endPoint y: 312, distance: 146.5
select select "3686"
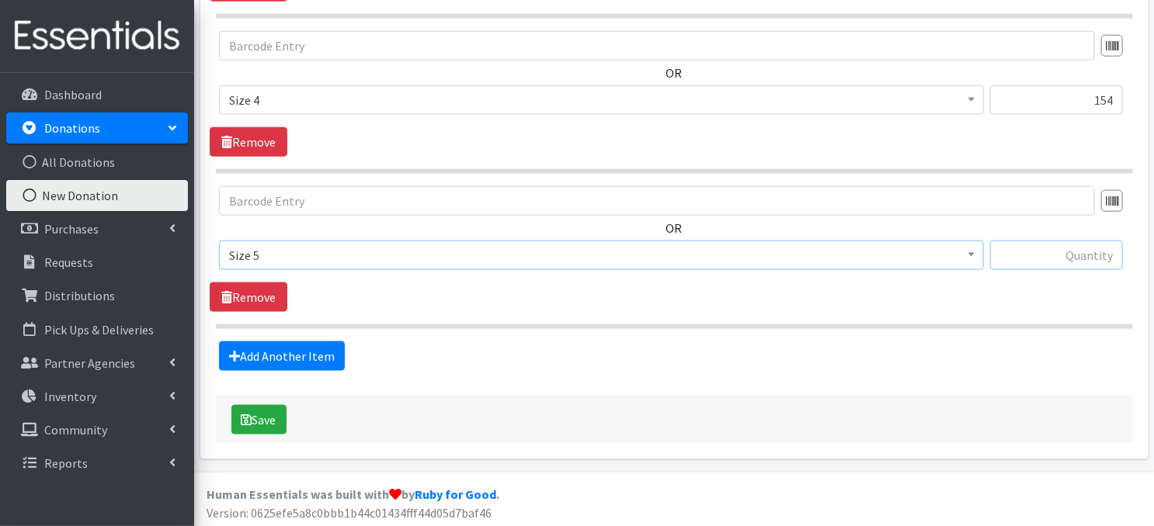
click at [1040, 251] on input "text" at bounding box center [1056, 256] width 133 height 30
type input "434"
click at [280, 356] on link "Add Another Item" at bounding box center [282, 357] width 126 height 30
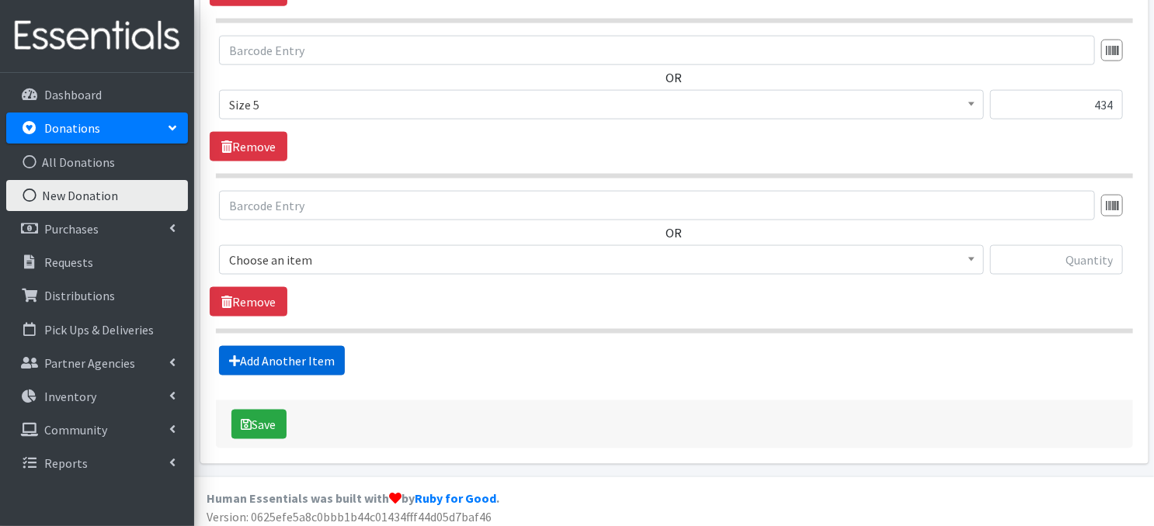
scroll to position [1004, 0]
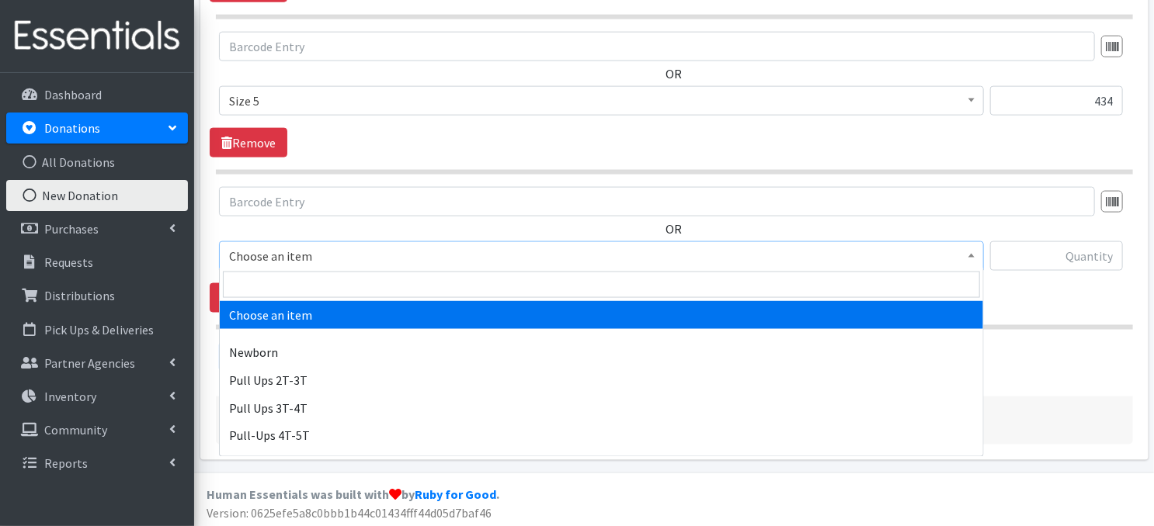
click at [970, 256] on span at bounding box center [972, 254] width 16 height 24
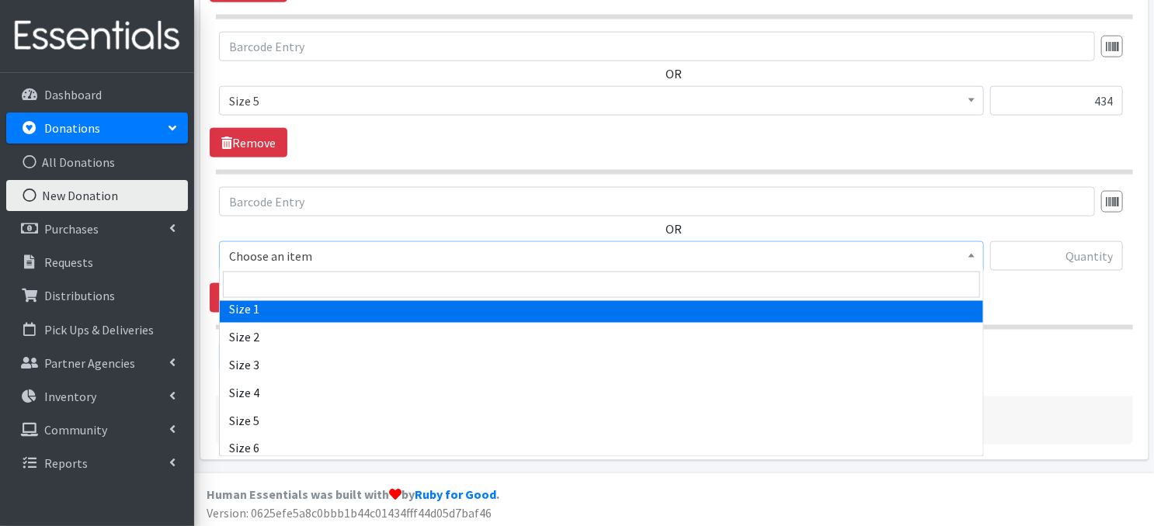
scroll to position [207, 0]
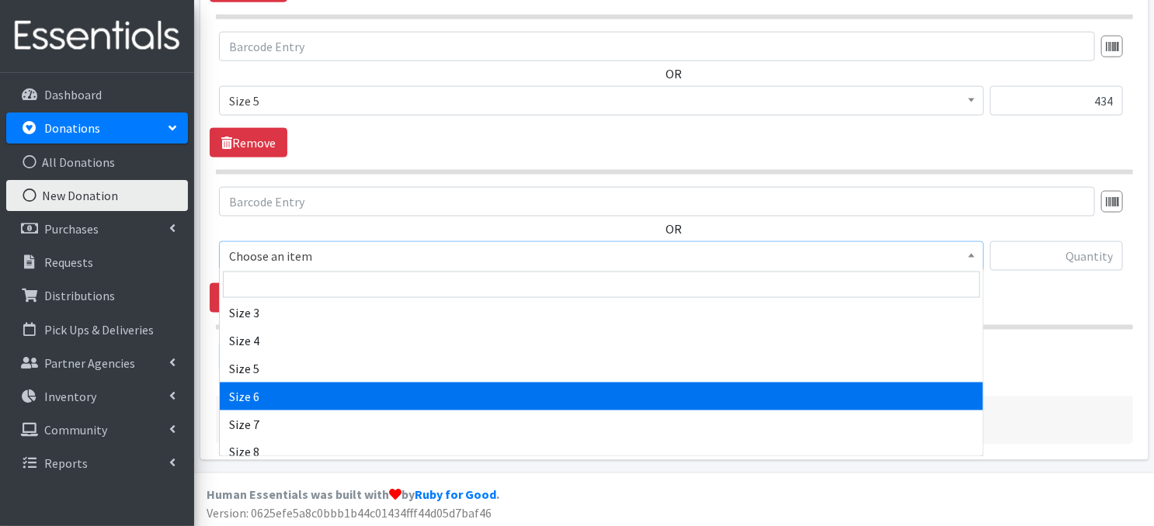
select select "3687"
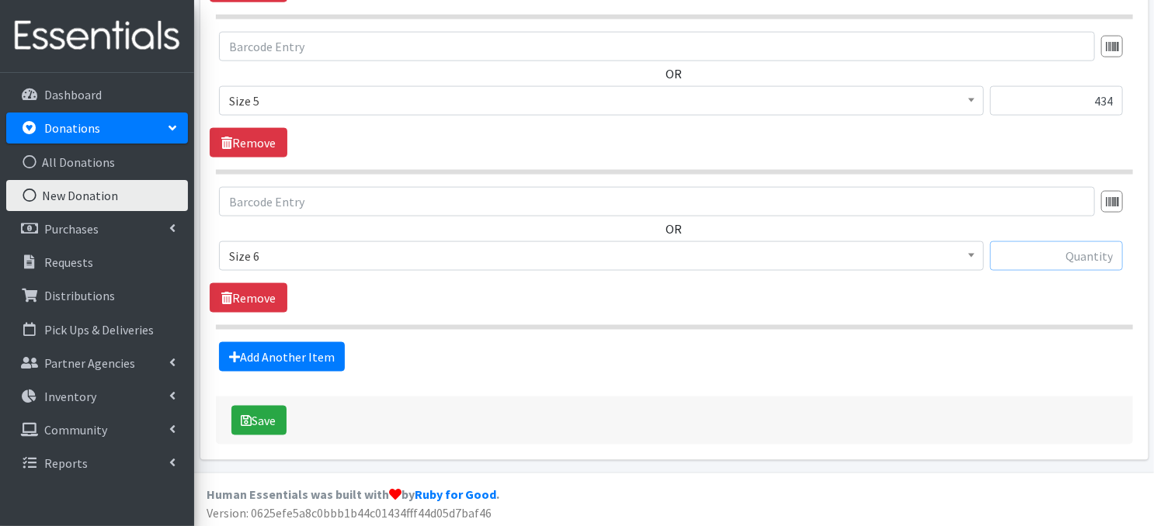
click at [1057, 261] on input "text" at bounding box center [1056, 256] width 133 height 30
type input "238"
click at [298, 363] on link "Add Another Item" at bounding box center [282, 357] width 126 height 30
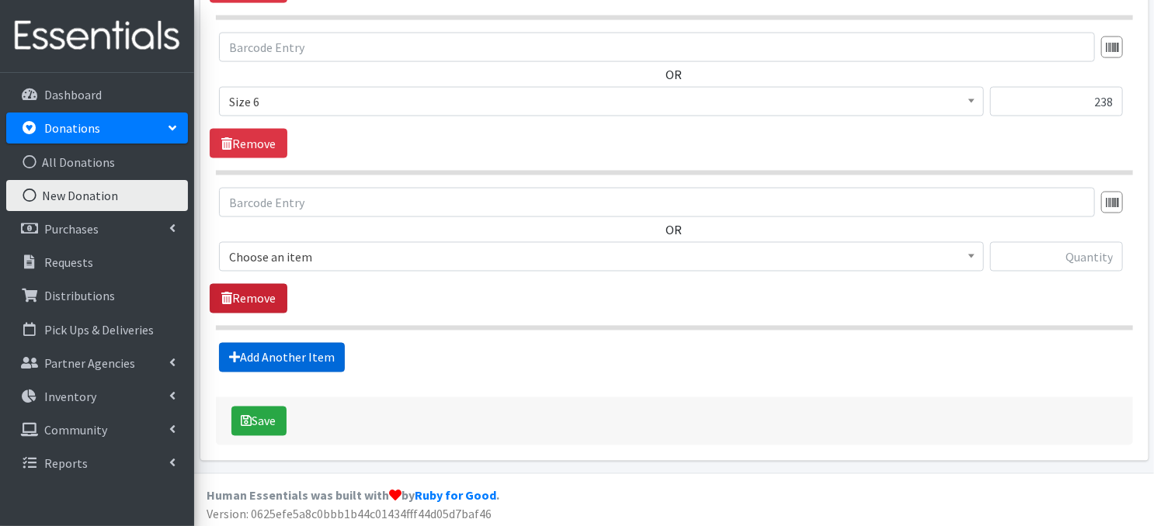
scroll to position [1159, 0]
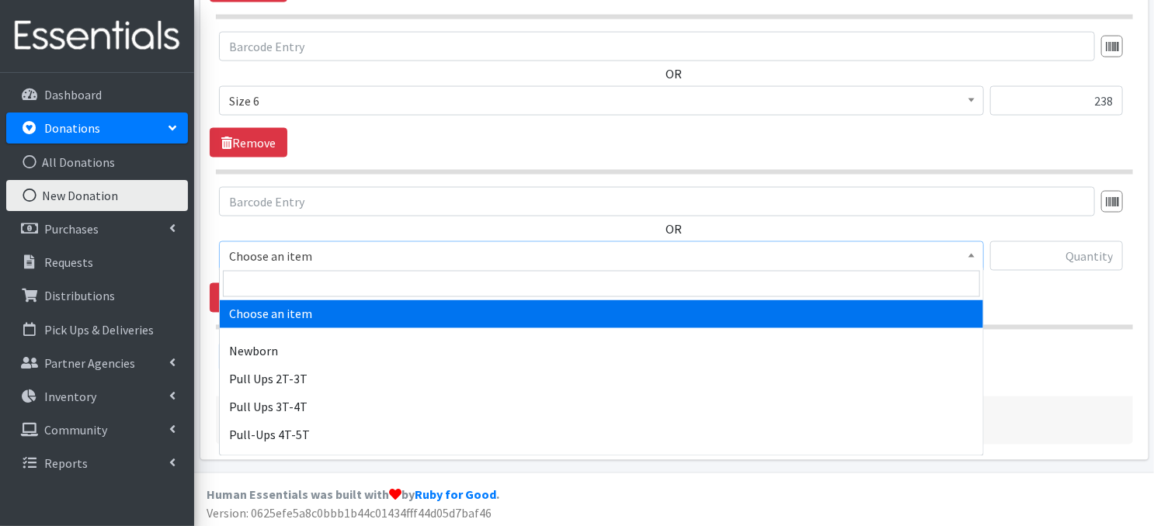
click at [971, 255] on span at bounding box center [972, 254] width 16 height 24
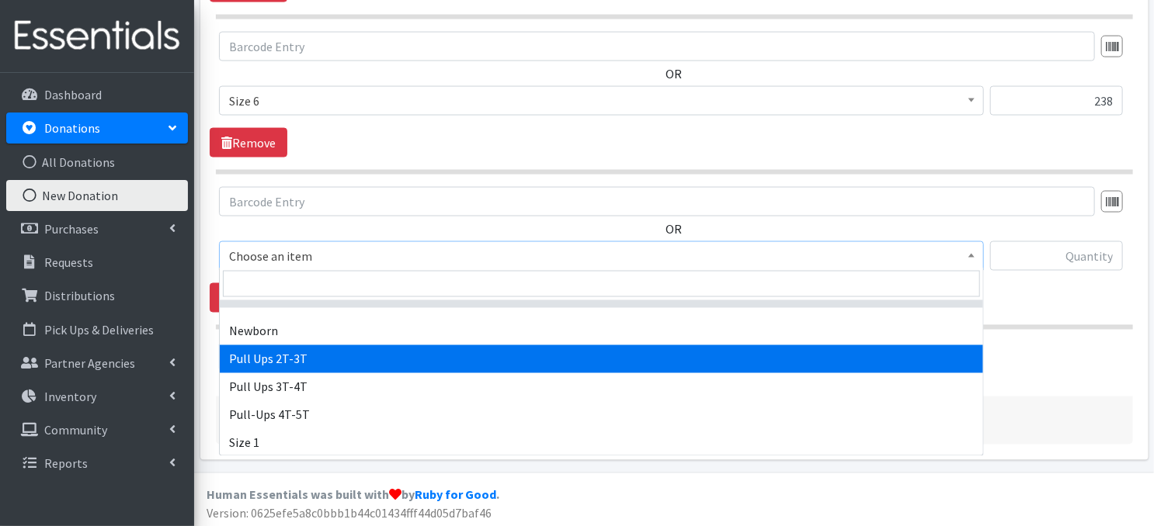
scroll to position [0, 0]
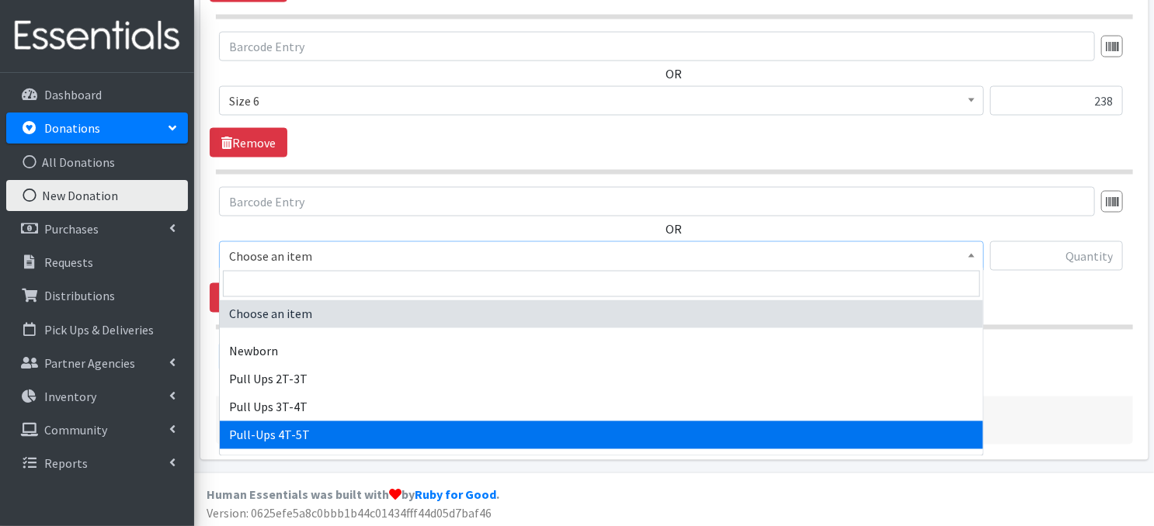
select select "14766"
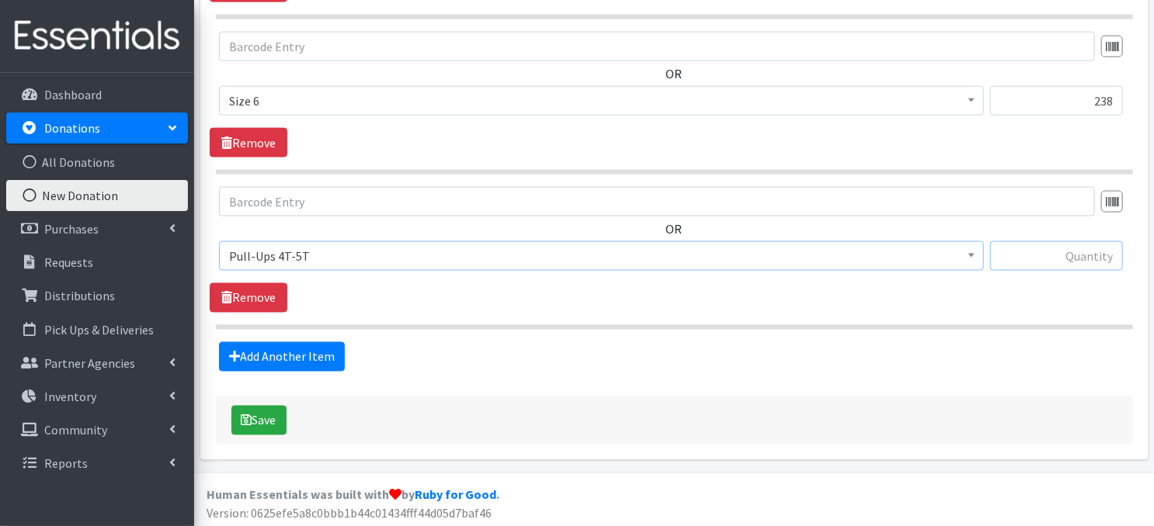
drag, startPoint x: 1041, startPoint y: 259, endPoint x: 1065, endPoint y: 253, distance: 24.9
click at [1063, 254] on input "text" at bounding box center [1056, 256] width 133 height 30
type input "102"
click at [295, 359] on link "Add Another Item" at bounding box center [282, 357] width 126 height 30
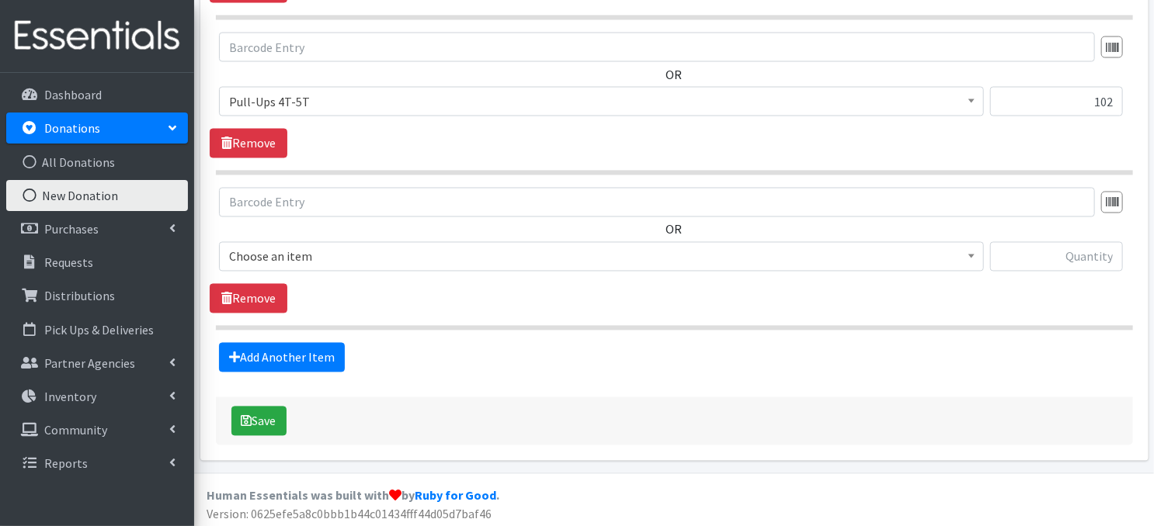
click at [968, 255] on span at bounding box center [972, 255] width 16 height 24
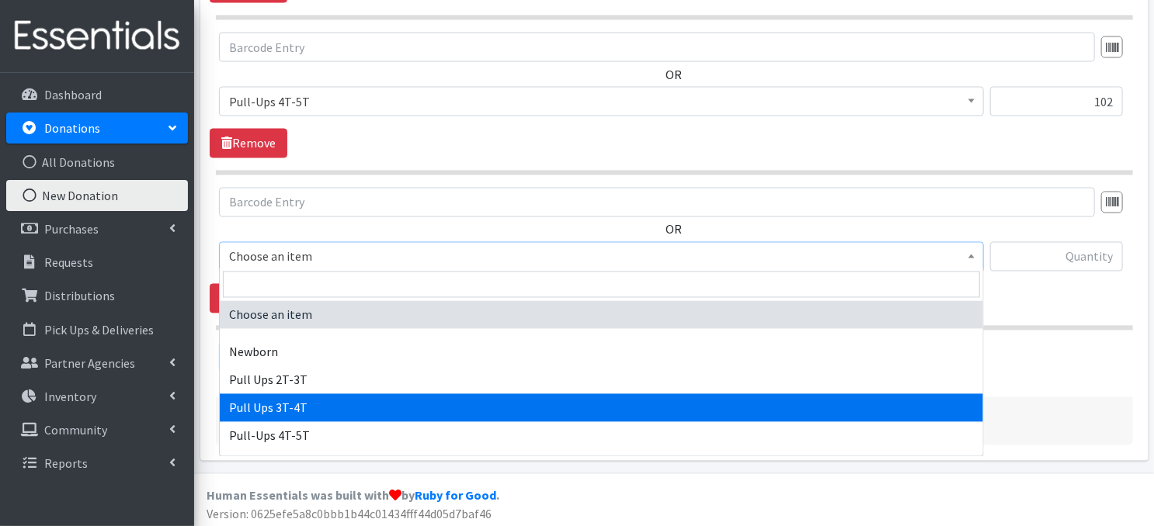
select select "3697"
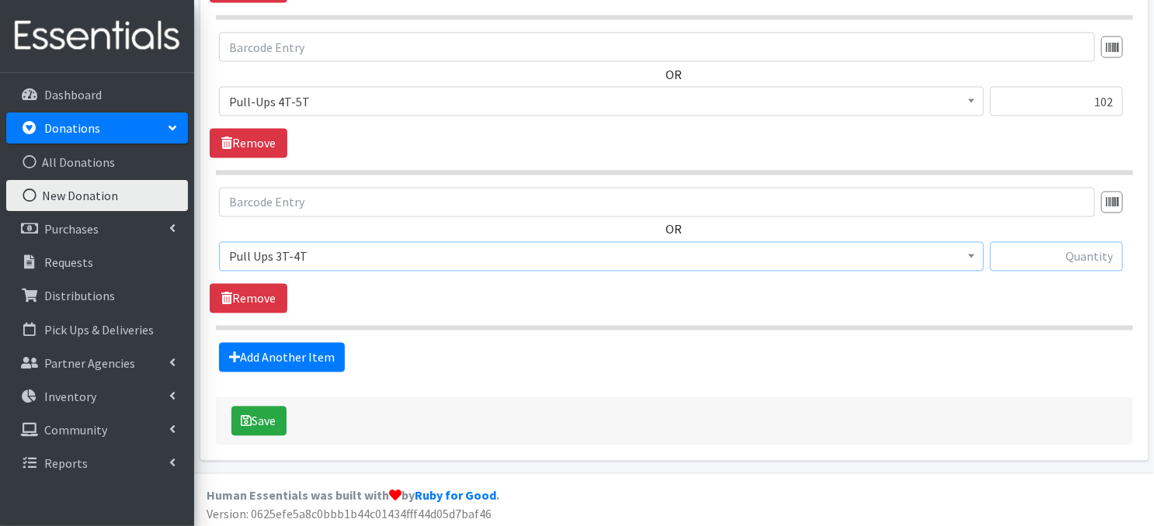
click at [1026, 252] on input "text" at bounding box center [1056, 257] width 133 height 30
type input "22"
click at [258, 418] on button "Save" at bounding box center [258, 422] width 55 height 30
